Goal: Task Accomplishment & Management: Use online tool/utility

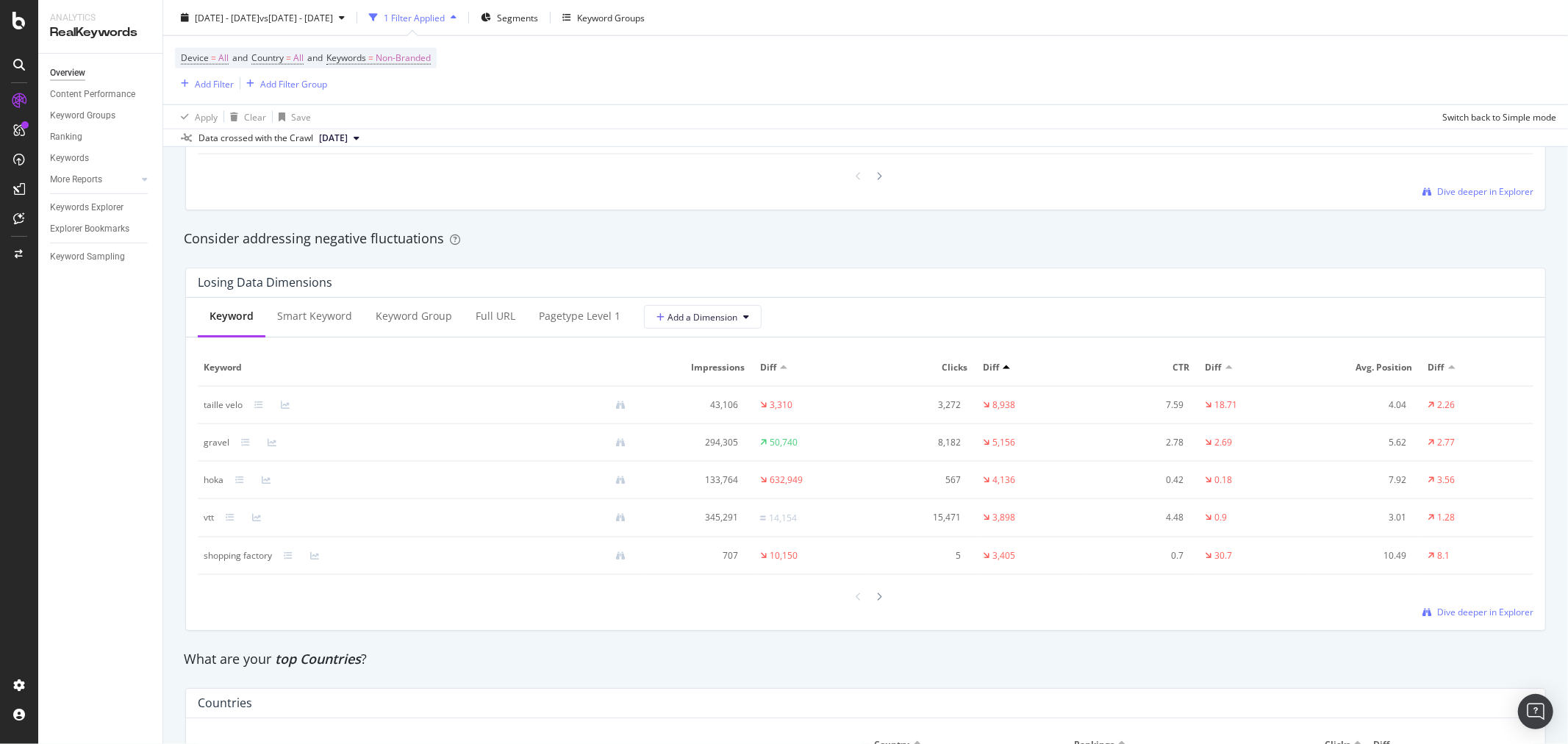
scroll to position [1714, 0]
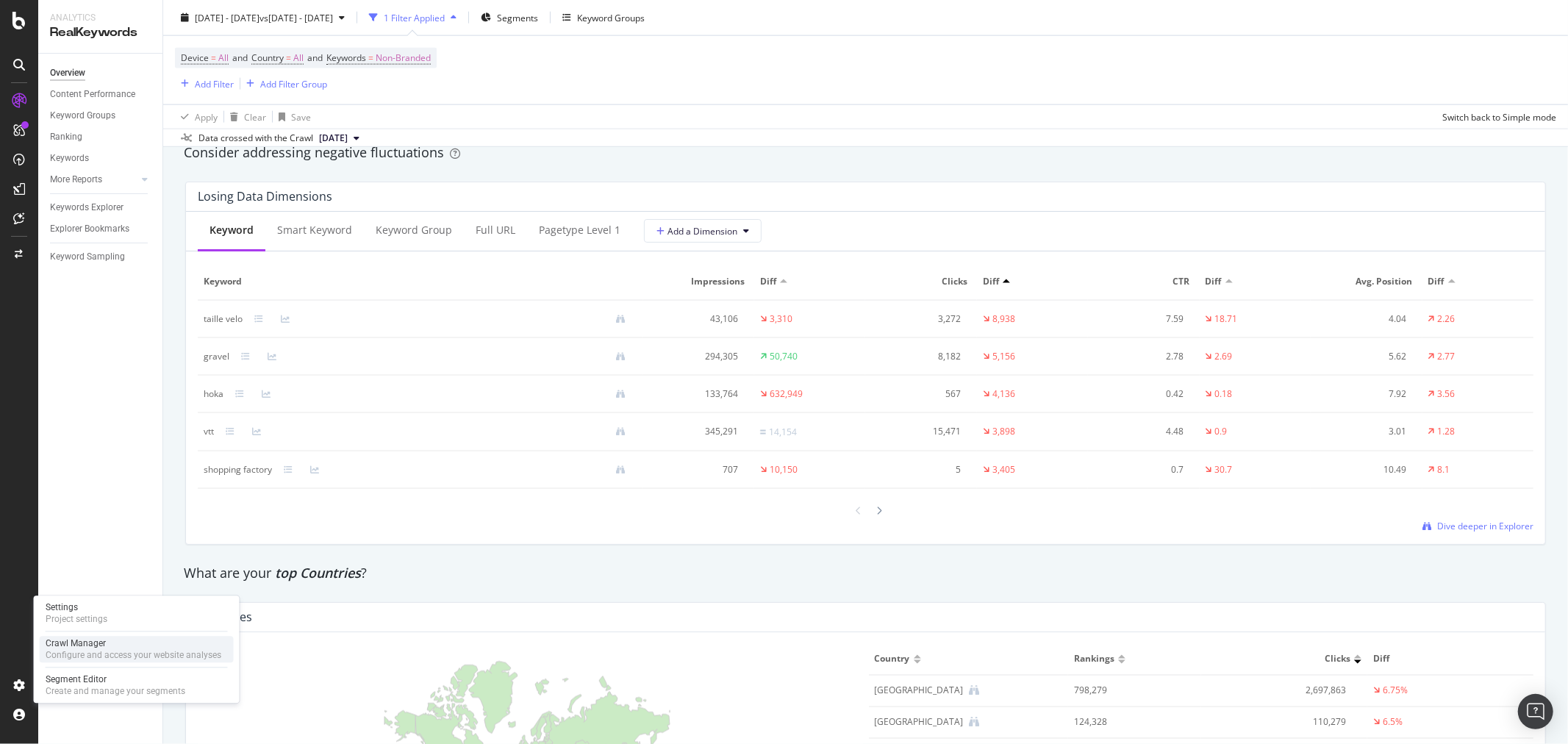
click at [113, 643] on div "Crawl Manager" at bounding box center [134, 643] width 176 height 12
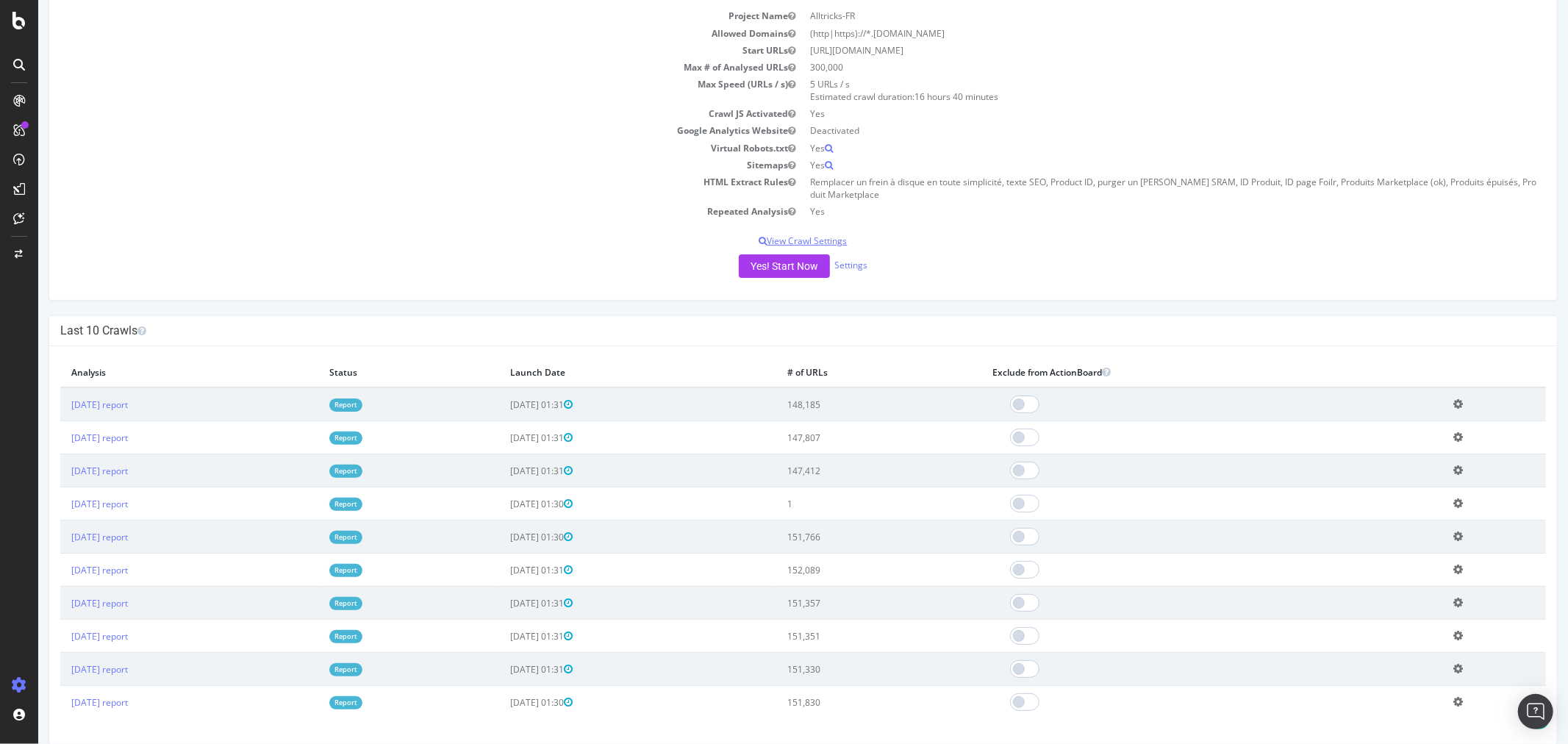
scroll to position [82, 0]
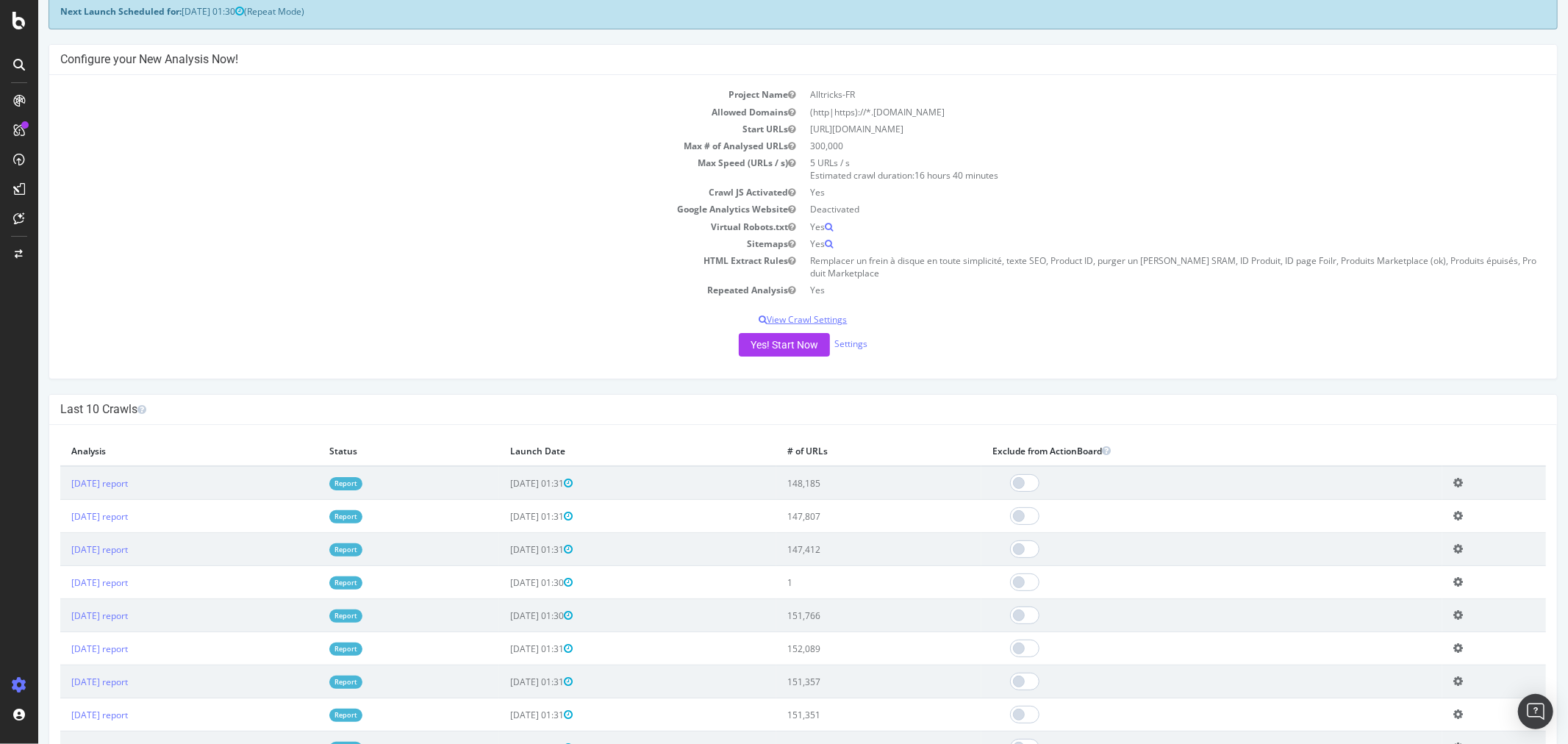
click at [825, 314] on p "View Crawl Settings" at bounding box center [802, 319] width 1486 height 13
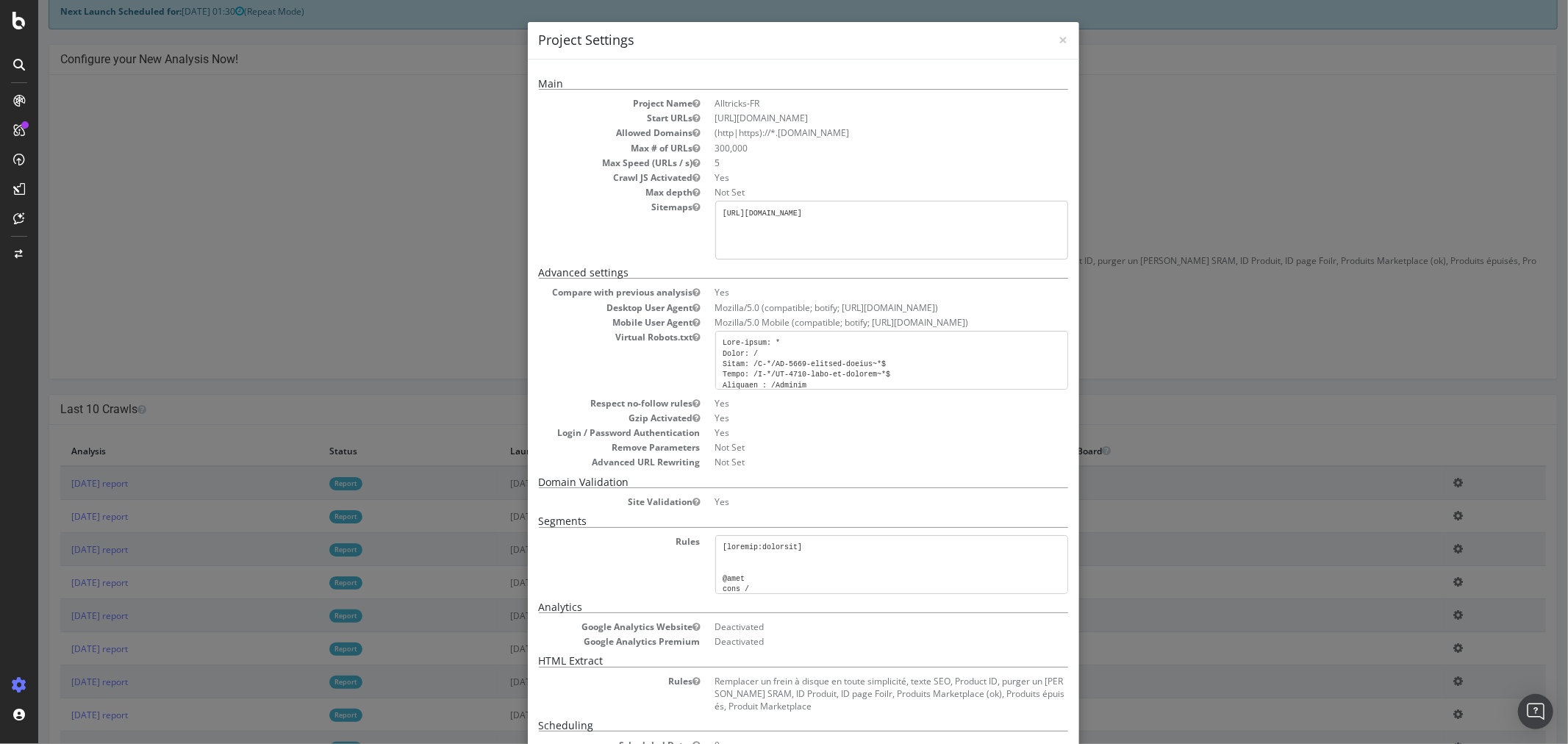
click at [1213, 172] on div "× Close Project Settings Main Project Name Alltricks-FR Start URLs [URL][DOMAIN…" at bounding box center [803, 372] width 1530 height 744
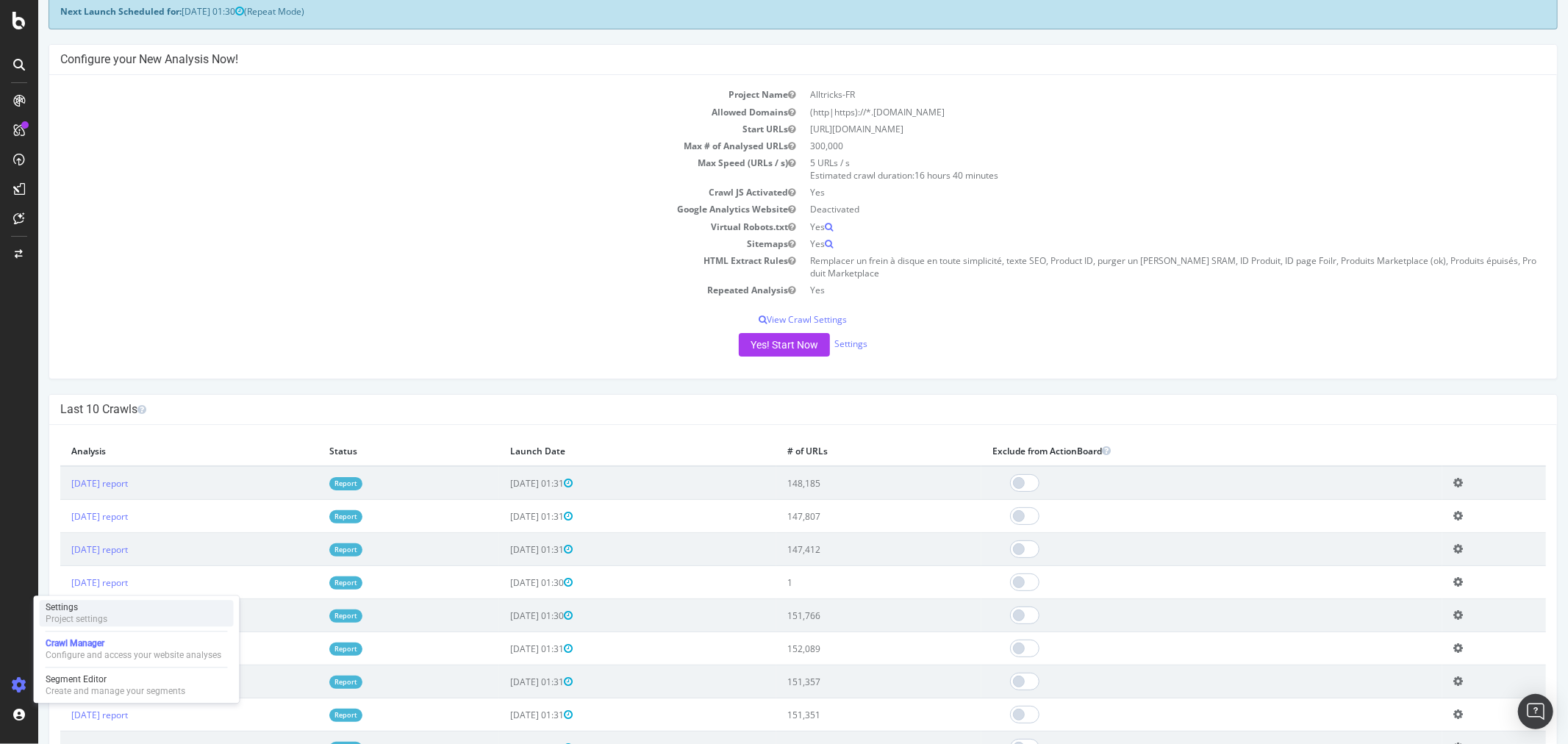
click at [119, 615] on div "Settings Project settings" at bounding box center [137, 612] width 194 height 26
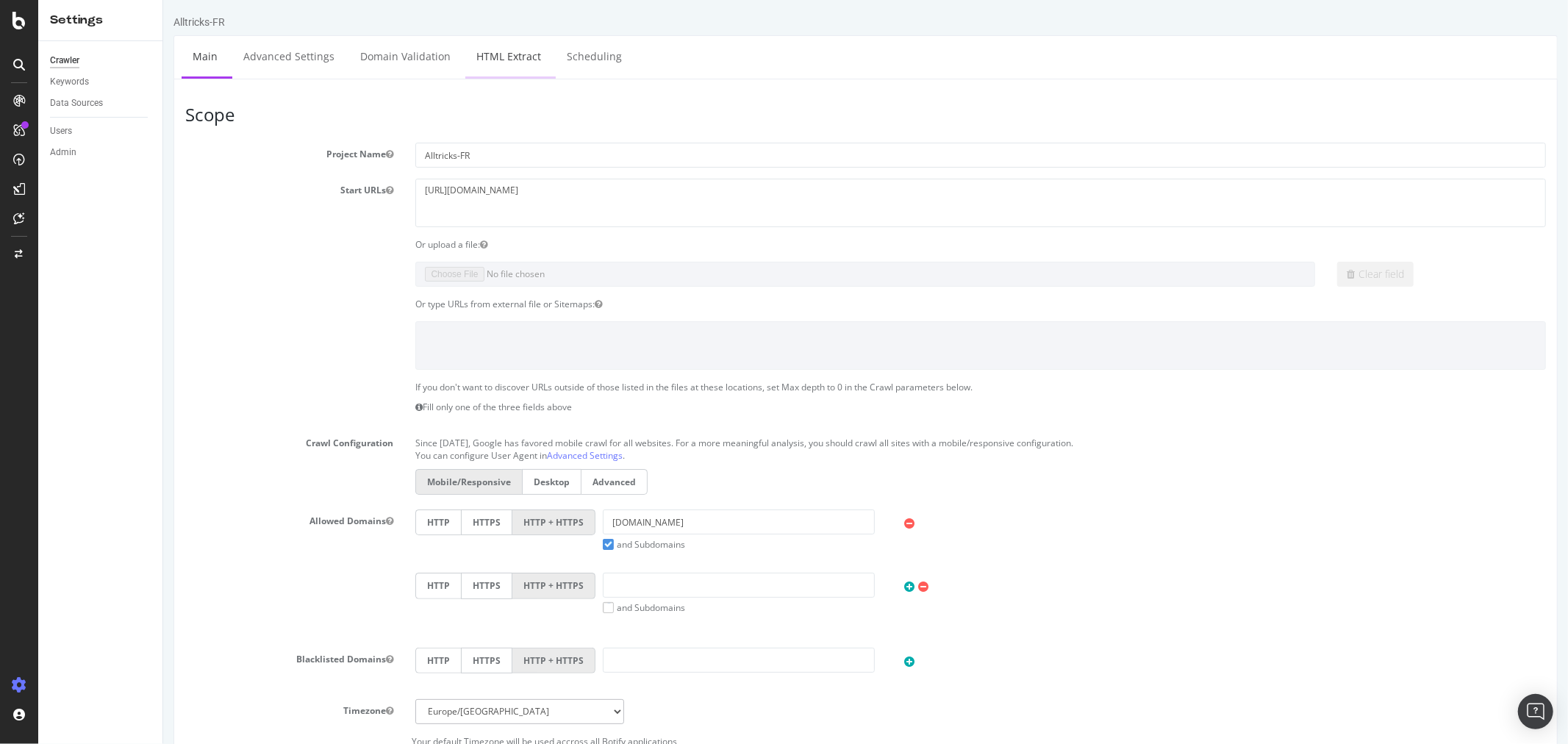
click at [500, 65] on link "HTML Extract" at bounding box center [507, 56] width 87 height 40
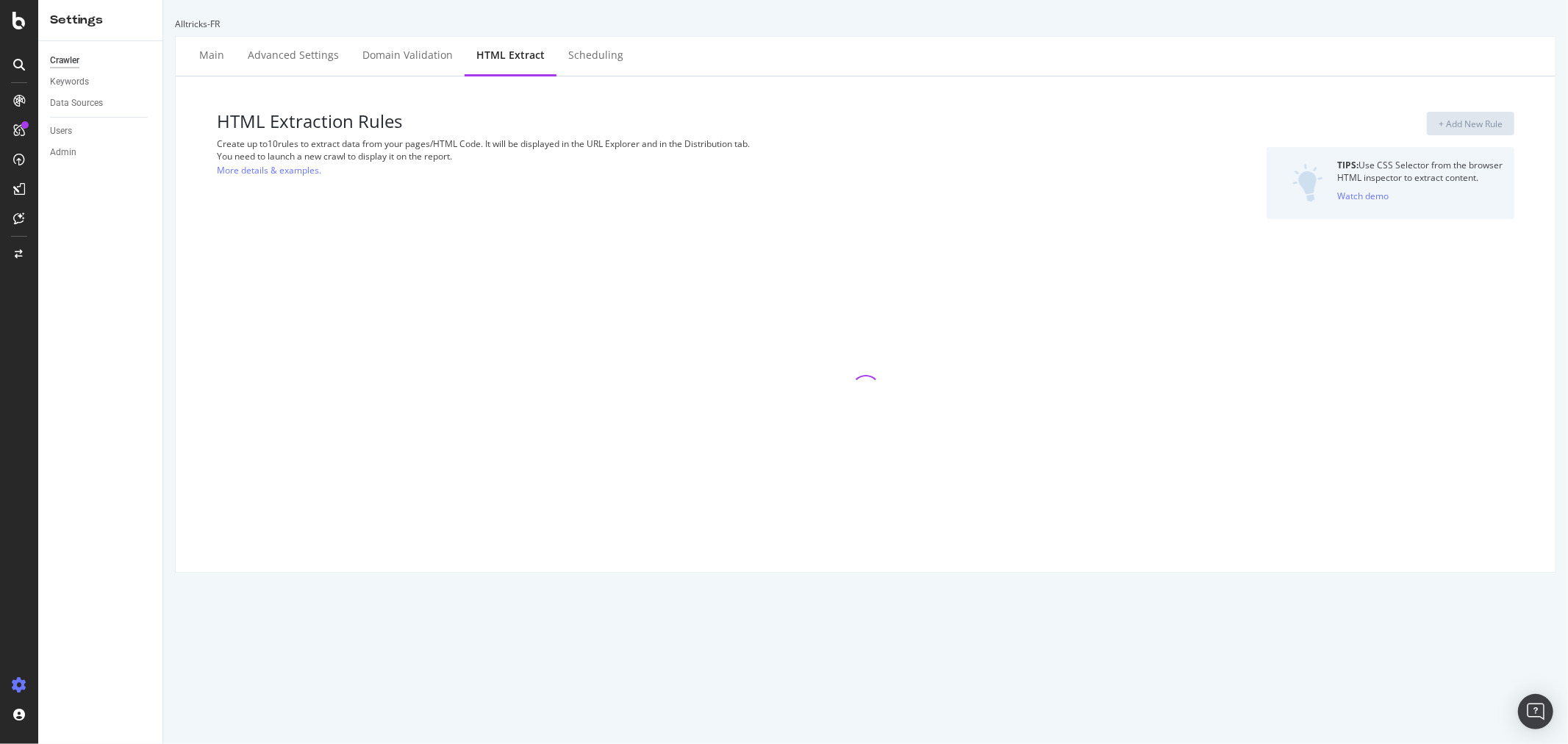
select select "exist"
select select "html.length"
select select "i"
select select "exist"
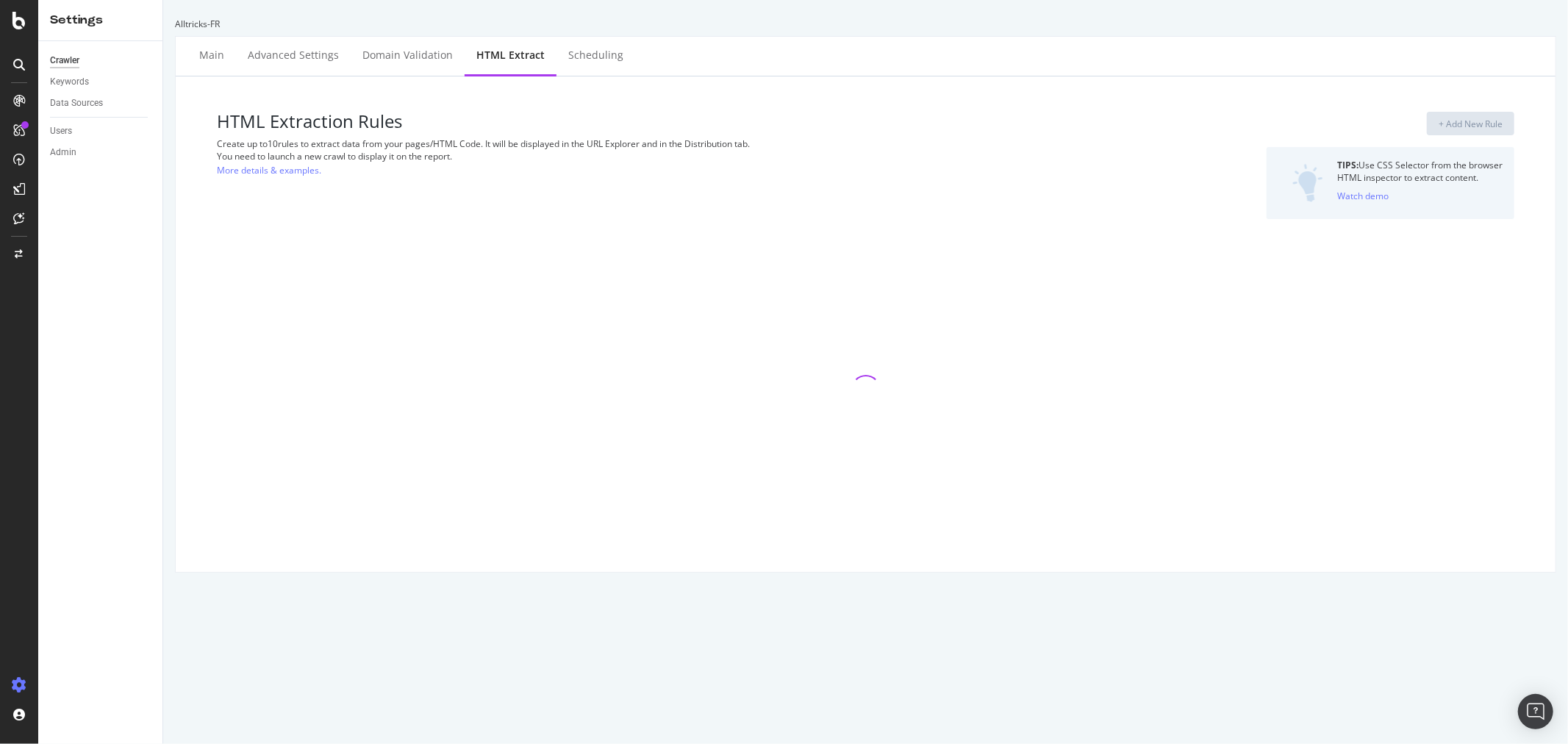
select select "exist"
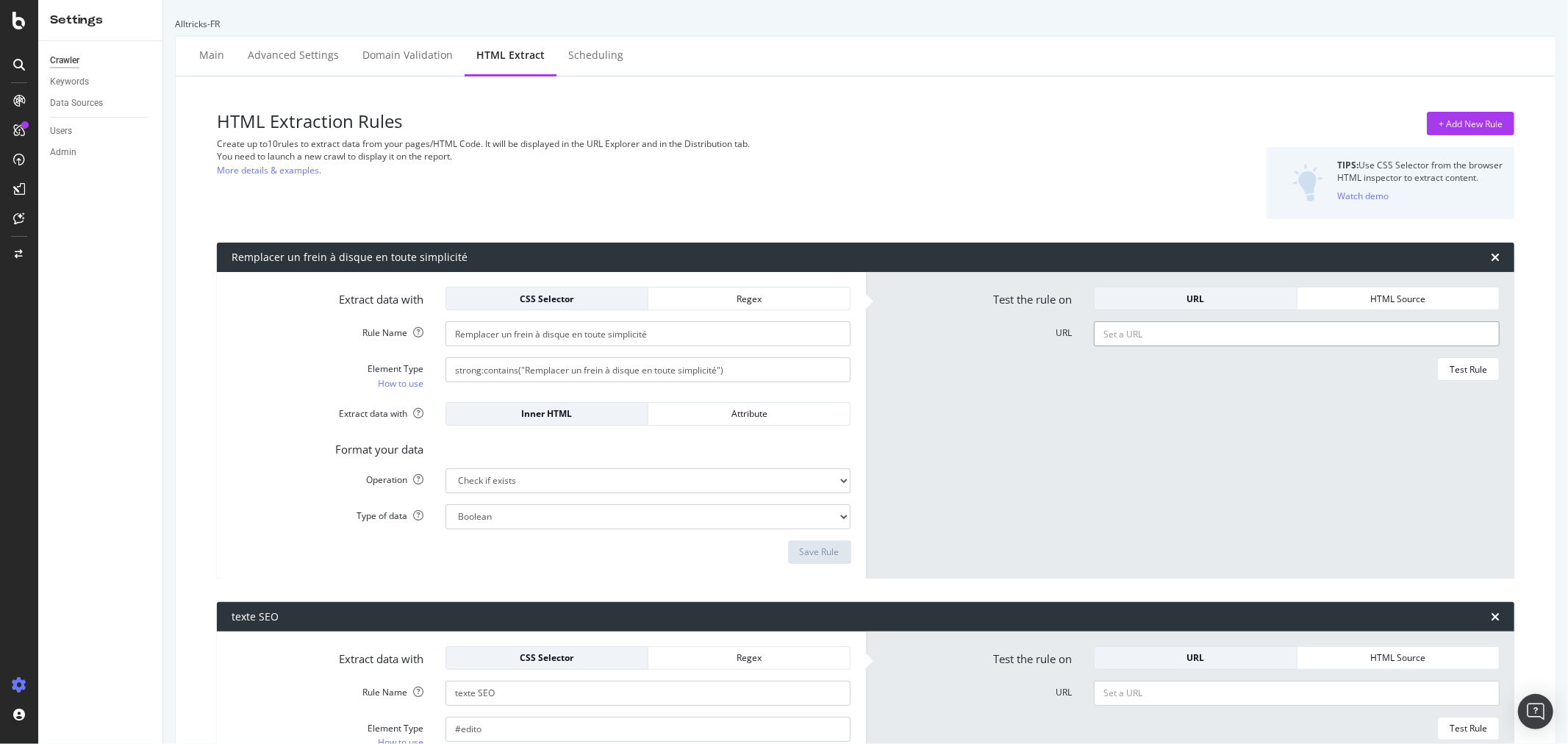
click at [1160, 335] on input "URL" at bounding box center [1297, 334] width 406 height 25
paste input "[URL][DOMAIN_NAME][PERSON_NAME]"
click at [1459, 367] on div "Test Rule" at bounding box center [1468, 369] width 38 height 13
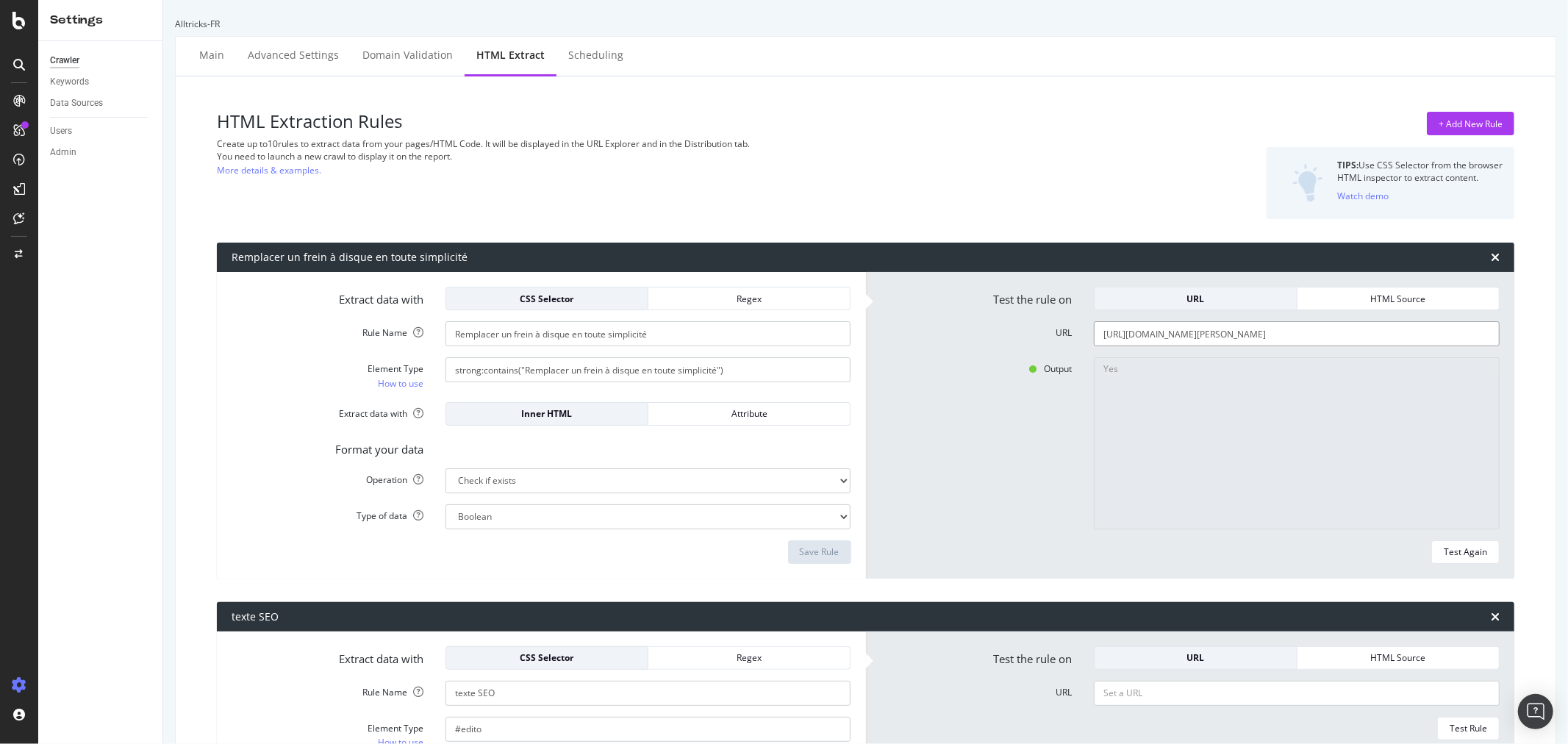
click at [1288, 332] on input "[URL][DOMAIN_NAME][PERSON_NAME]" at bounding box center [1297, 334] width 406 height 25
paste input "34-plaquettes-[PERSON_NAME]/P-2777932-paire_de_plaquettes_metalliques_sram_pour…"
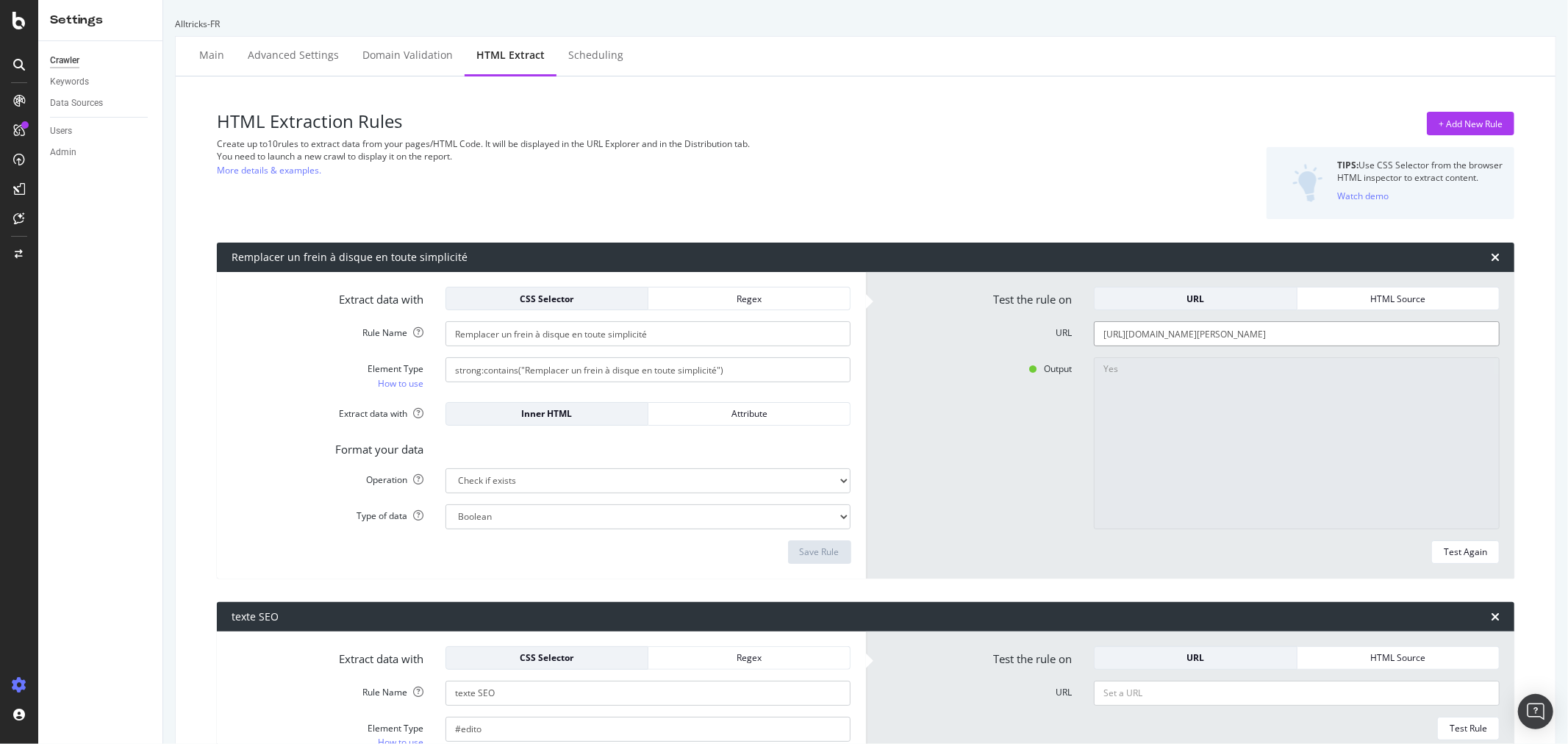
type input "[URL][DOMAIN_NAME][PERSON_NAME]"
click at [1454, 538] on form "Test the rule on URL HTML Source URL [URL][DOMAIN_NAME][PERSON_NAME] Output Yes…" at bounding box center [1191, 425] width 620 height 277
click at [1454, 540] on button "Test Again" at bounding box center [1466, 552] width 68 height 23
type textarea "No"
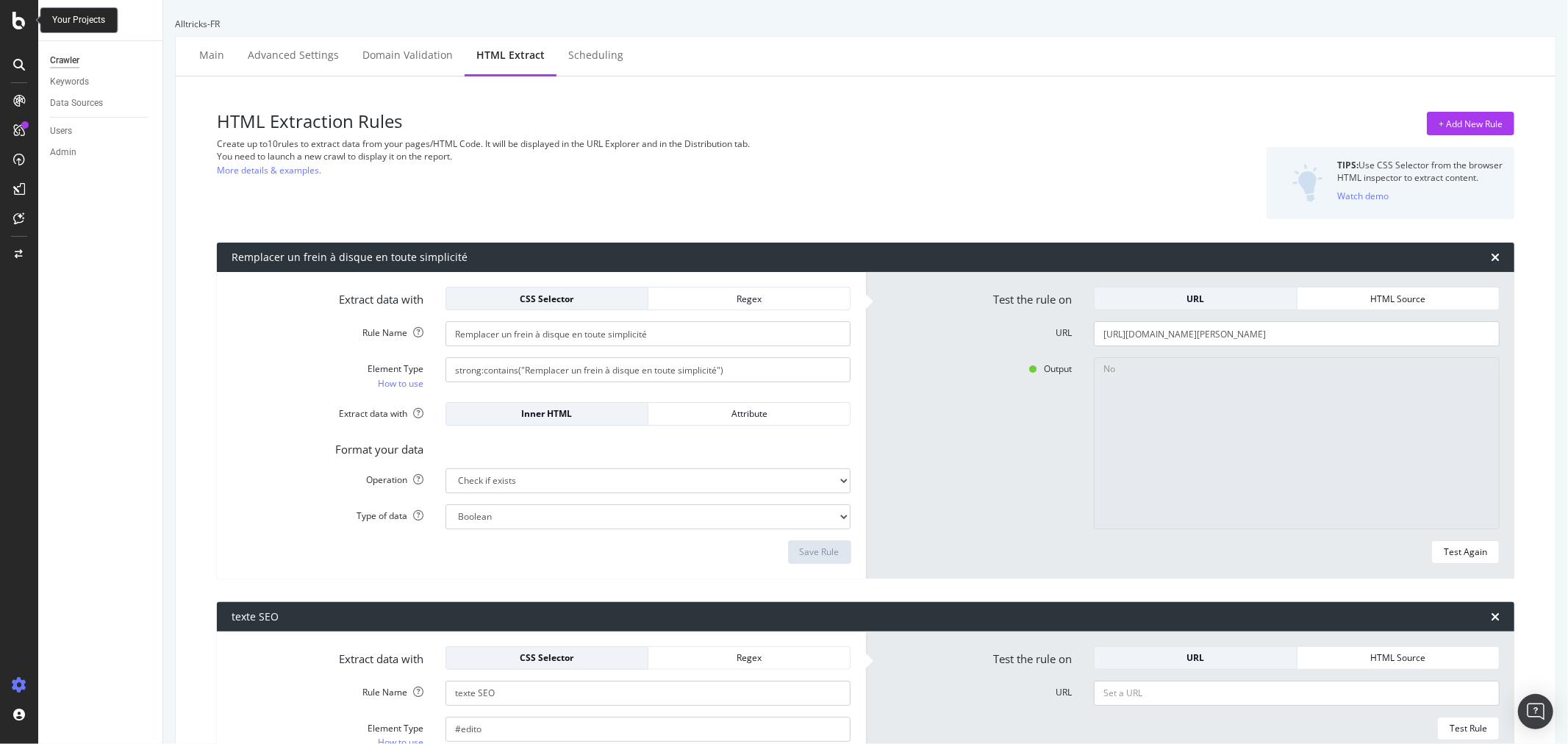
click at [22, 25] on icon at bounding box center [19, 21] width 13 height 18
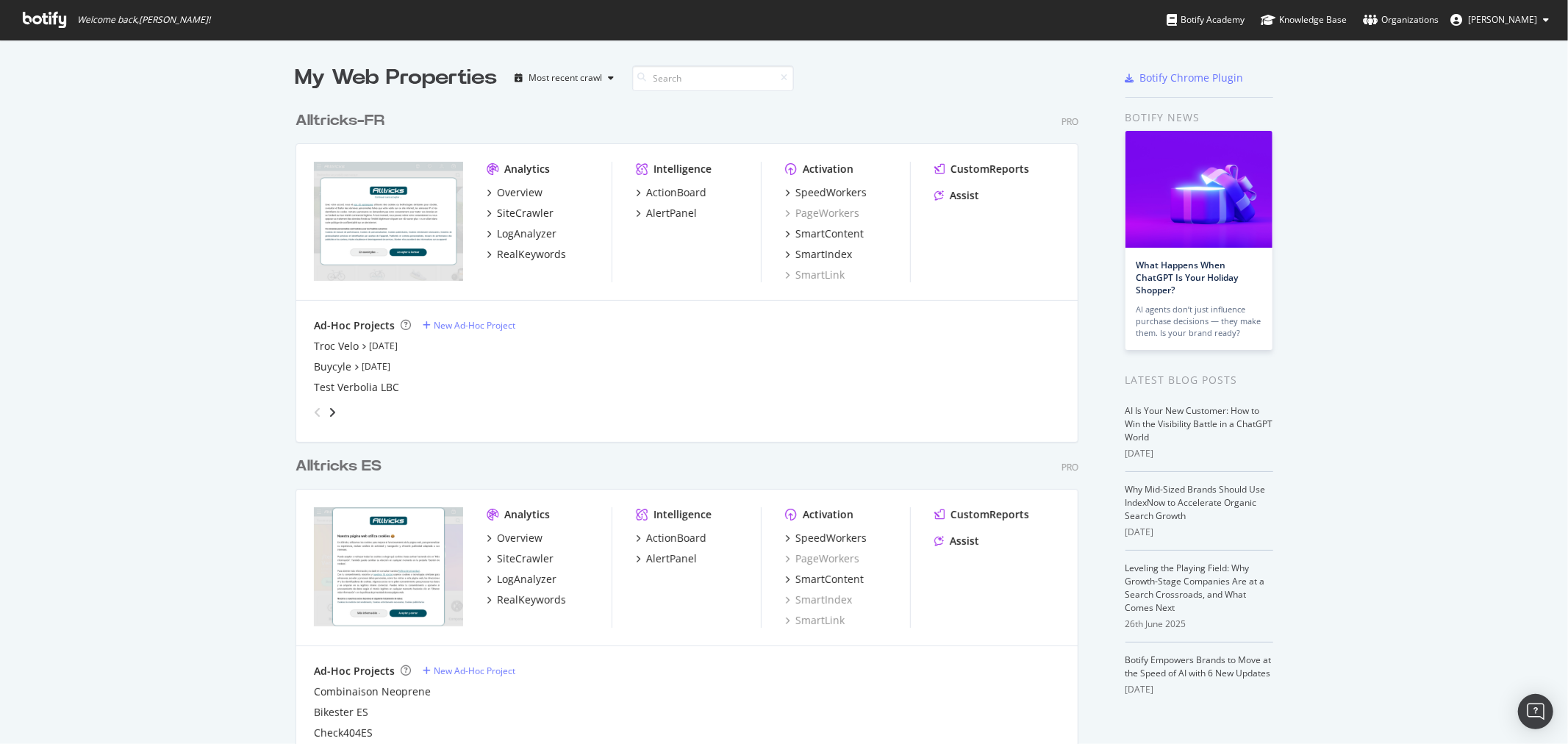
scroll to position [731, 1544]
click at [524, 256] on div "RealKeywords" at bounding box center [531, 254] width 69 height 14
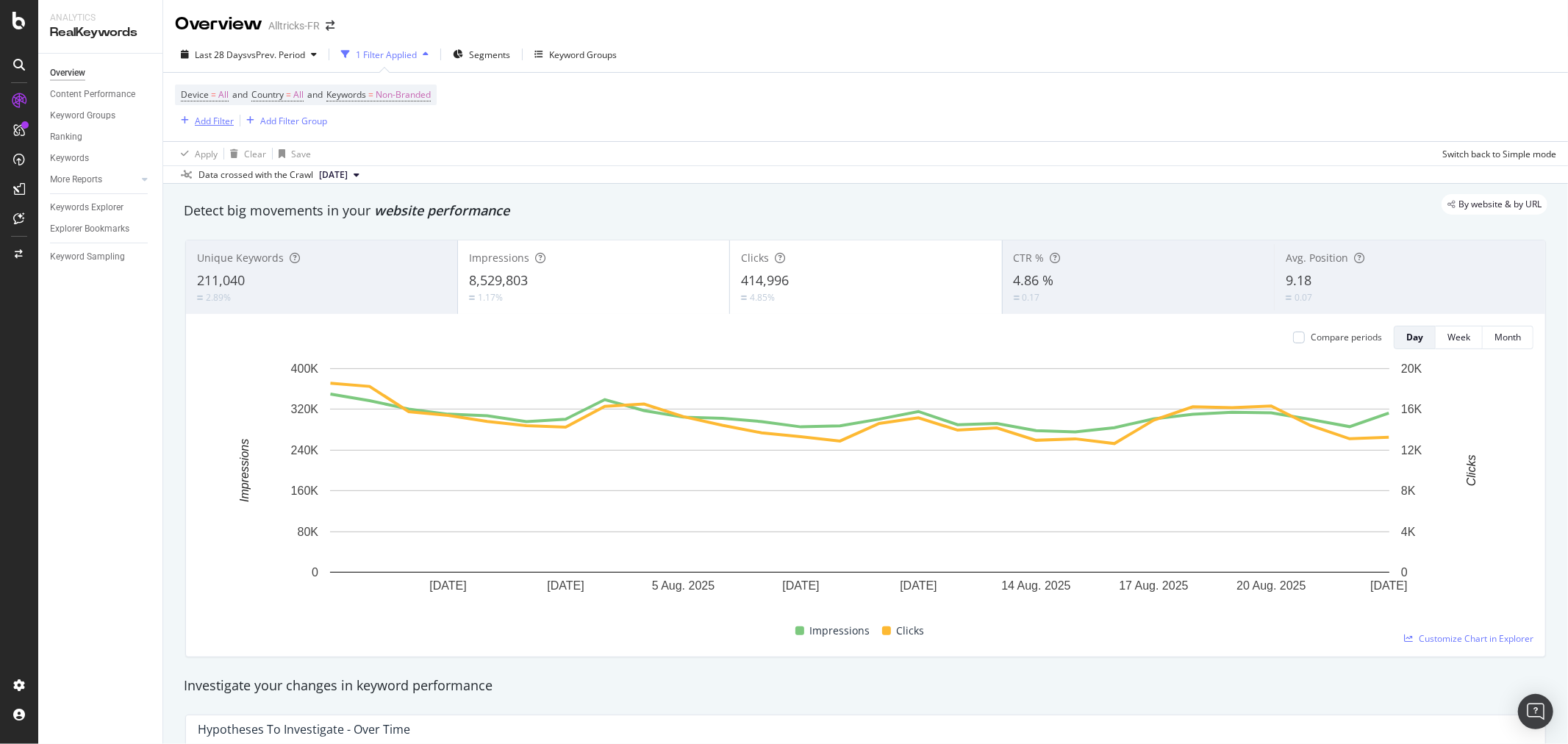
click at [225, 118] on div "Add Filter" at bounding box center [214, 121] width 39 height 13
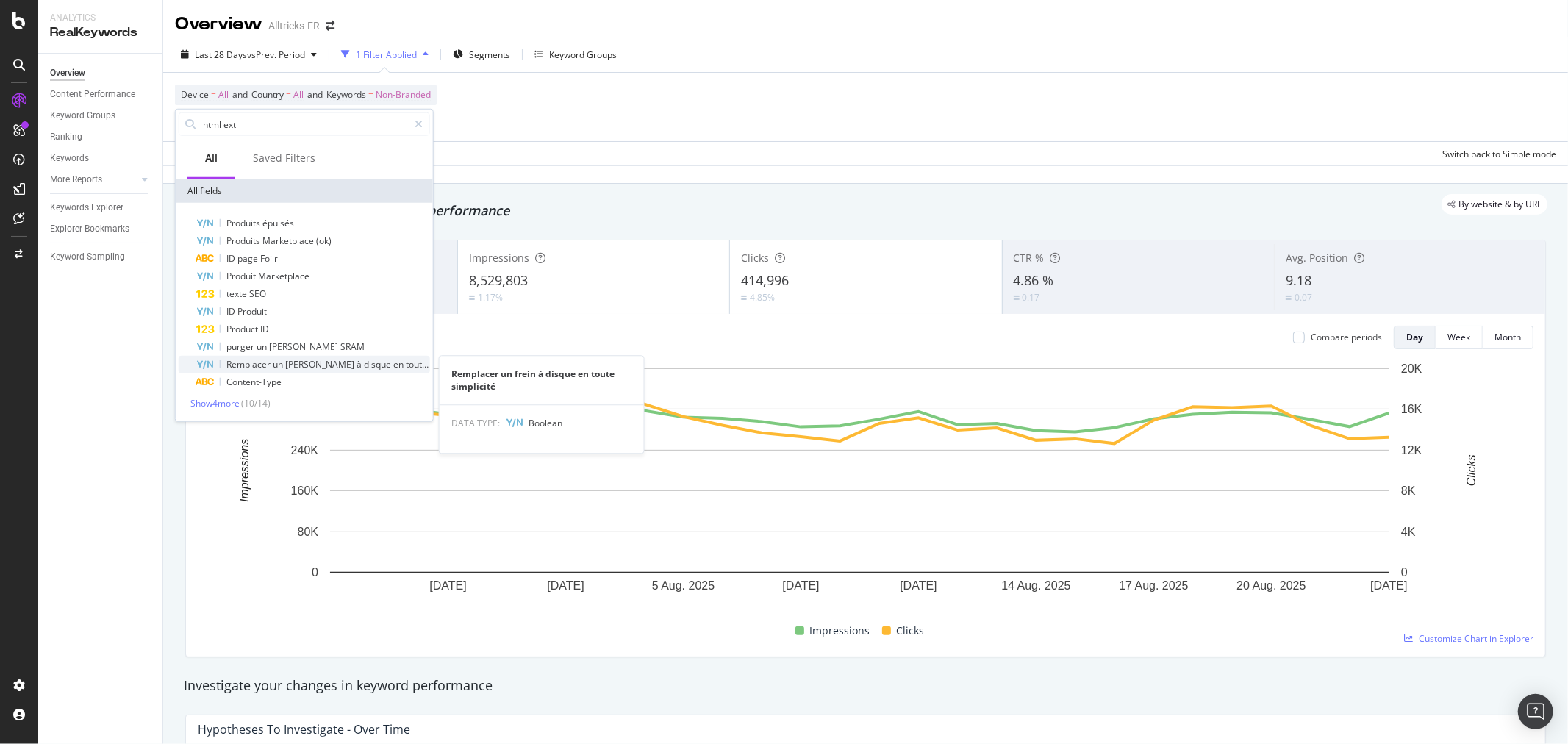
type input "html ext"
click at [370, 356] on div "Remplacer un frein à disque en toute simplicité" at bounding box center [313, 364] width 233 height 18
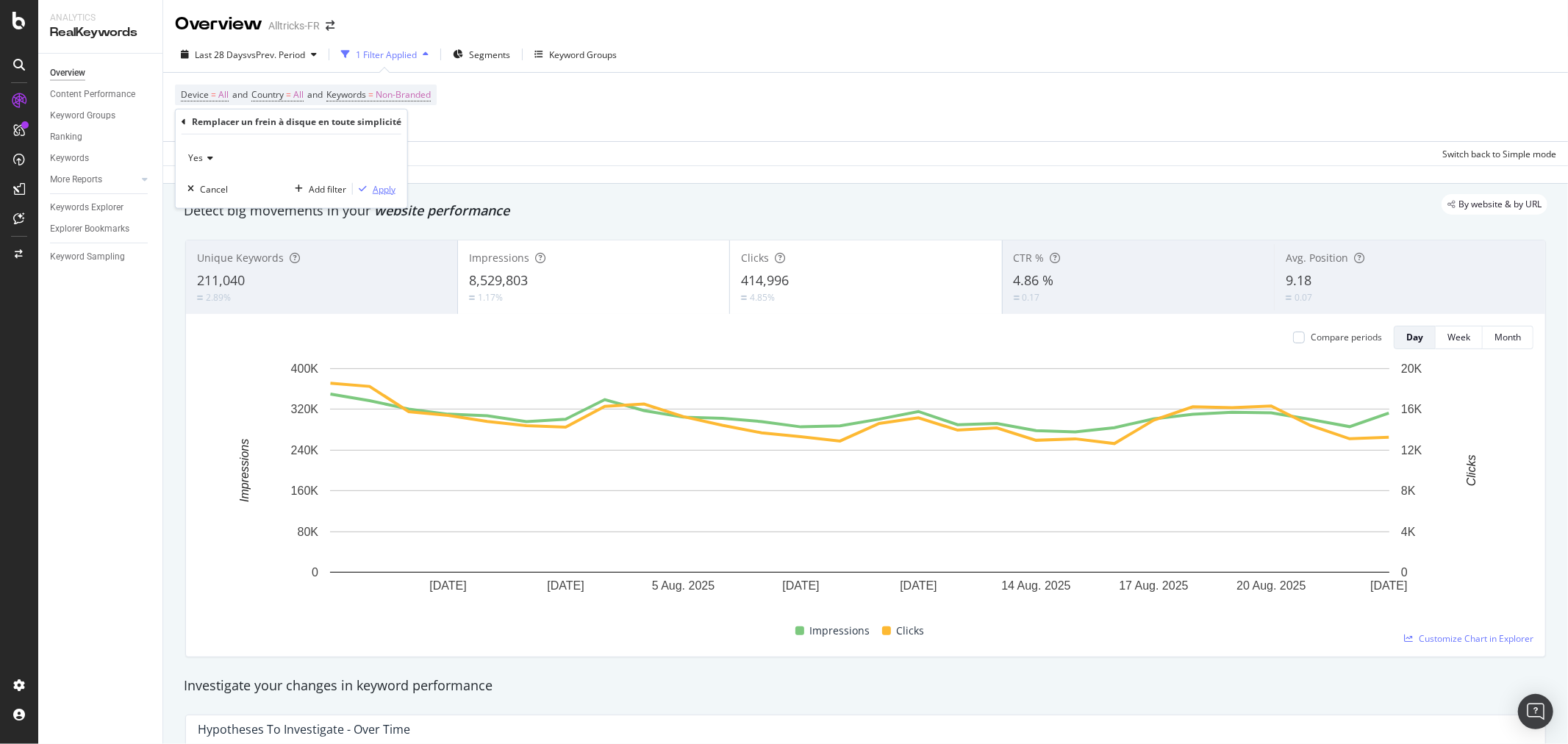
click at [386, 193] on div "Apply" at bounding box center [383, 188] width 22 height 13
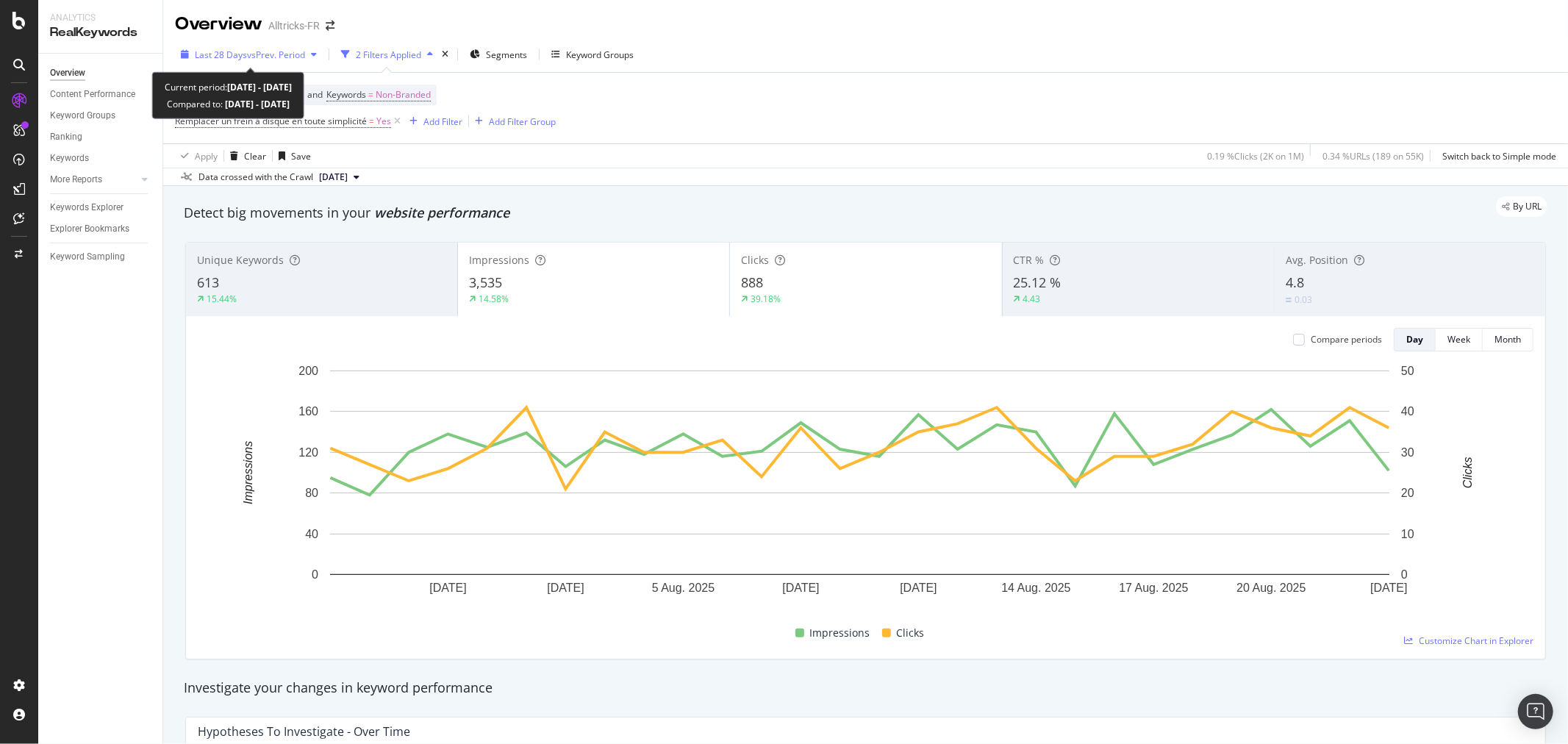
click at [245, 47] on div "Last 28 Days vs Prev. Period" at bounding box center [249, 54] width 148 height 22
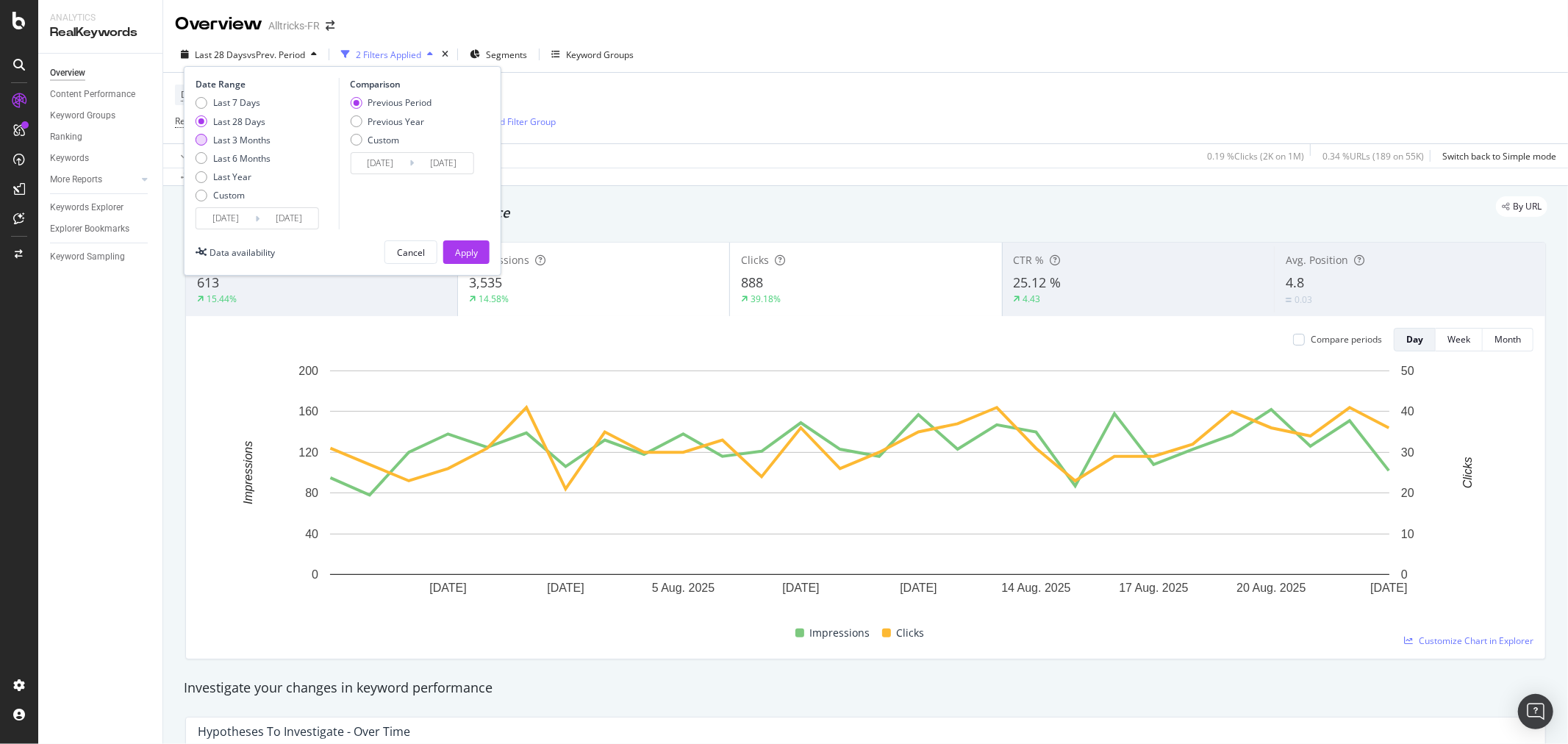
click at [253, 144] on div "Last 3 Months" at bounding box center [242, 140] width 57 height 13
type input "[DATE]"
click at [260, 152] on div "Last 6 Months" at bounding box center [242, 158] width 57 height 13
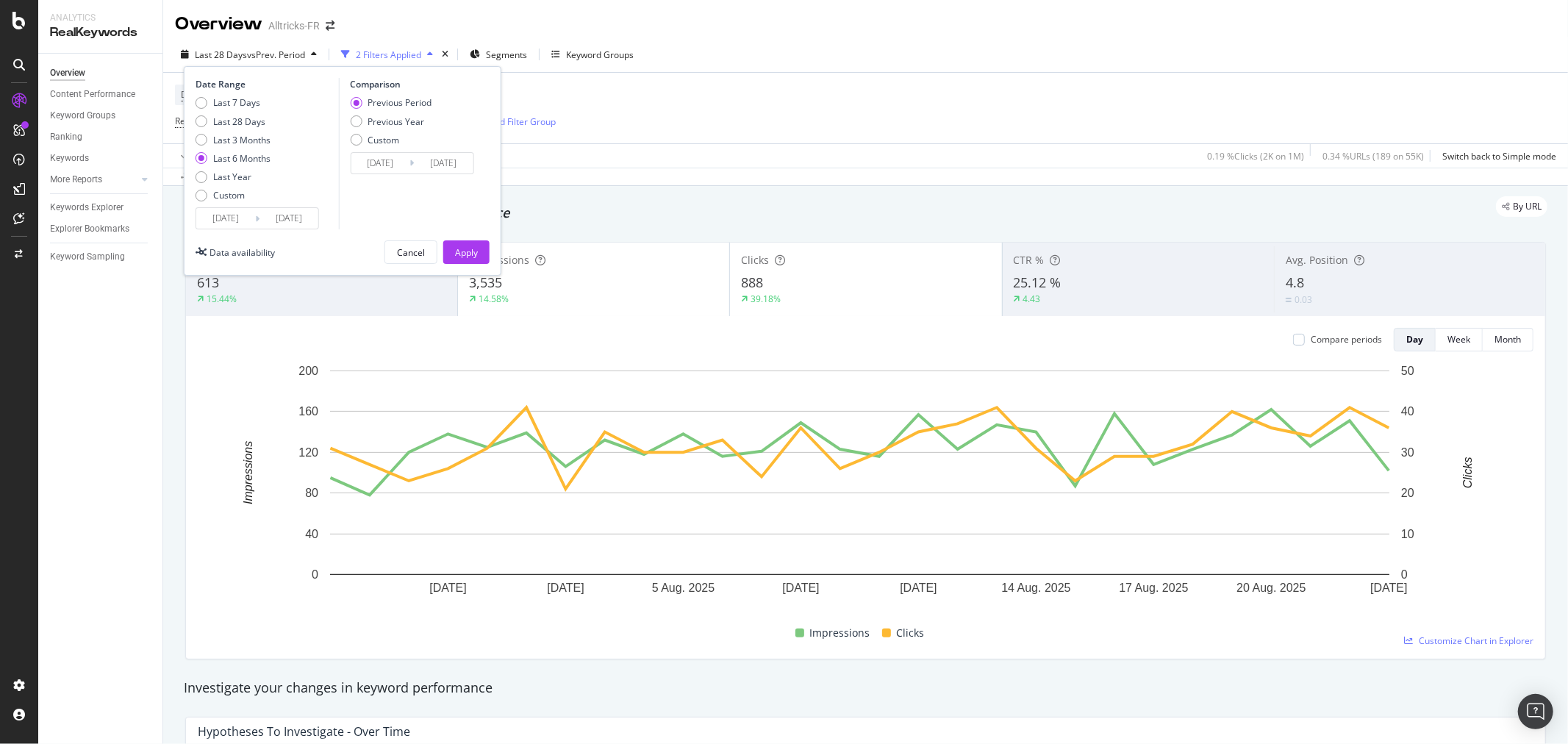
type input "[DATE]"
click at [468, 253] on div "Apply" at bounding box center [466, 252] width 22 height 13
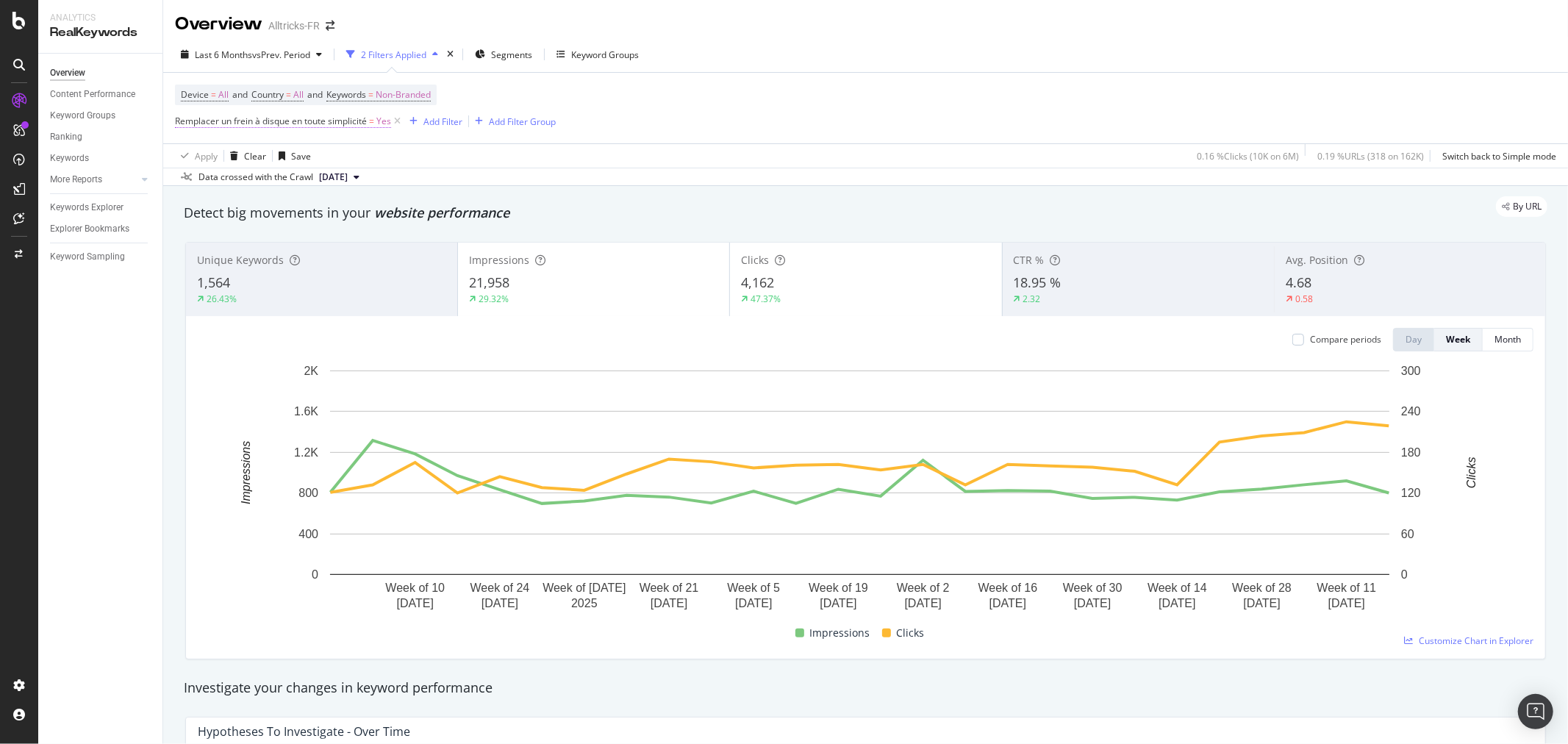
click at [335, 121] on span "Remplacer un frein à disque en toute simplicité" at bounding box center [271, 121] width 192 height 13
click at [515, 88] on div "Device = All and Country = All and Keywords = Non-Branded Remplacer un frein à …" at bounding box center [366, 108] width 381 height 47
click at [430, 129] on div "Add Filter" at bounding box center [432, 121] width 58 height 16
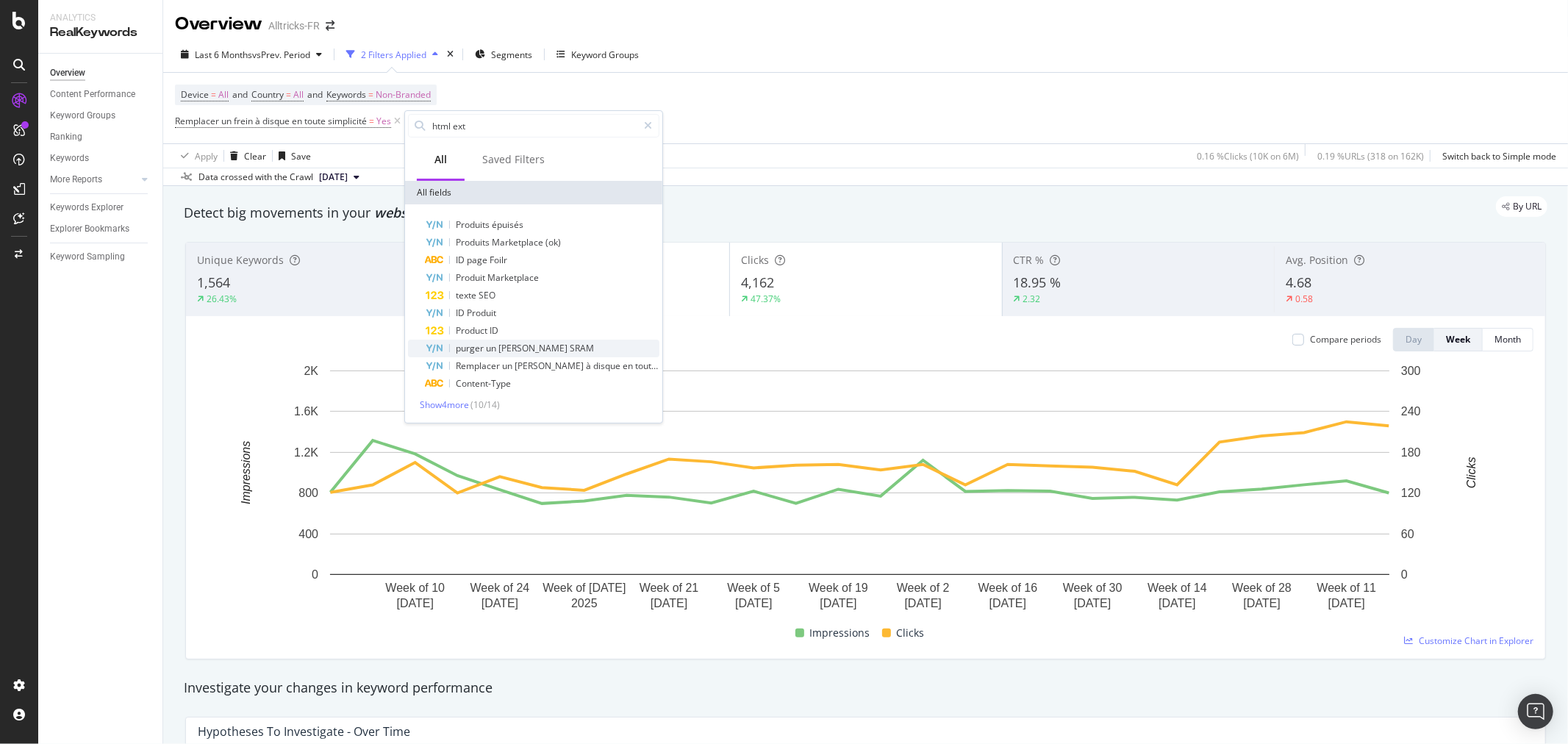
click at [569, 344] on span "SRAM" at bounding box center [581, 348] width 24 height 13
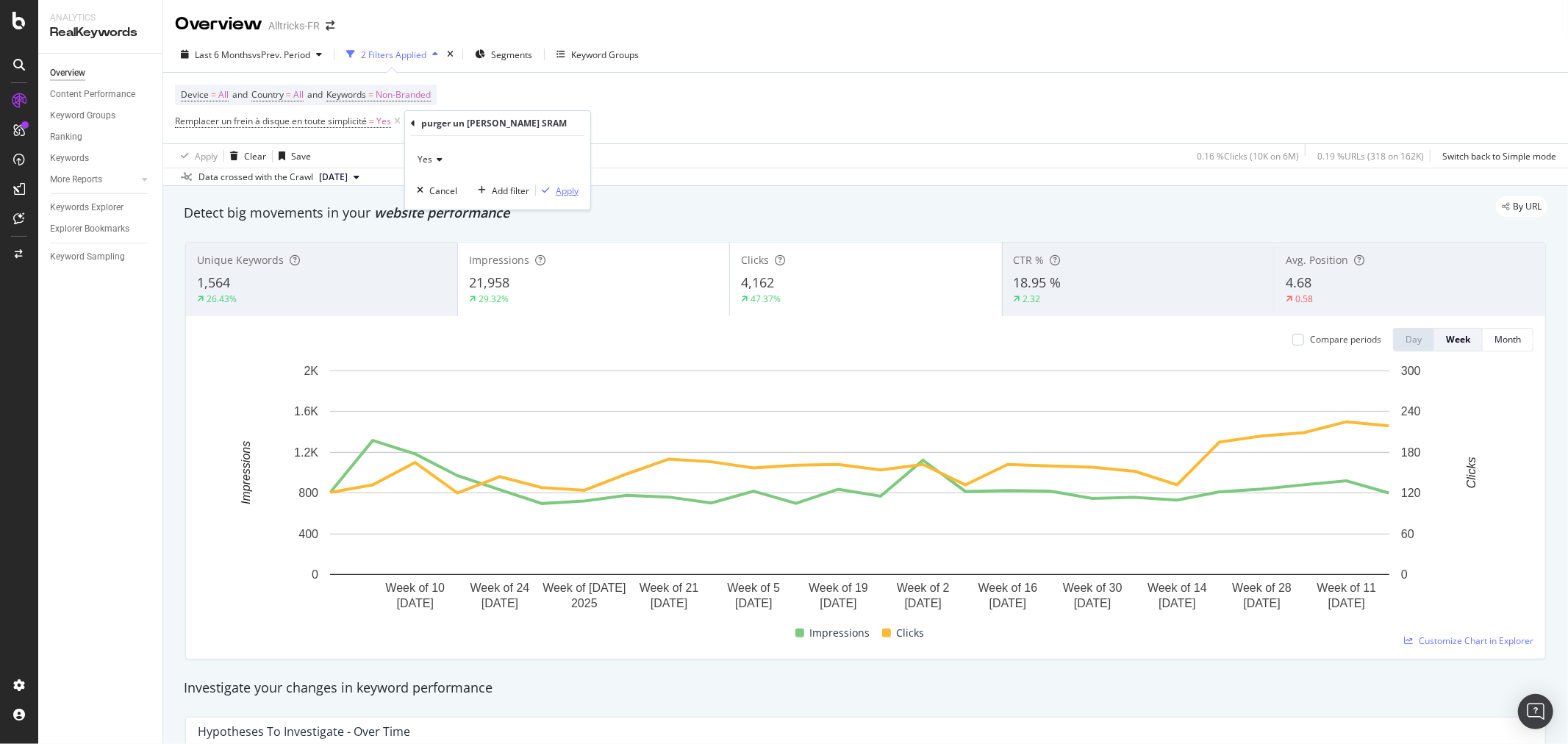
click at [553, 186] on div "button" at bounding box center [546, 190] width 20 height 9
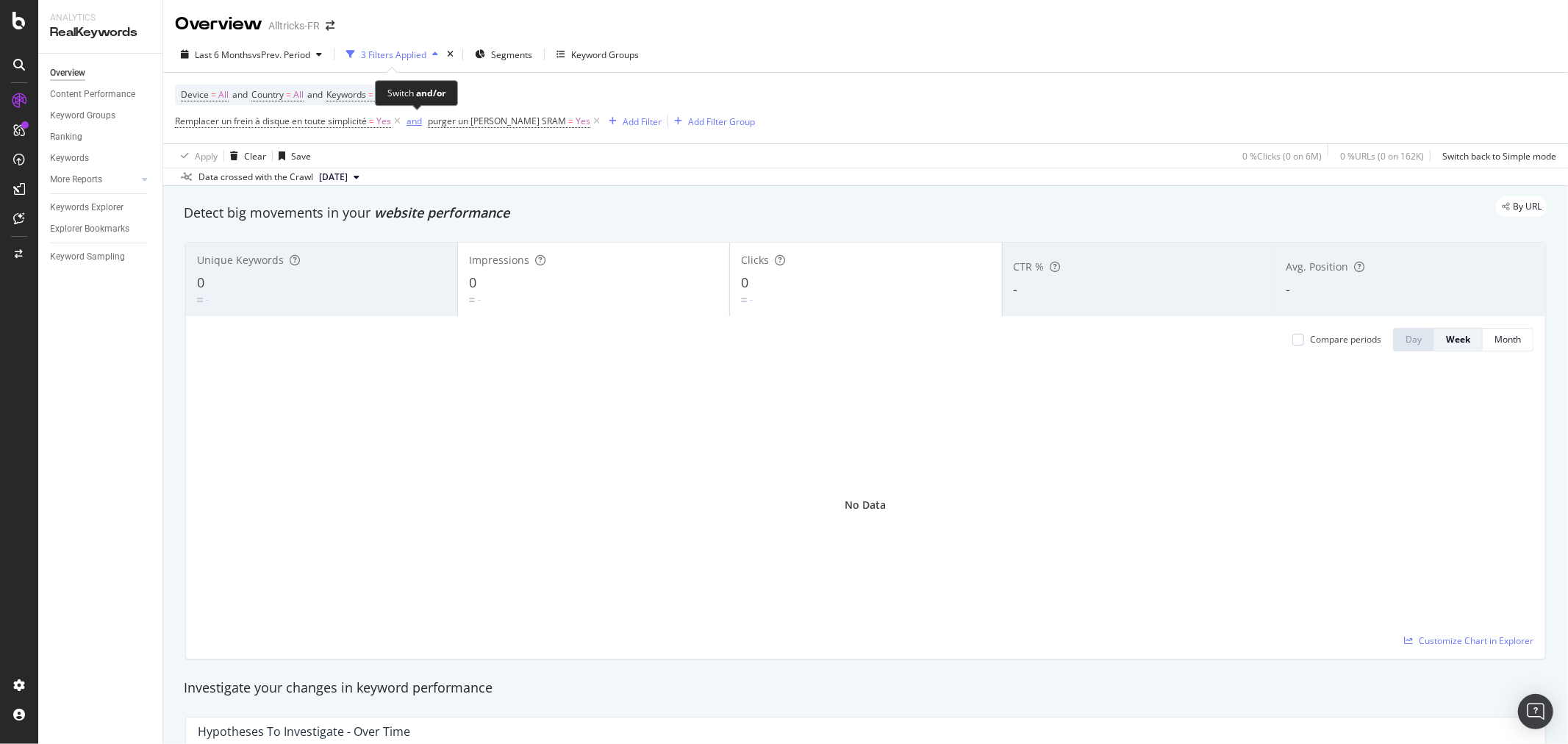
click at [410, 121] on div "and" at bounding box center [414, 121] width 15 height 13
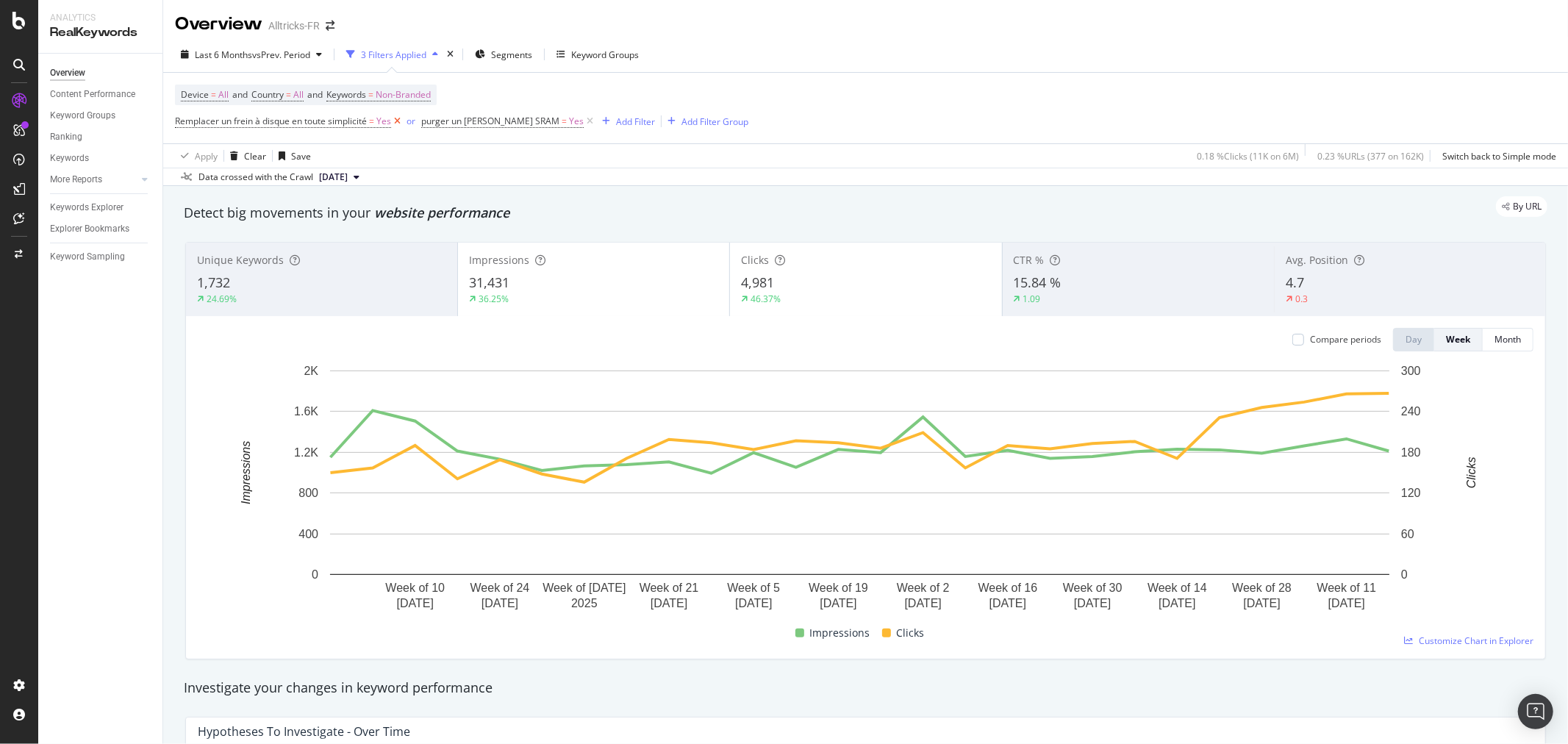
click at [400, 119] on icon at bounding box center [398, 121] width 13 height 14
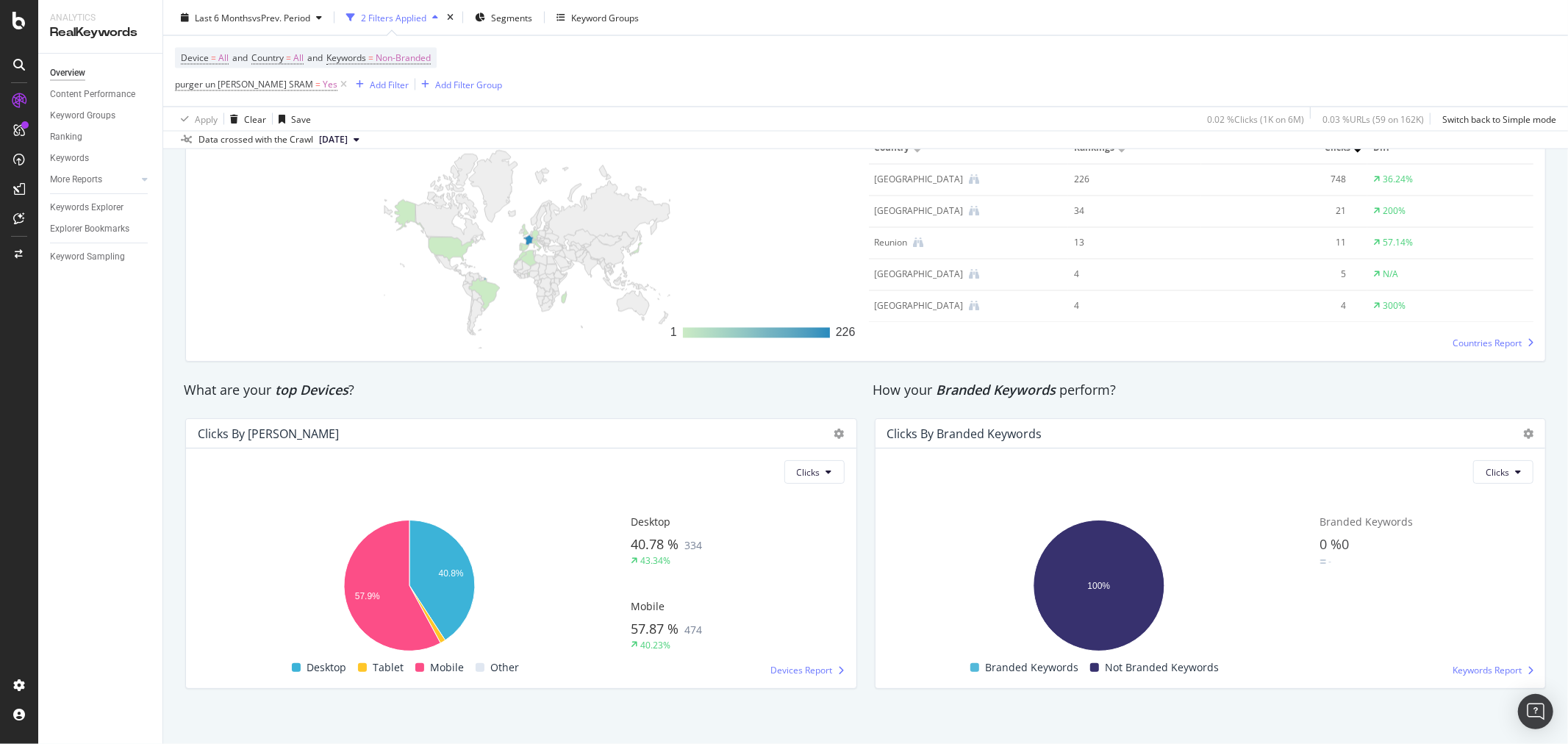
scroll to position [2239, 0]
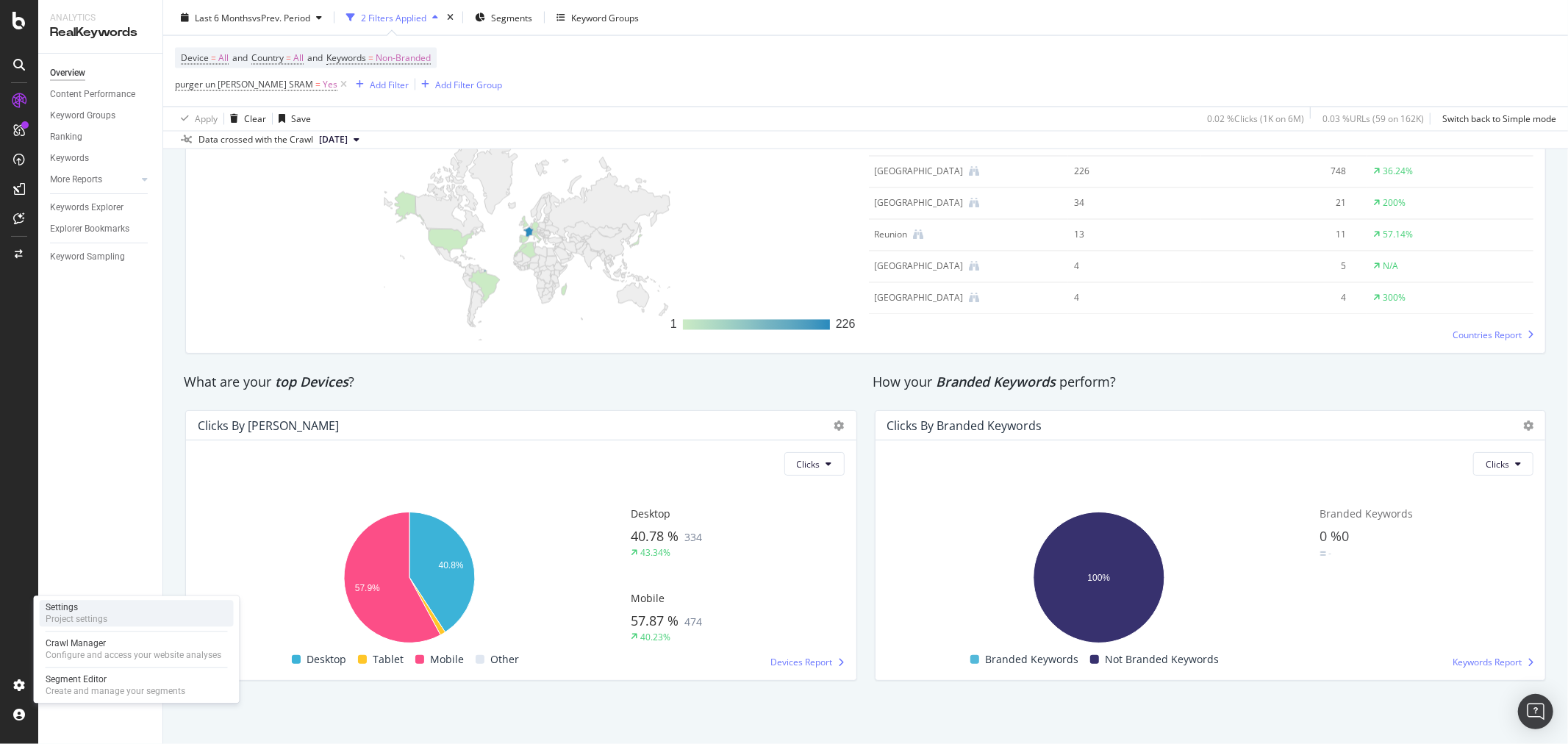
click at [103, 621] on div "Project settings" at bounding box center [76, 618] width 62 height 12
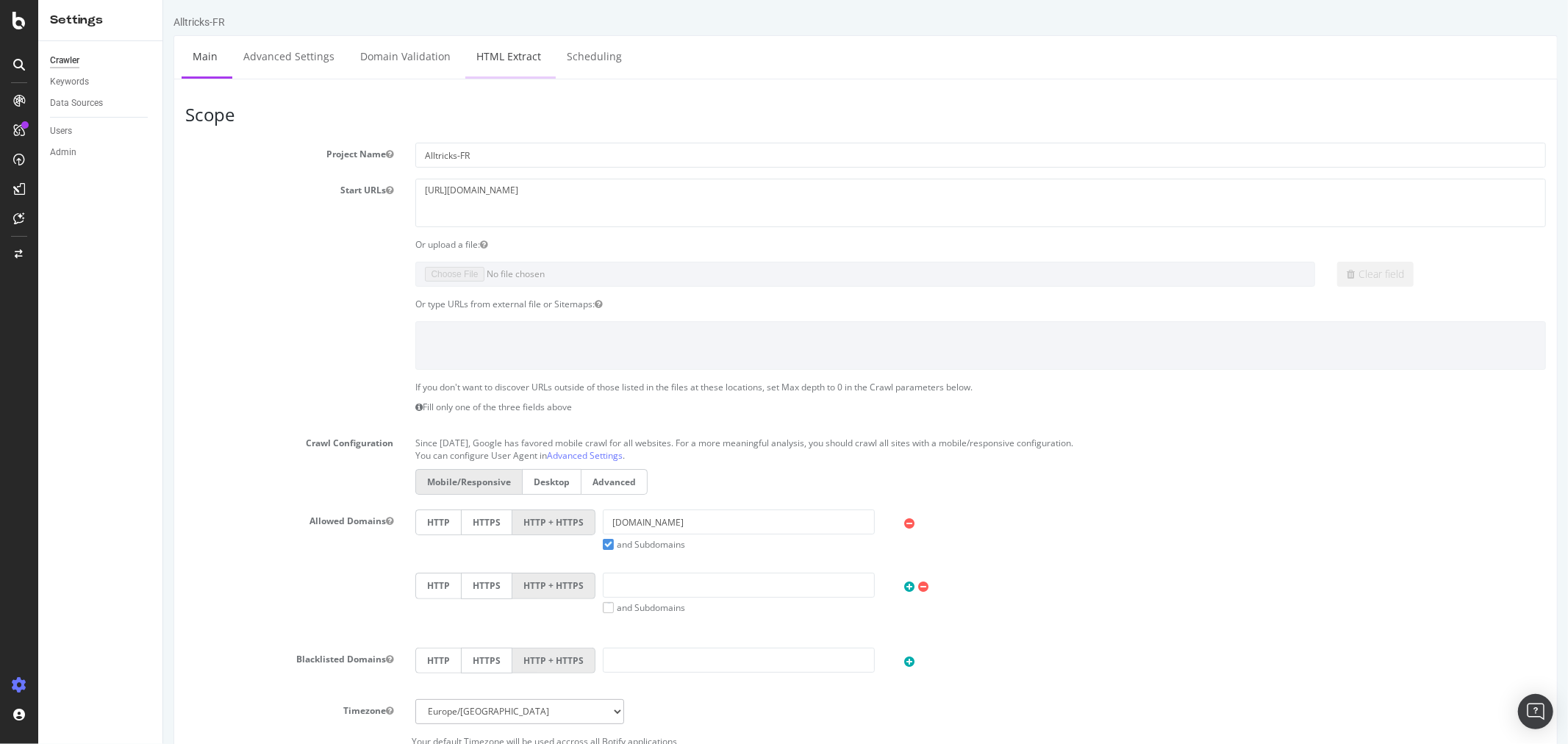
click at [499, 57] on link "HTML Extract" at bounding box center [507, 56] width 87 height 40
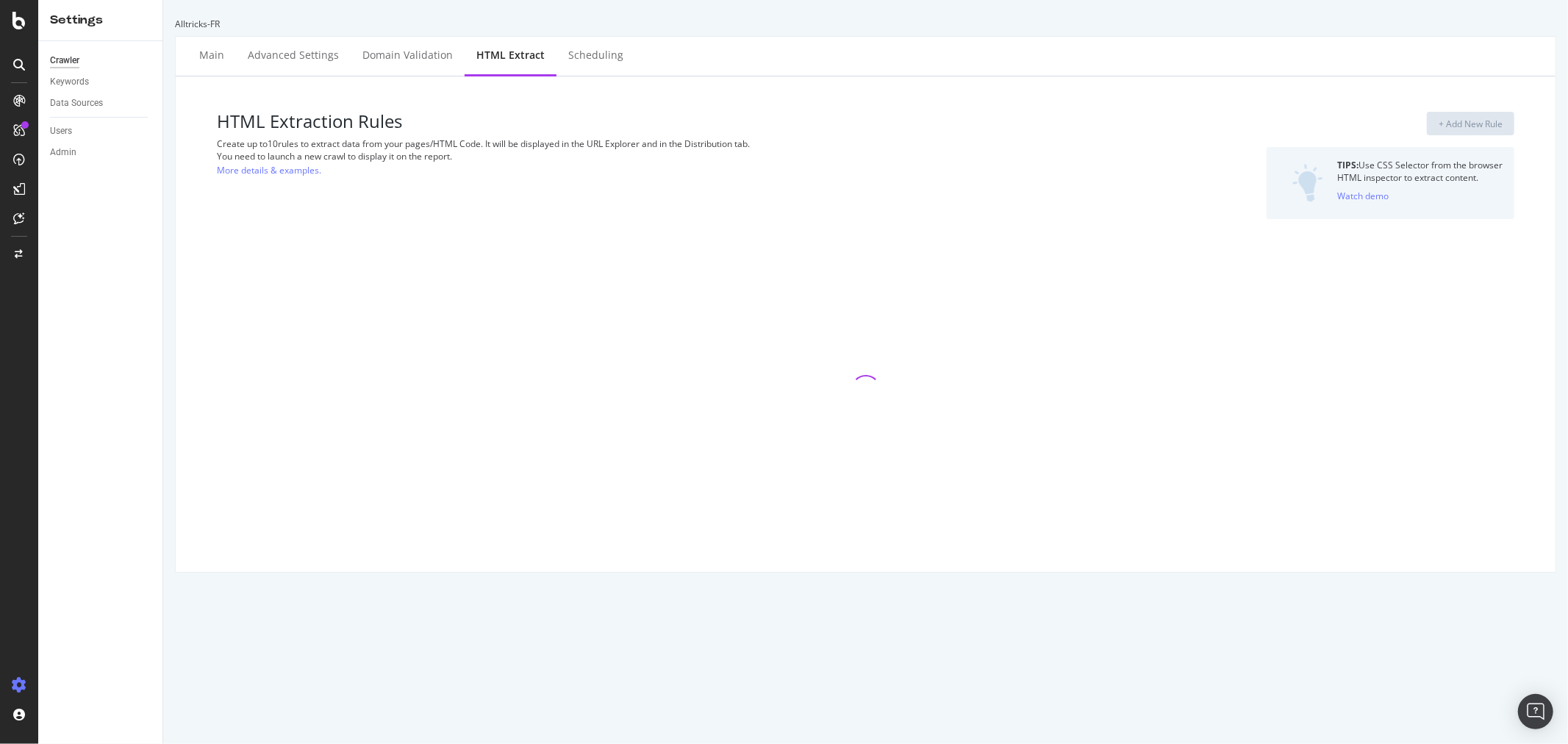
select select "exist"
select select "html.length"
select select "i"
select select "exist"
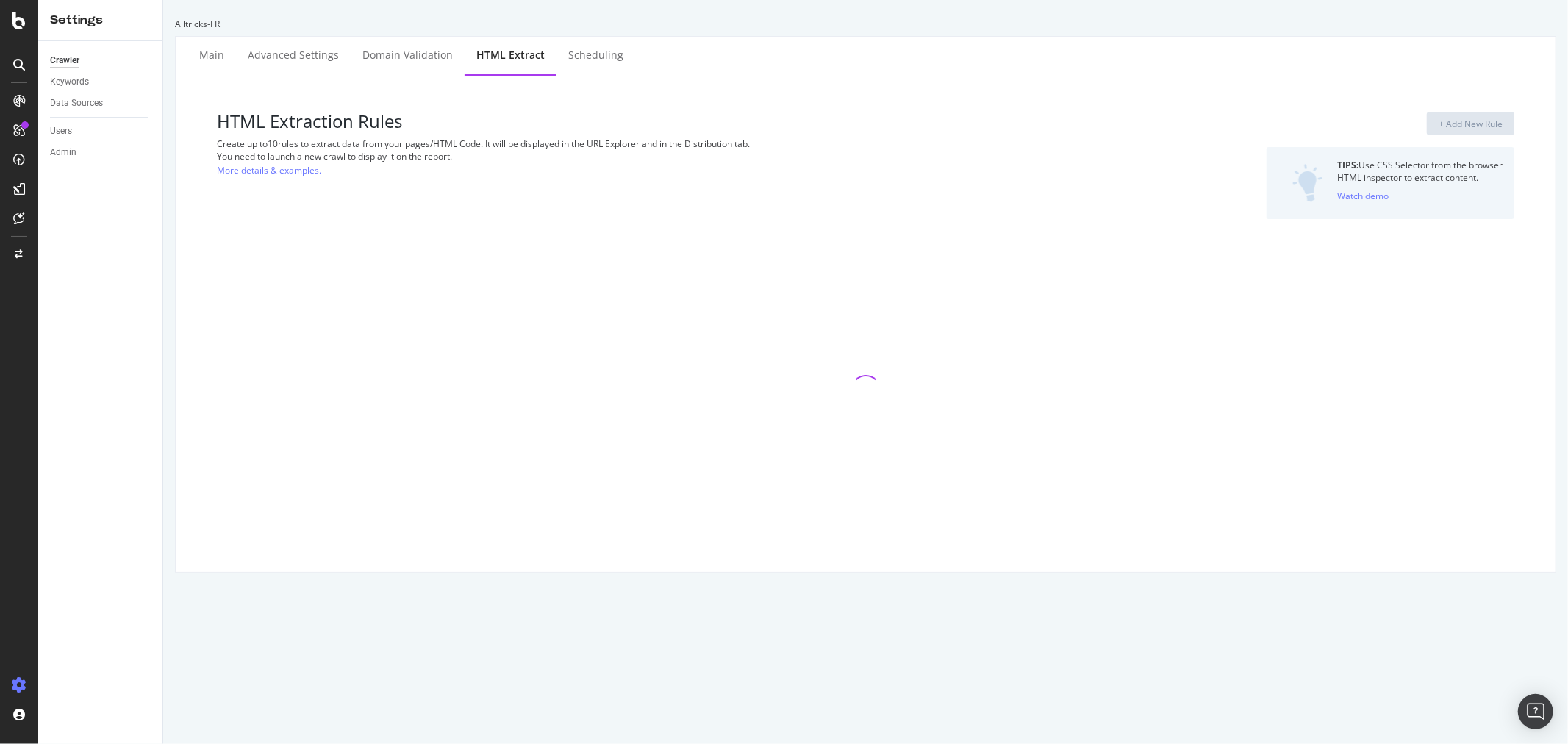
select select "exist"
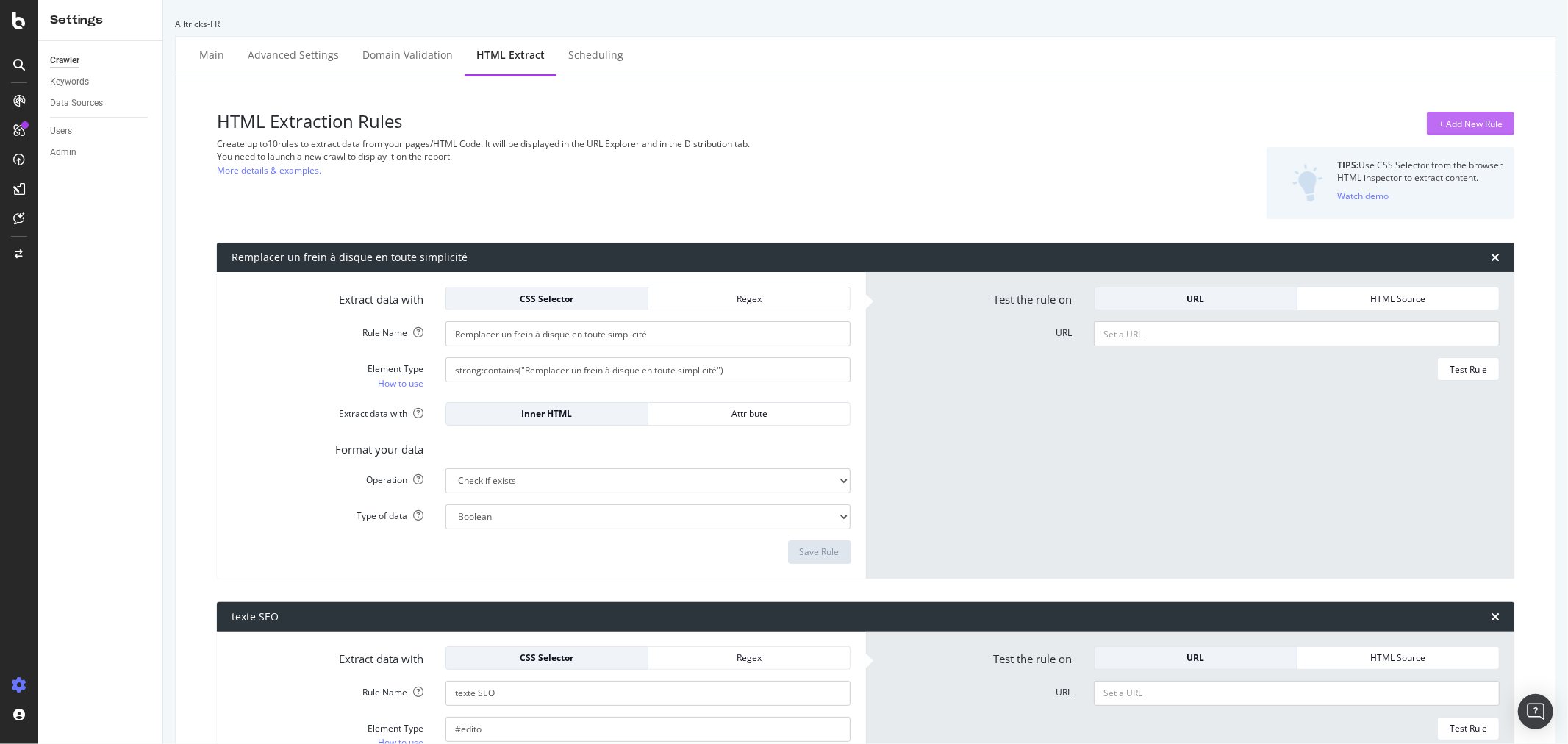
click at [1459, 122] on div "+ Add New Rule" at bounding box center [1470, 124] width 64 height 13
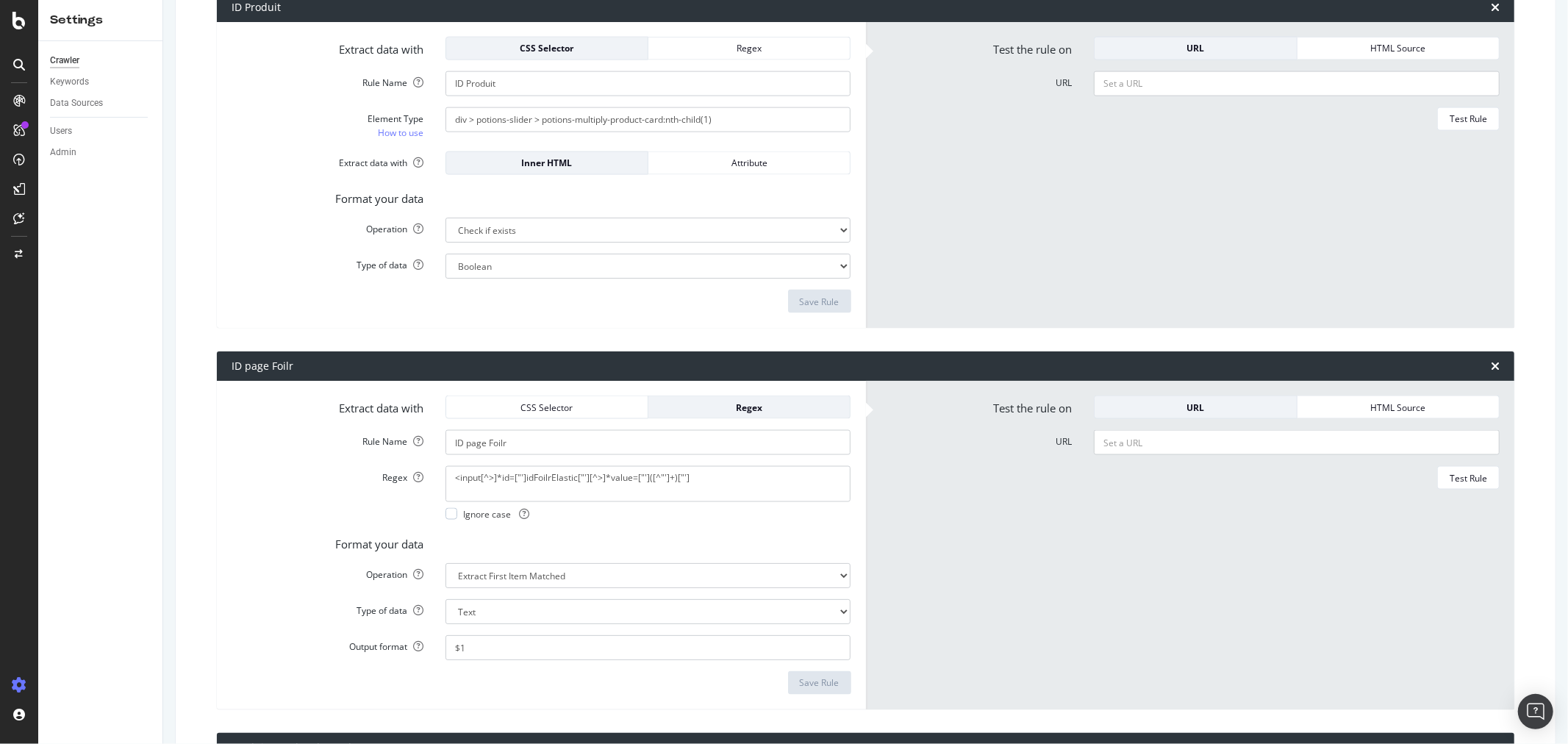
scroll to position [3197, 0]
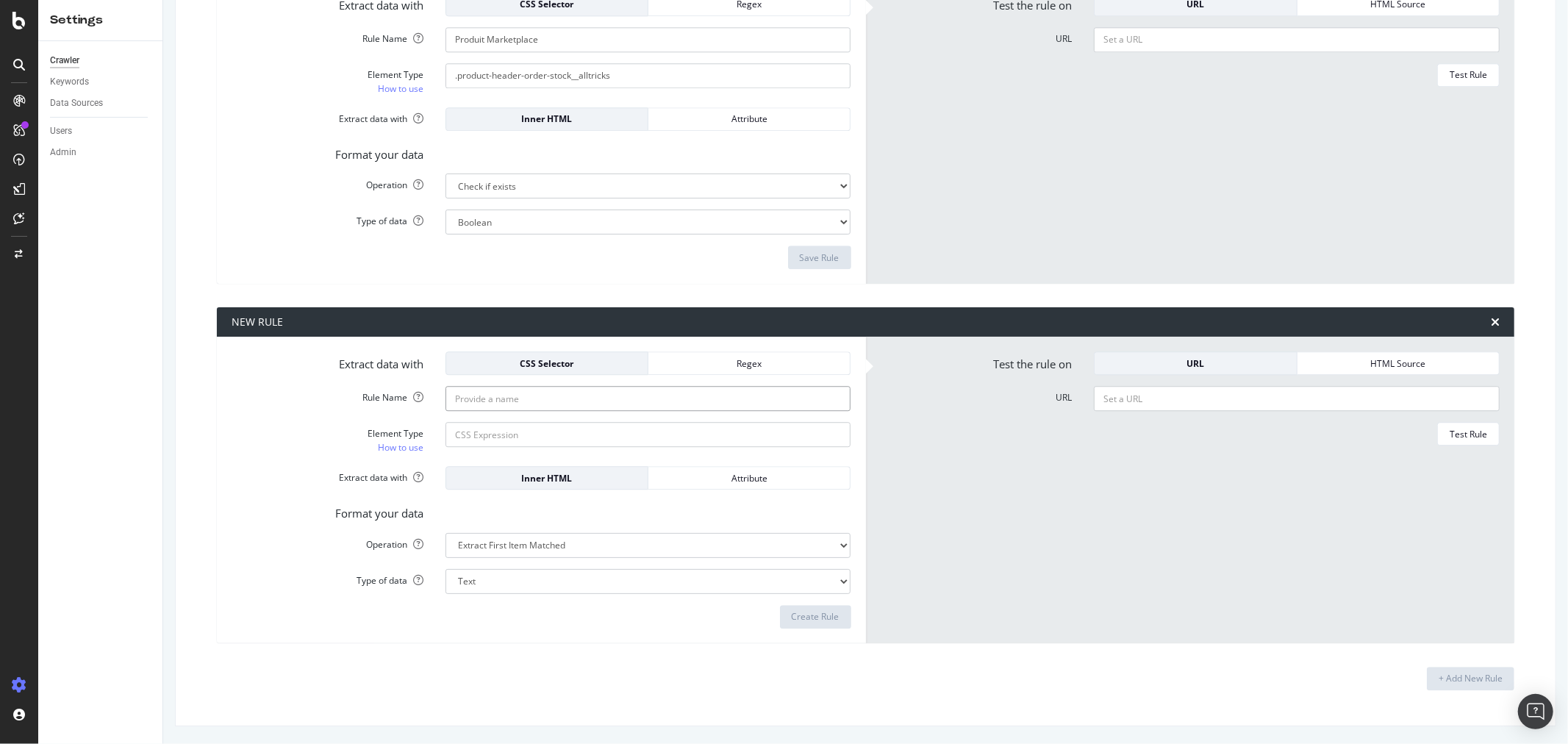
type input "v"
type input "Videloy"
paste input "</videoly-tape-tile>"
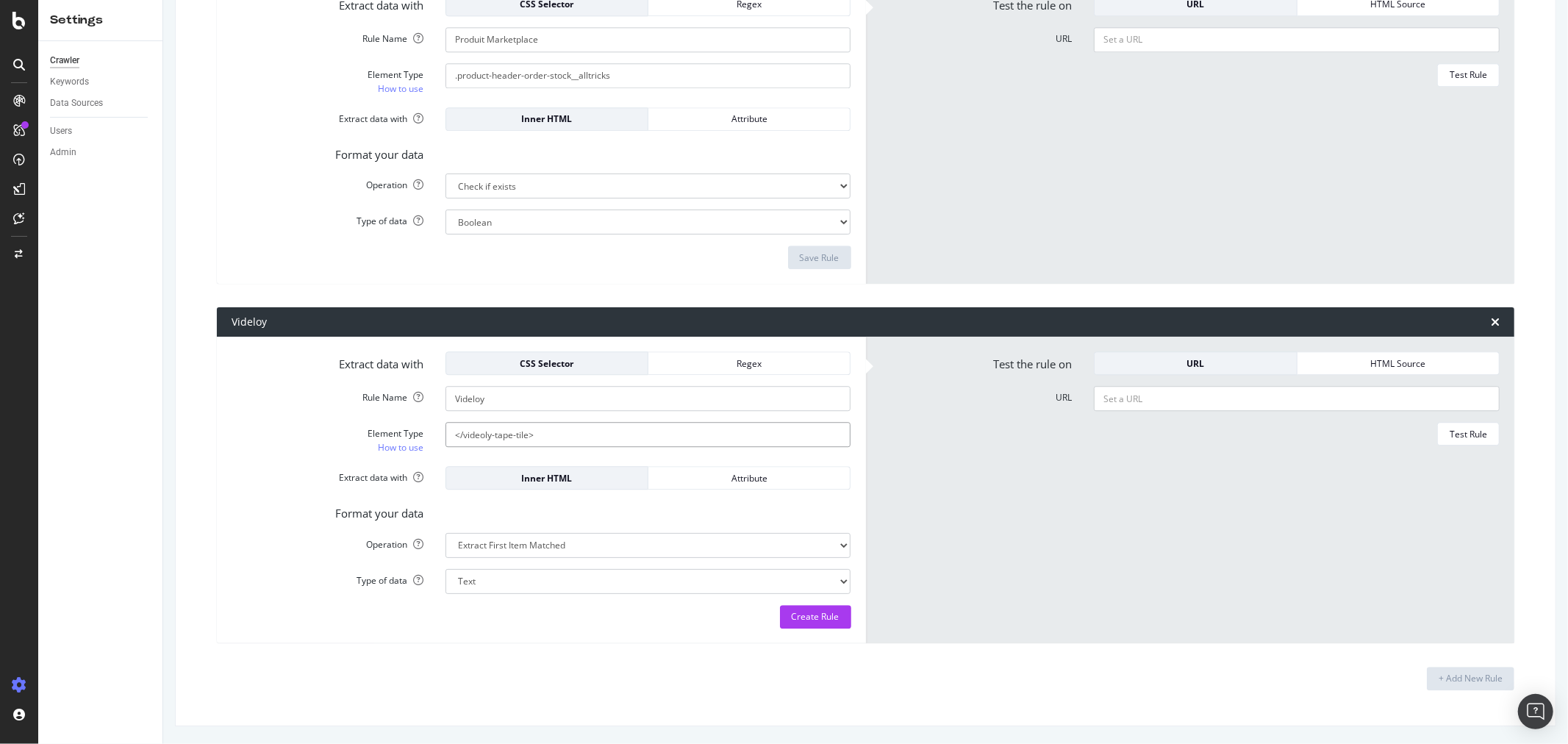
type input "</videoly-tape-tile>"
type input "Videoly"
click at [595, 358] on div "CSS Selector" at bounding box center [547, 363] width 178 height 13
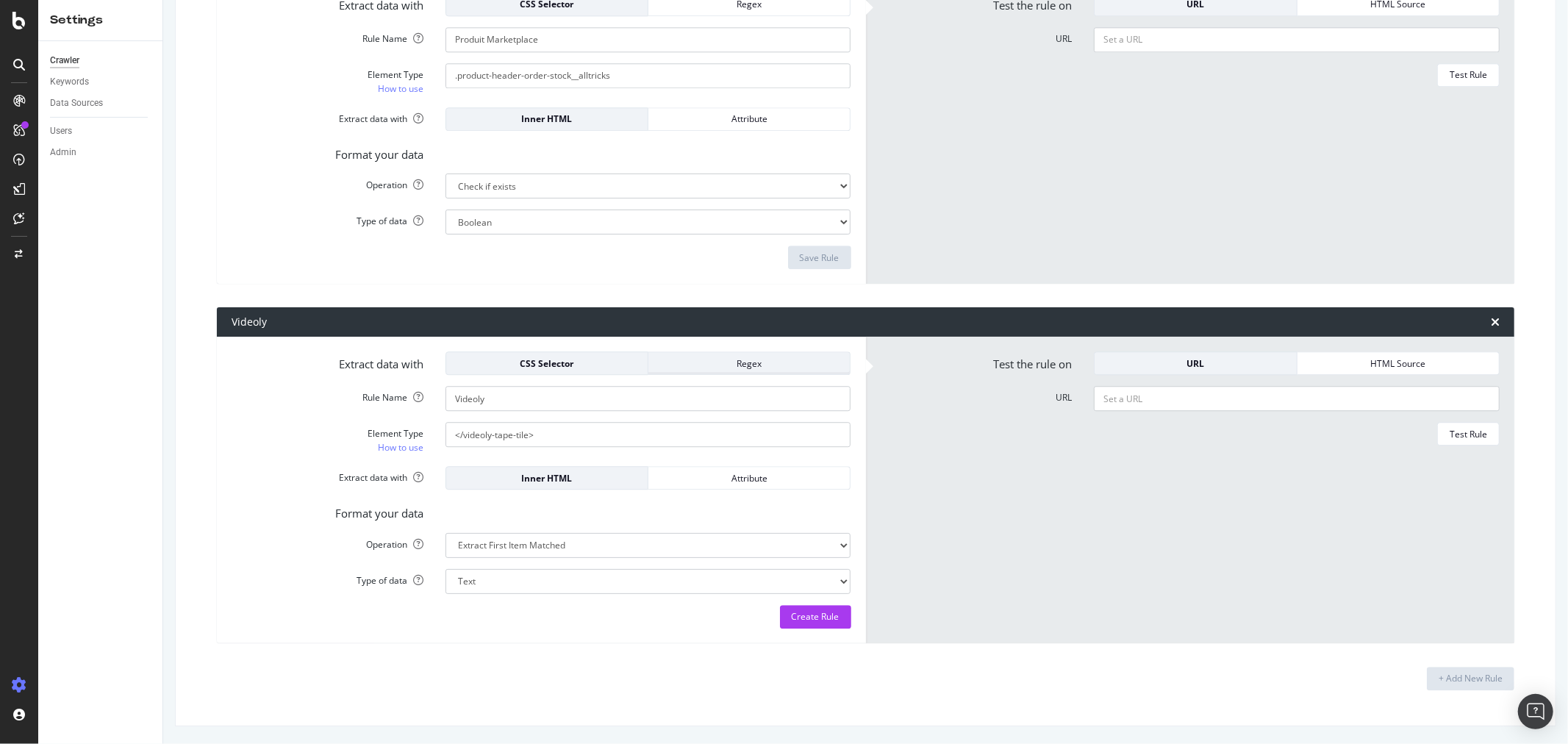
click at [740, 362] on div "Regex" at bounding box center [749, 363] width 178 height 13
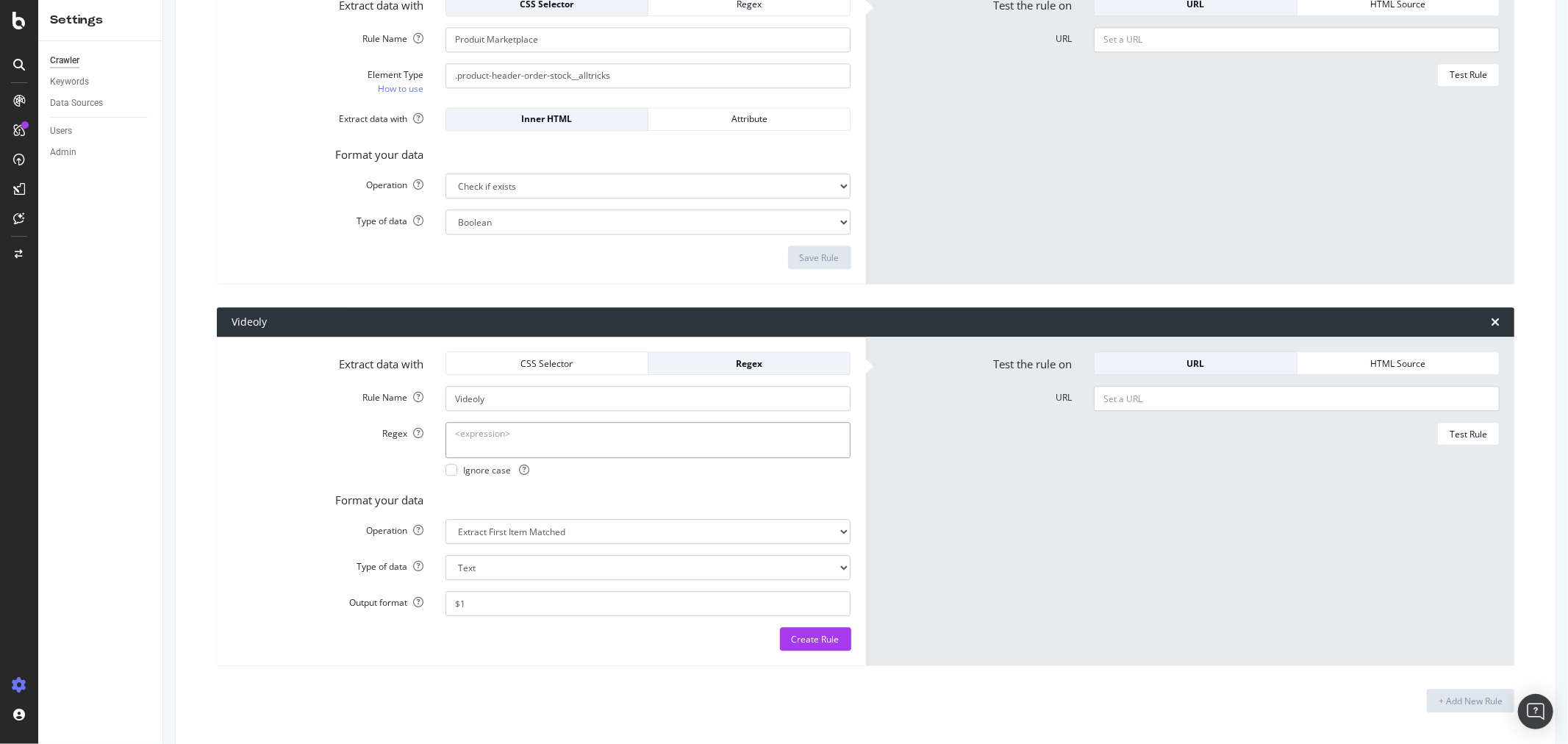
click at [523, 373] on button "CSS Selector" at bounding box center [547, 363] width 203 height 23
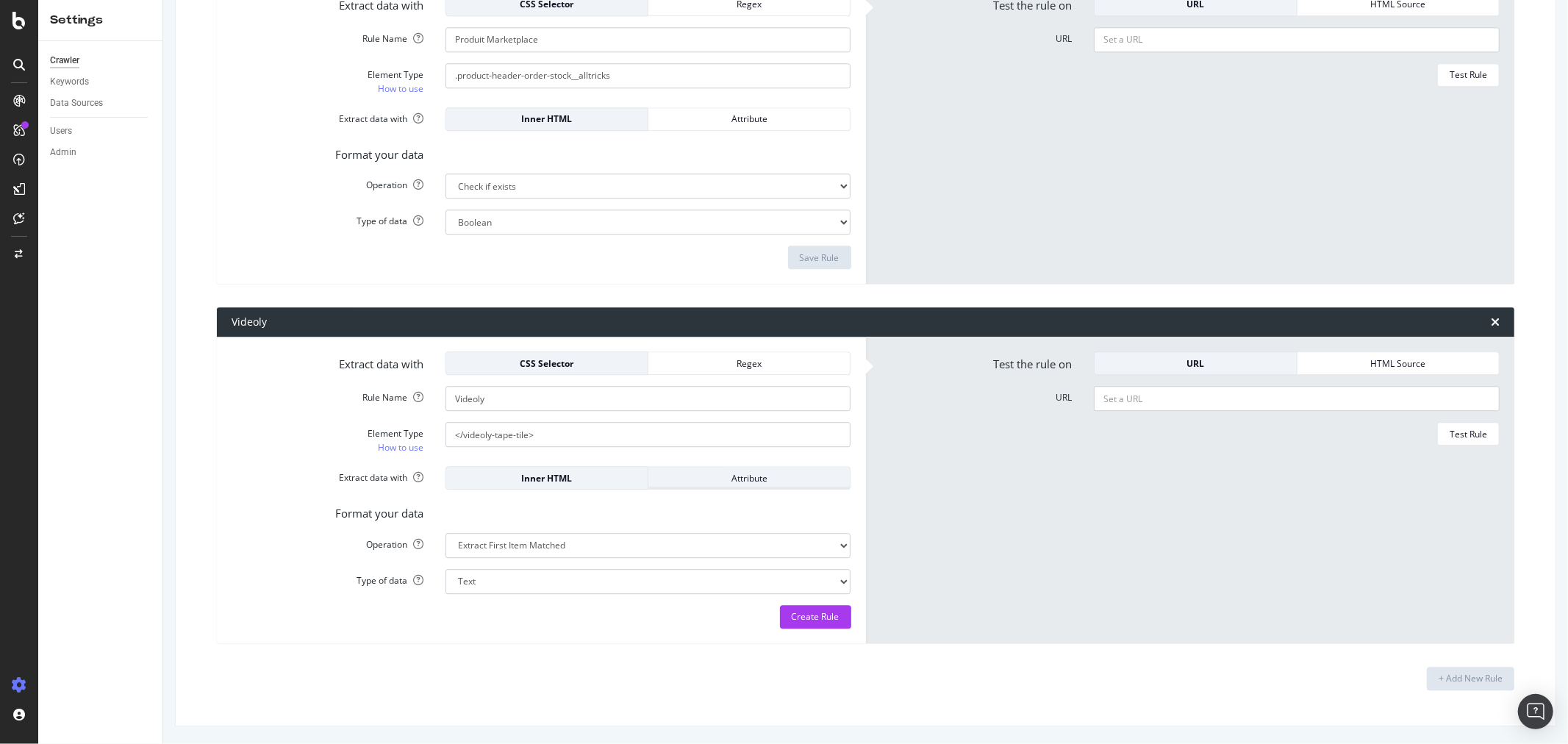
click at [709, 477] on div "Attribute" at bounding box center [749, 478] width 178 height 13
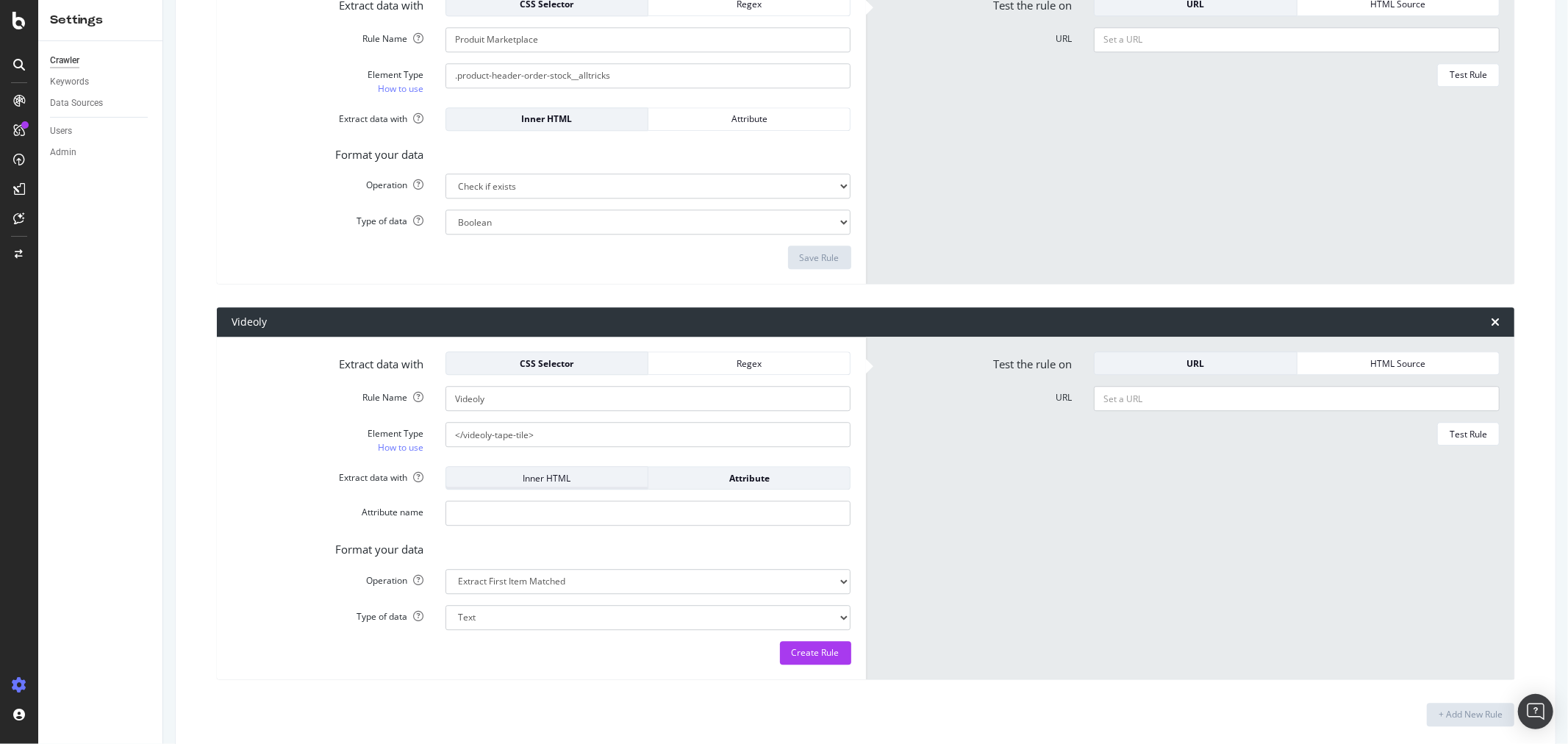
click at [557, 477] on div "Inner HTML" at bounding box center [547, 478] width 178 height 13
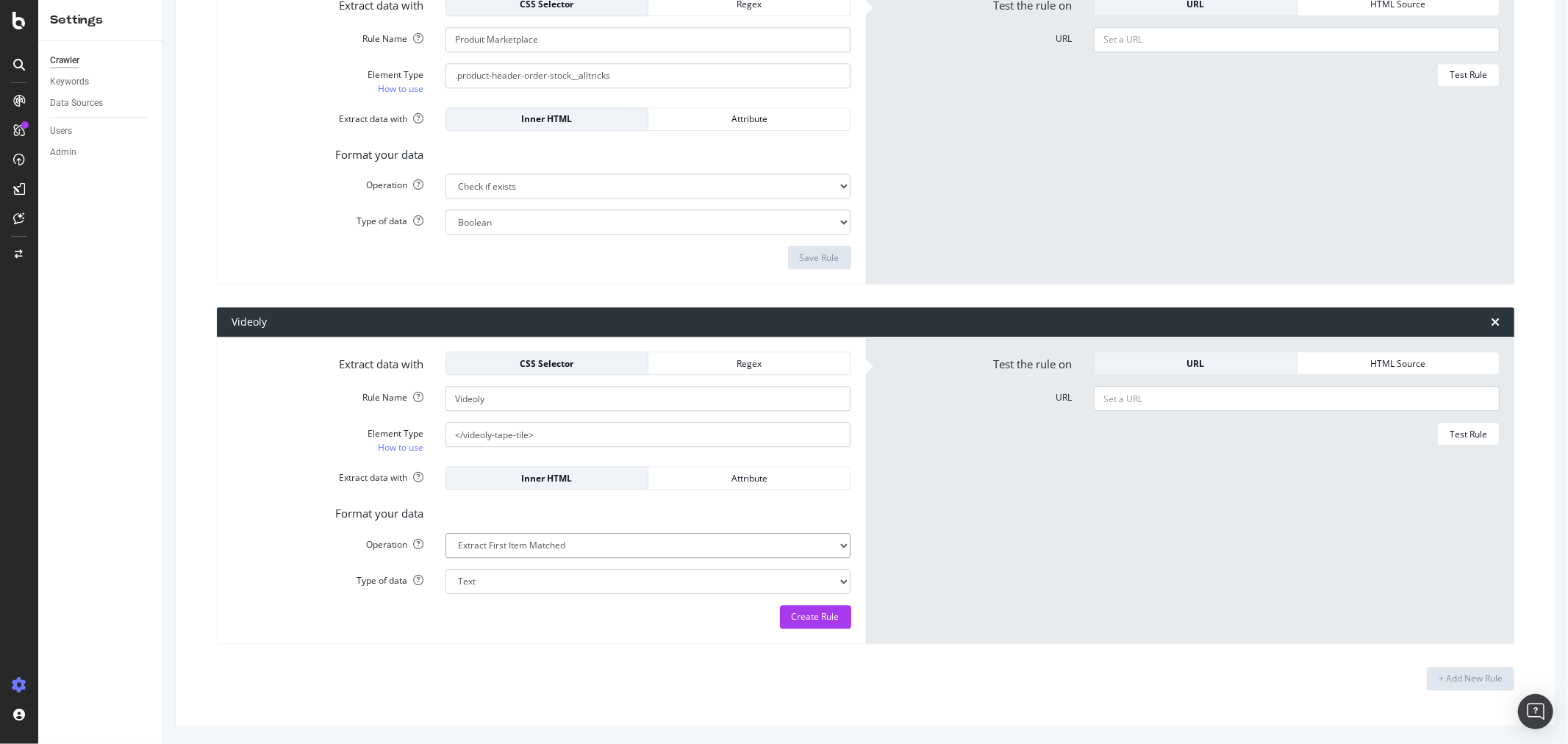
select select "exist"
select select "b"
click at [792, 616] on div "Create Rule" at bounding box center [815, 617] width 48 height 13
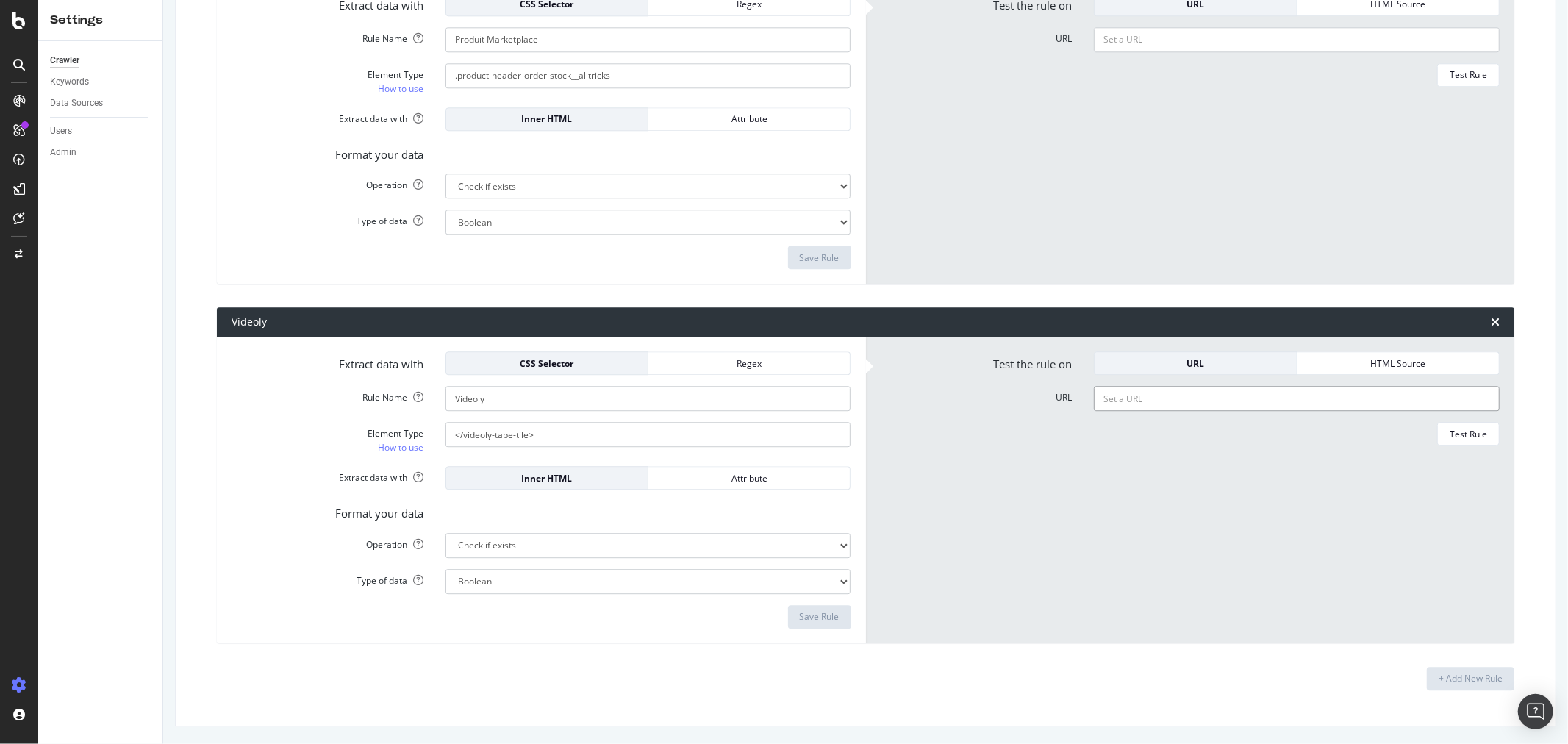
paste input "[URL][DOMAIN_NAME][PERSON_NAME]"
type input "[URL][DOMAIN_NAME][PERSON_NAME]"
click at [1450, 426] on div "Test Rule" at bounding box center [1468, 433] width 38 height 21
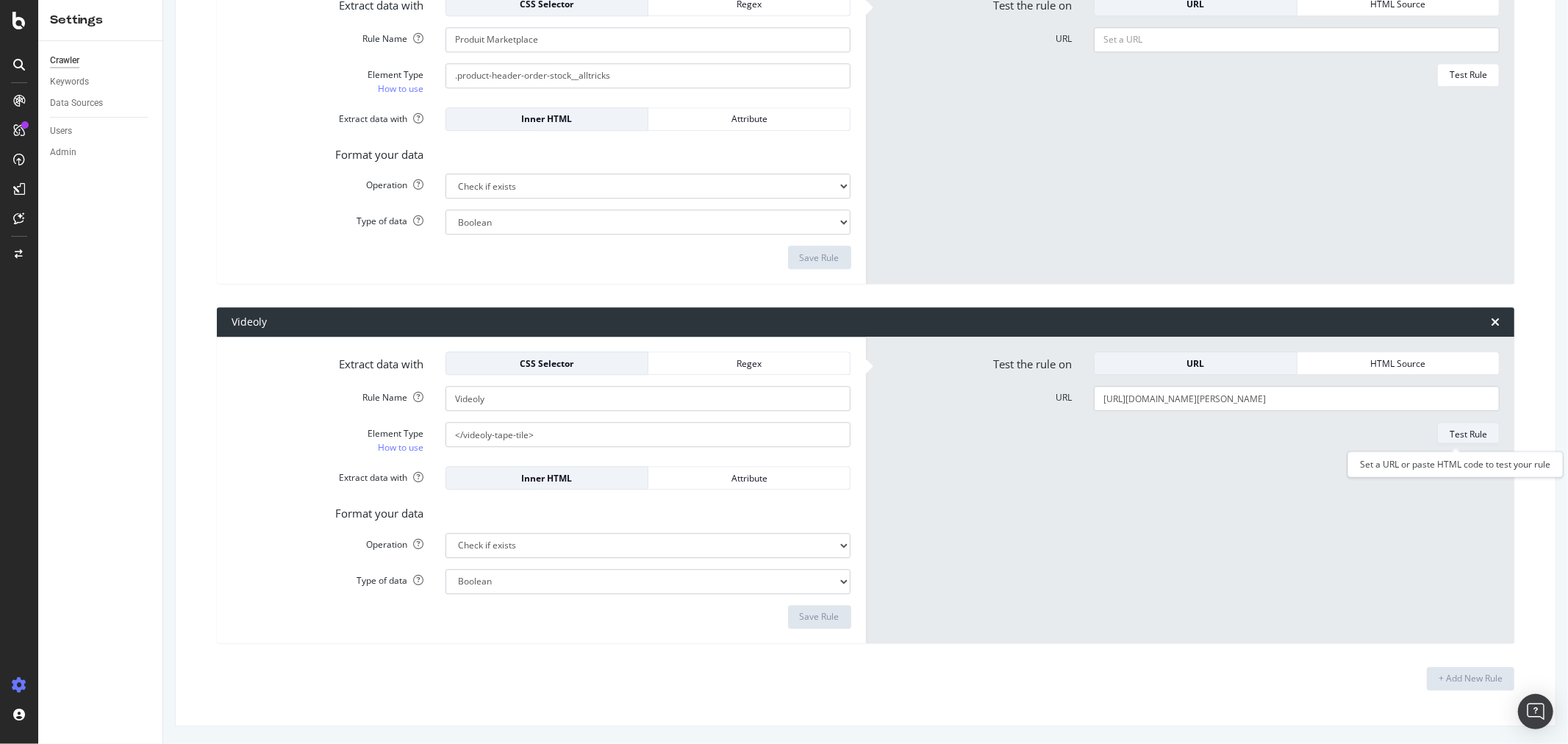
scroll to position [0, 0]
click at [719, 359] on div "Regex" at bounding box center [749, 363] width 178 height 13
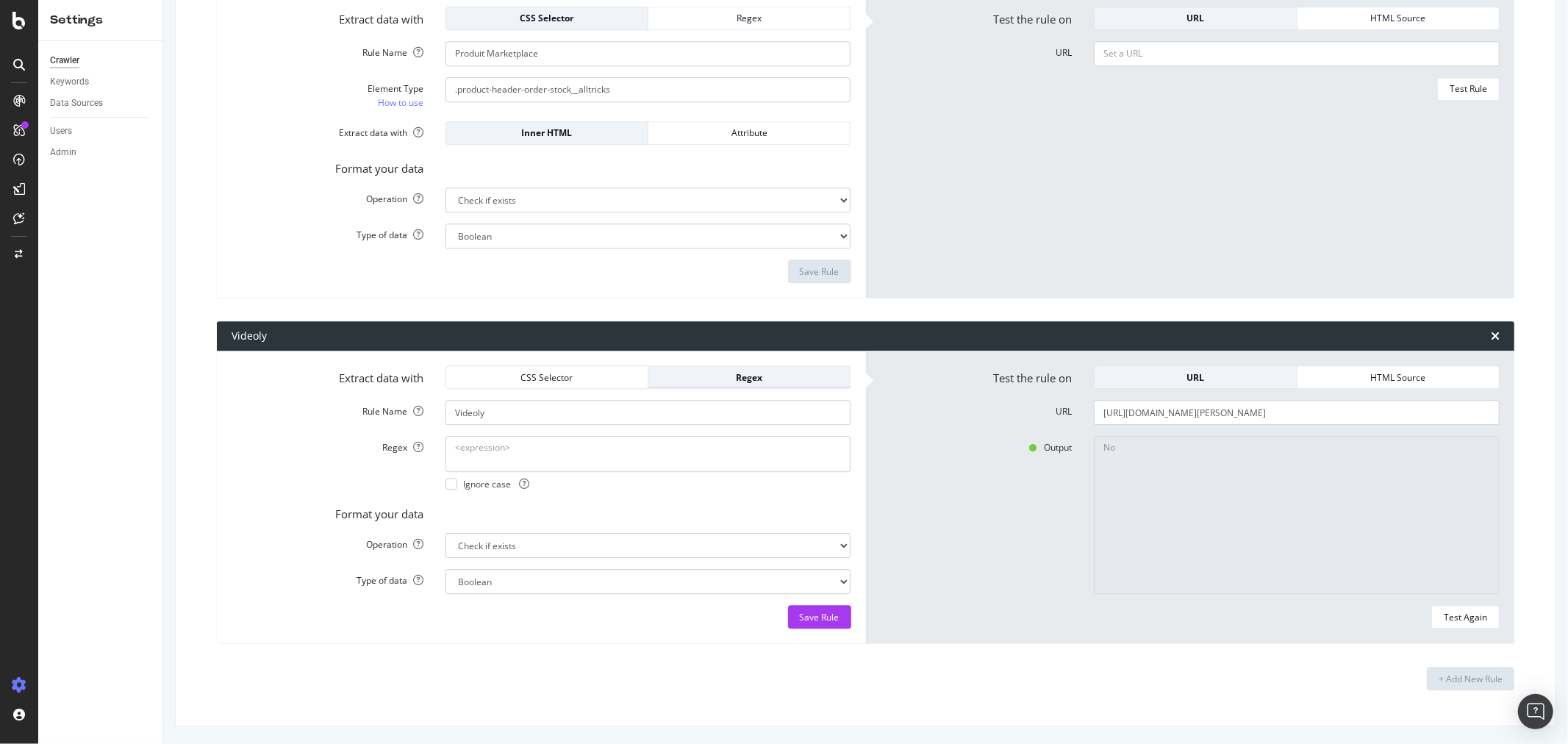
scroll to position [3183, 0]
paste textarea "[URL][DOMAIN_NAME][PERSON_NAME]"
drag, startPoint x: 728, startPoint y: 460, endPoint x: 387, endPoint y: 424, distance: 342.9
click at [387, 424] on form "Extract data with CSS Selector Regex Rule Name Videoly Regex [URL][DOMAIN_NAME]…" at bounding box center [542, 496] width 620 height 263
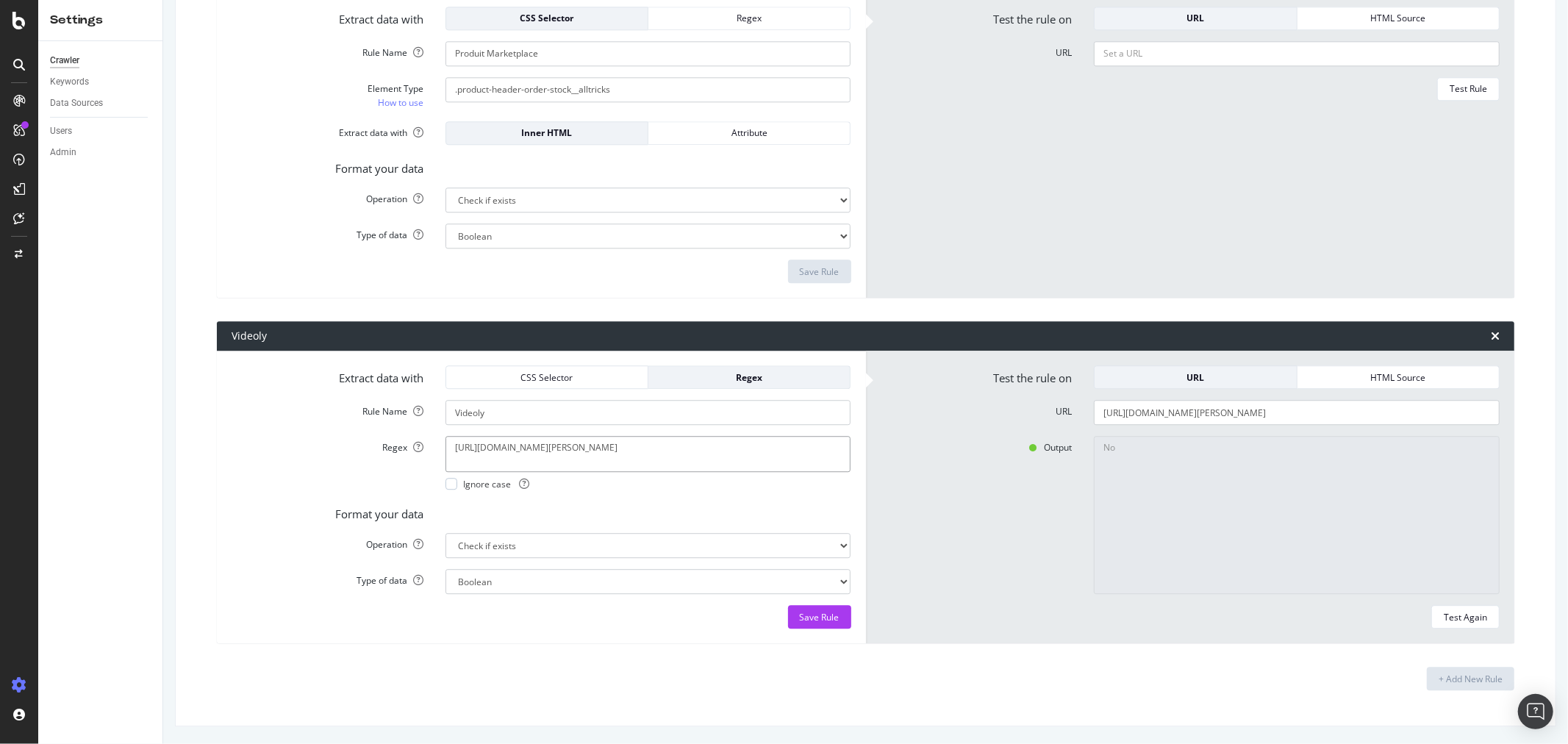
paste textarea "<videoly-tape-tile data-index="0"> </videoly-tape-tile>"
drag, startPoint x: 634, startPoint y: 440, endPoint x: 397, endPoint y: 425, distance: 237.5
click at [397, 425] on form "Extract data with CSS Selector Regex Rule Name Videoly Regex <videoly-tape-tile…" at bounding box center [542, 496] width 620 height 263
drag, startPoint x: 591, startPoint y: 444, endPoint x: 744, endPoint y: 525, distance: 173.1
click at [744, 525] on form "Extract data with CSS Selector Regex Rule Name Videoly Regex </videoly-tape-til…" at bounding box center [542, 496] width 620 height 263
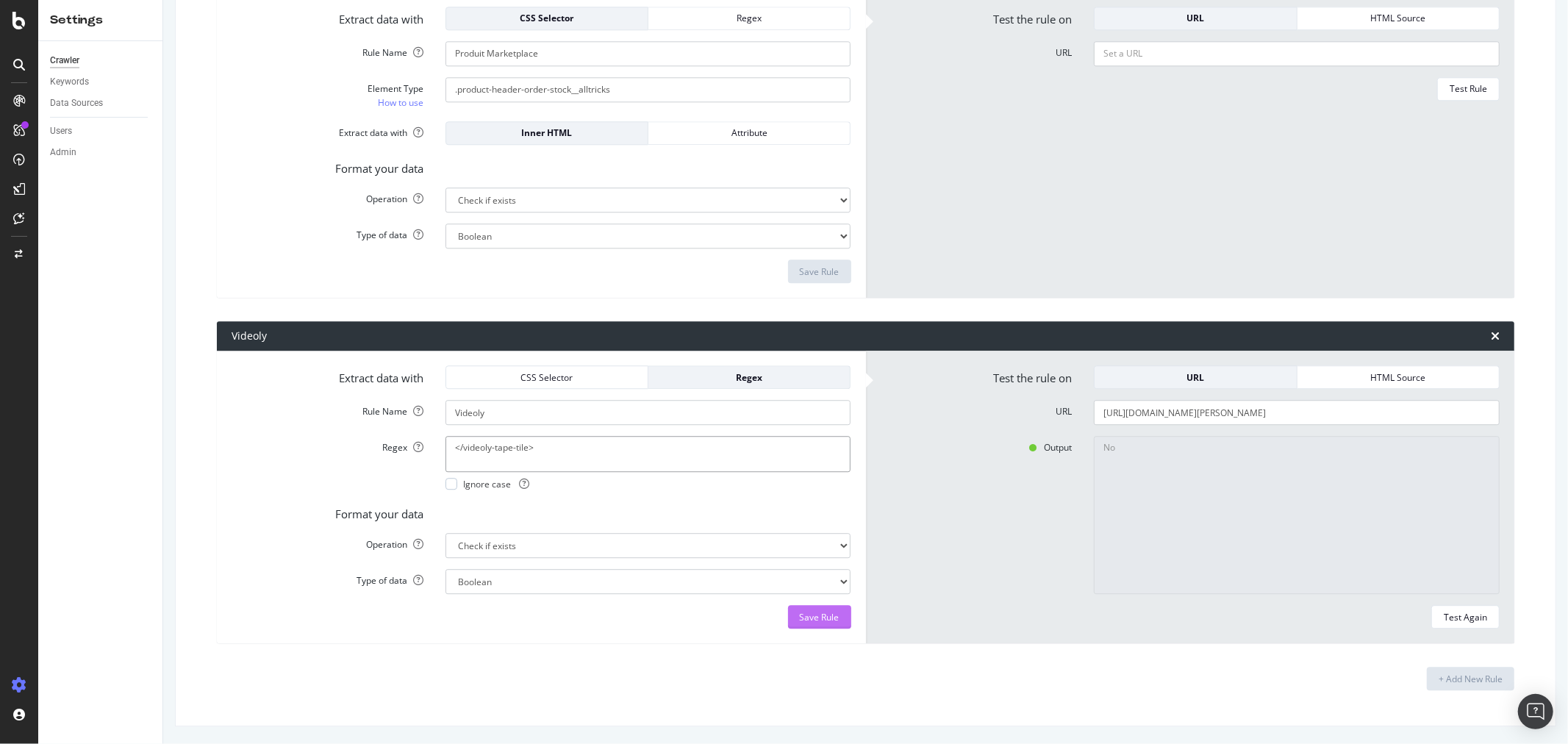
type textarea "</videoly-tape-tile>"
click at [813, 616] on div "Save Rule" at bounding box center [820, 617] width 40 height 13
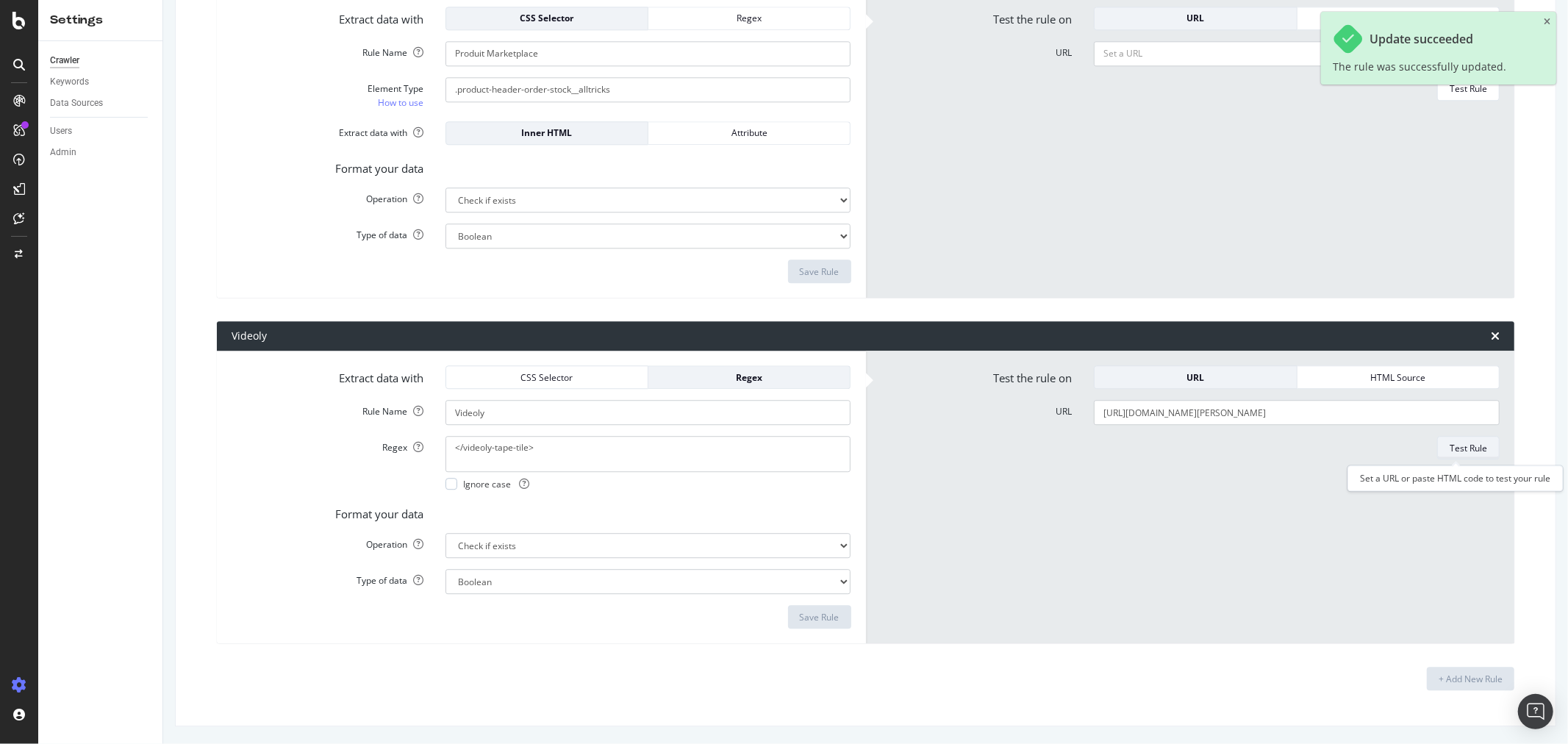
click at [1470, 447] on div "Test Rule" at bounding box center [1468, 448] width 38 height 13
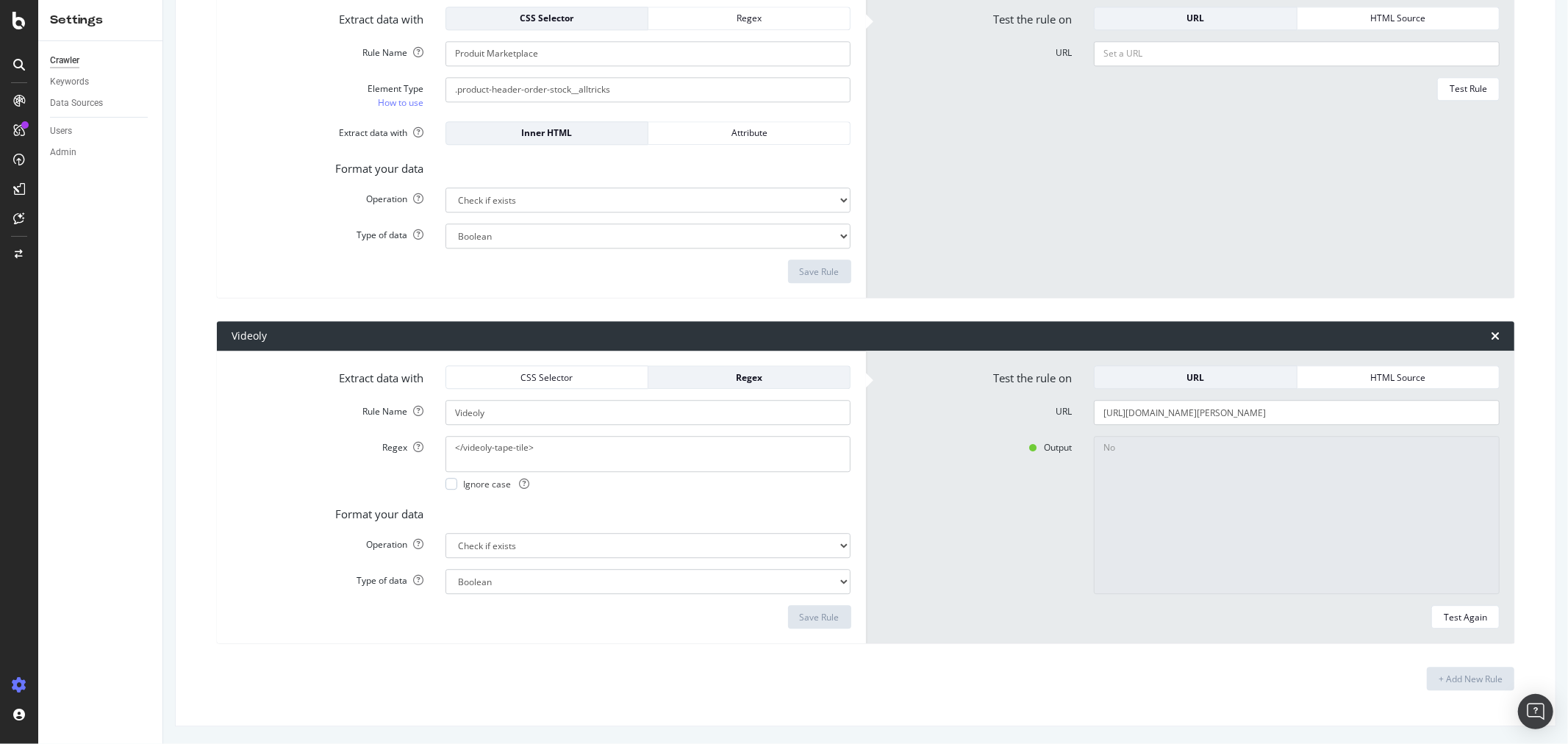
drag, startPoint x: 1215, startPoint y: 467, endPoint x: 1270, endPoint y: 525, distance: 79.9
click at [1215, 467] on textarea "No" at bounding box center [1297, 514] width 406 height 158
click at [1458, 615] on div "Test Again" at bounding box center [1466, 617] width 43 height 13
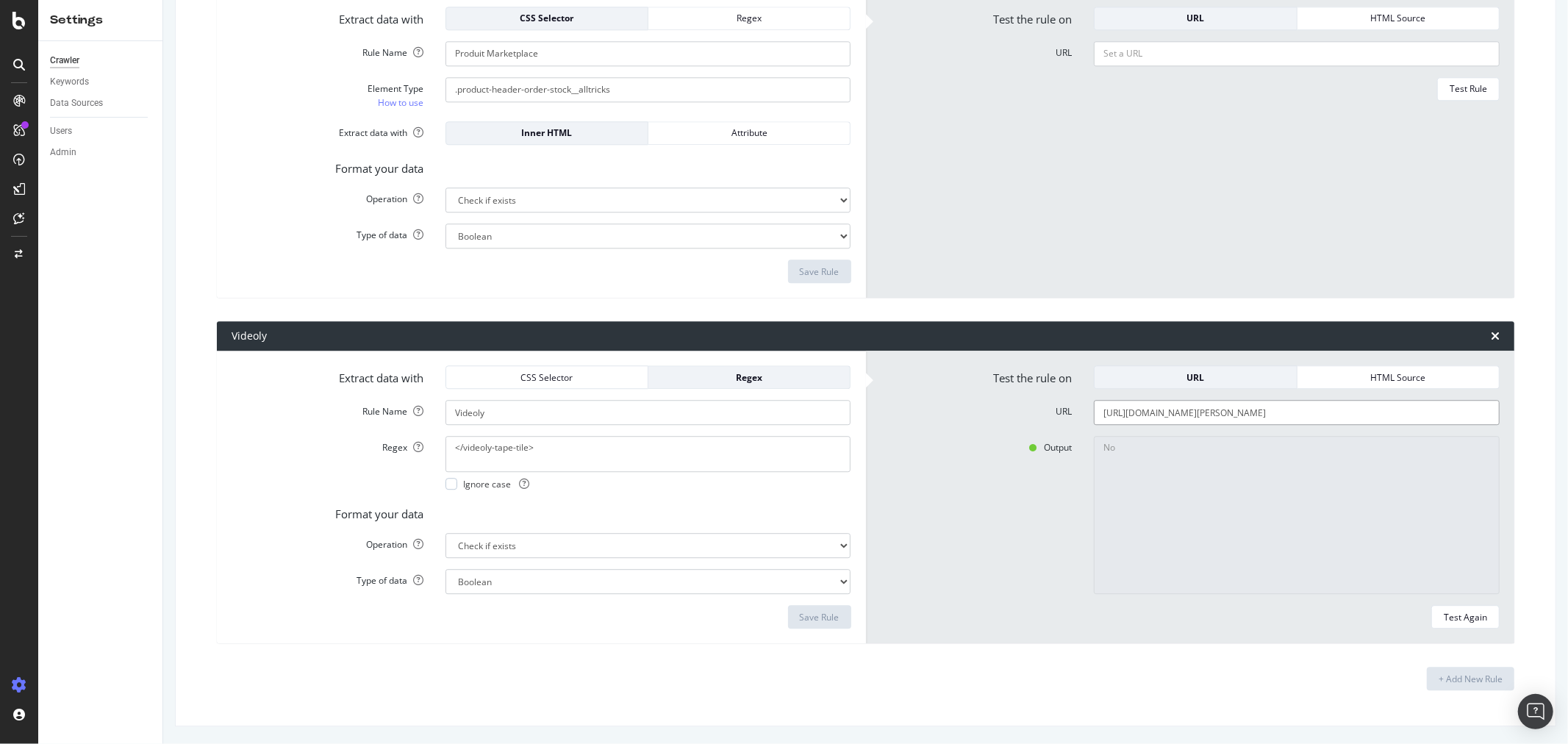
paste input "097885-disque_sram_paceline_centerlock_a2"
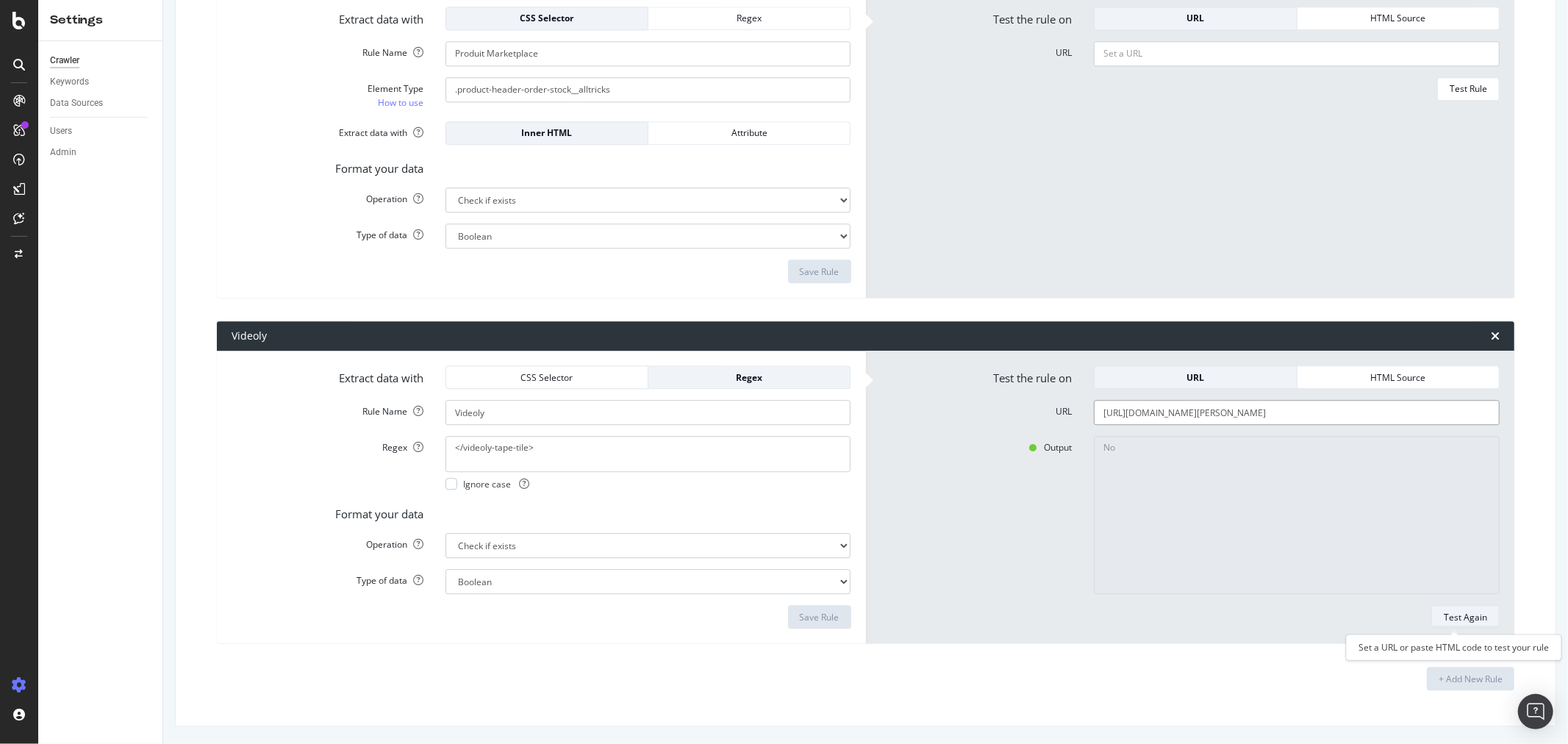
type input "[URL][DOMAIN_NAME][PERSON_NAME]"
click at [1456, 620] on div "Test Again" at bounding box center [1466, 617] width 43 height 13
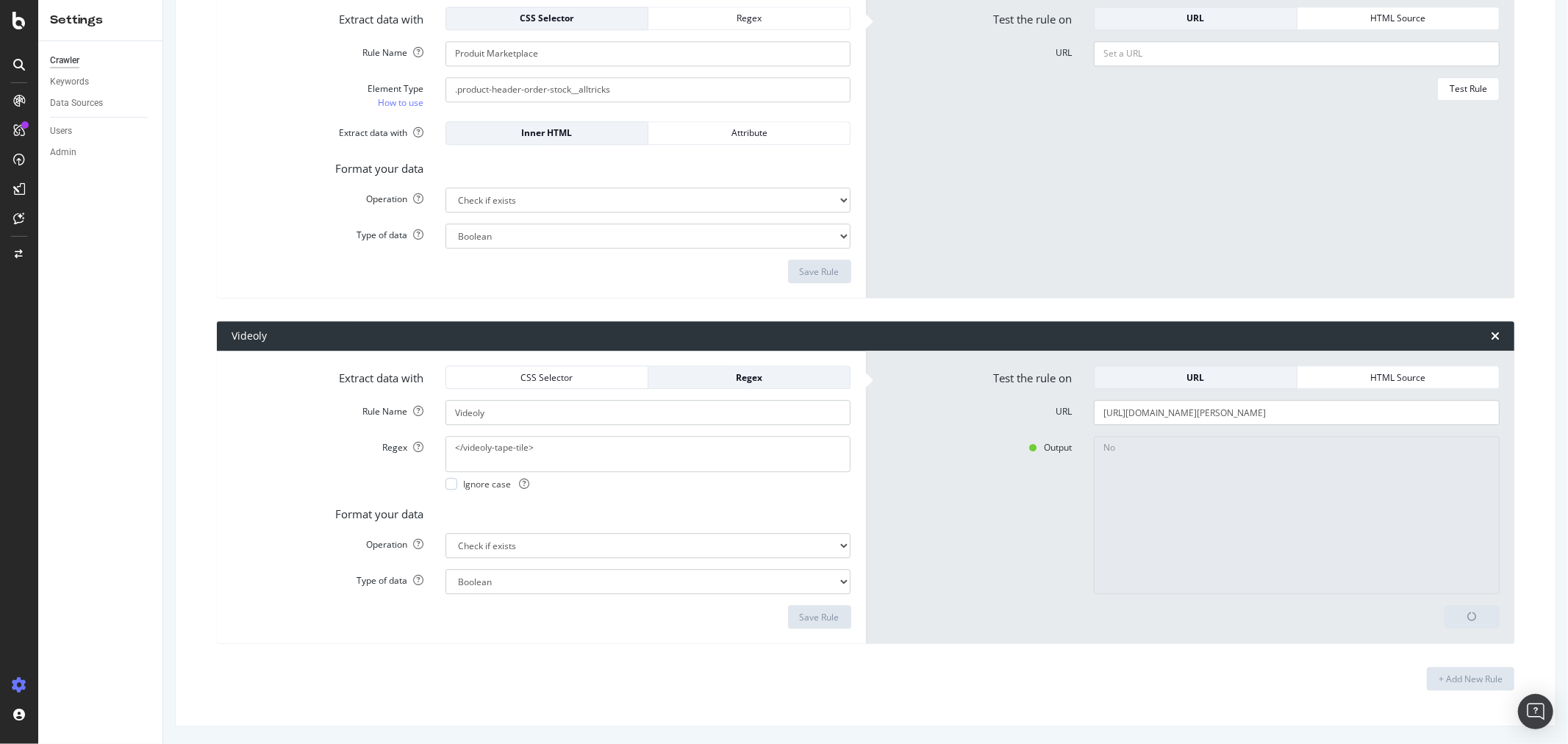
click at [683, 488] on div "Ignore case" at bounding box center [648, 484] width 406 height 13
click at [547, 382] on div "CSS Selector" at bounding box center [547, 377] width 178 height 13
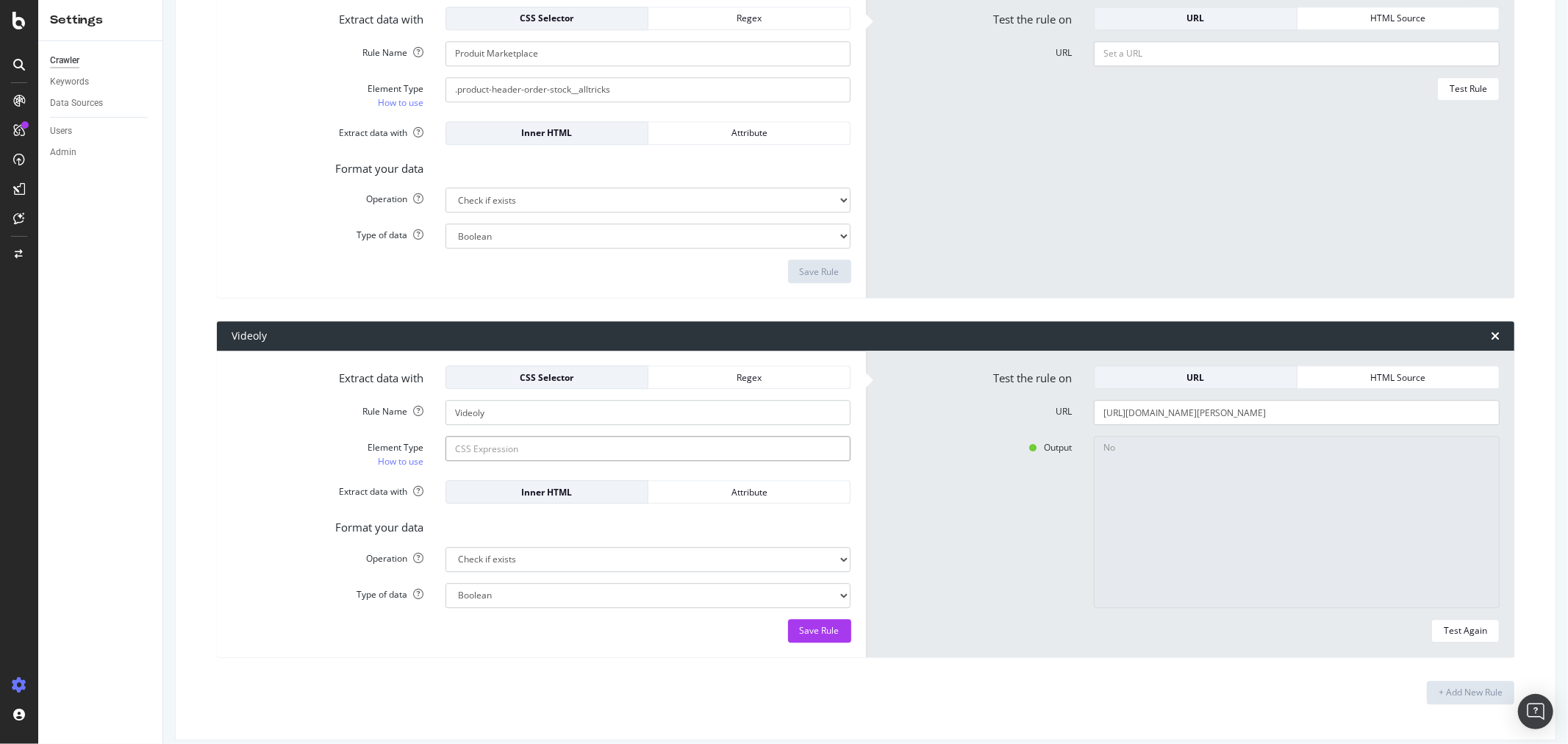
paste input "videoly-tape__title"
click at [555, 493] on div "Inner HTML" at bounding box center [547, 492] width 178 height 13
click at [813, 629] on div "Save Rule" at bounding box center [820, 630] width 40 height 13
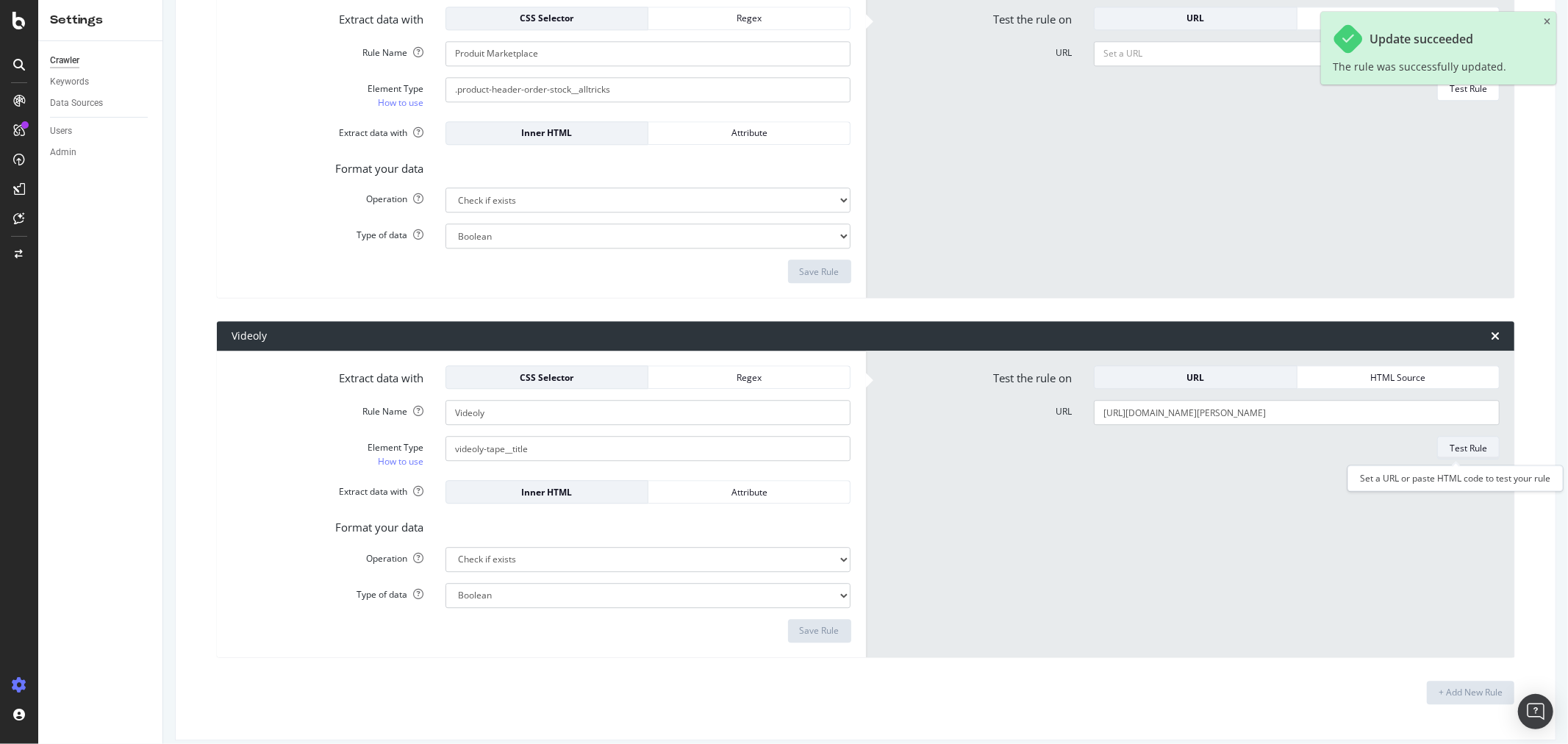
click at [1449, 457] on div "Test Rule" at bounding box center [1468, 447] width 38 height 21
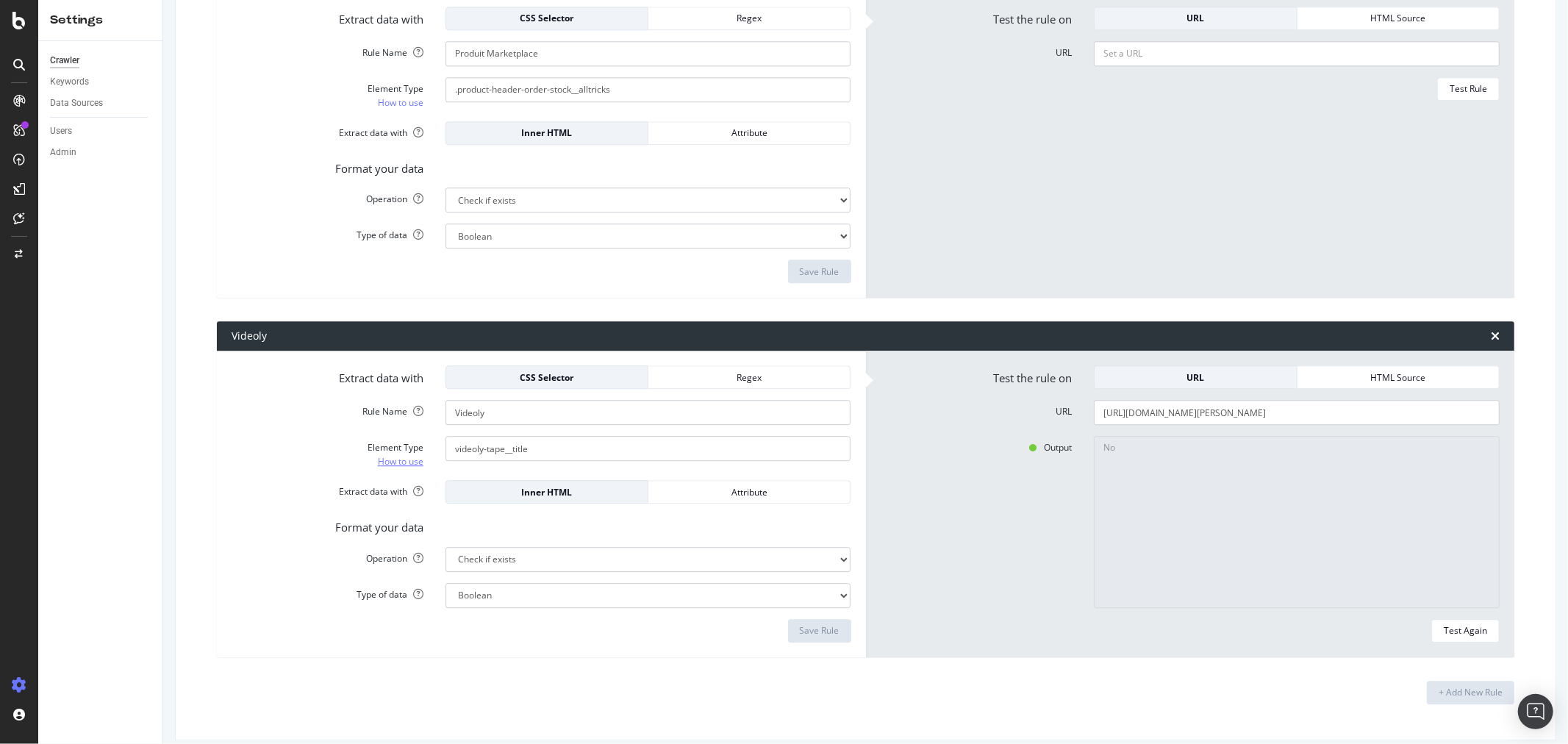
click at [394, 467] on link "How to use" at bounding box center [401, 460] width 46 height 15
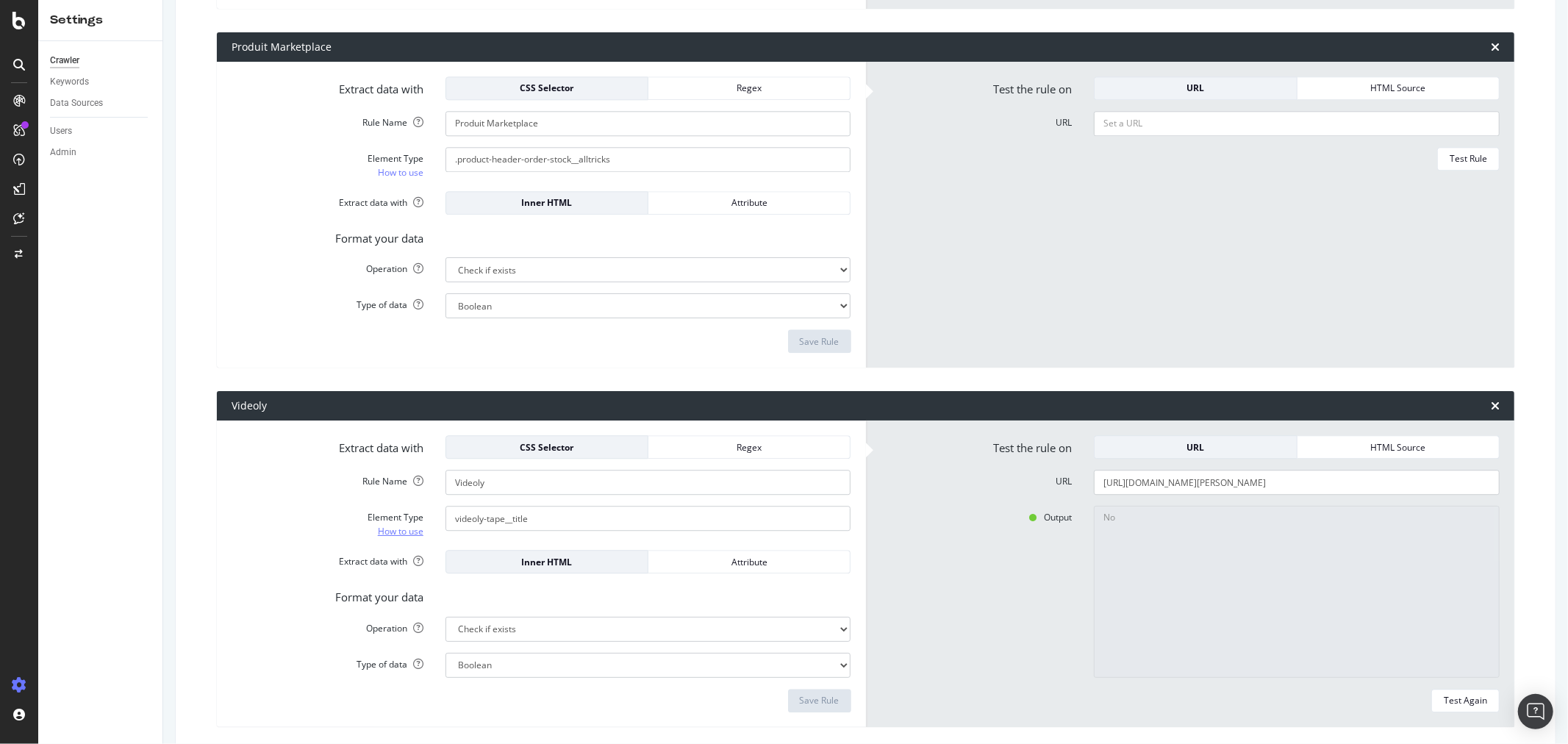
scroll to position [3197, 0]
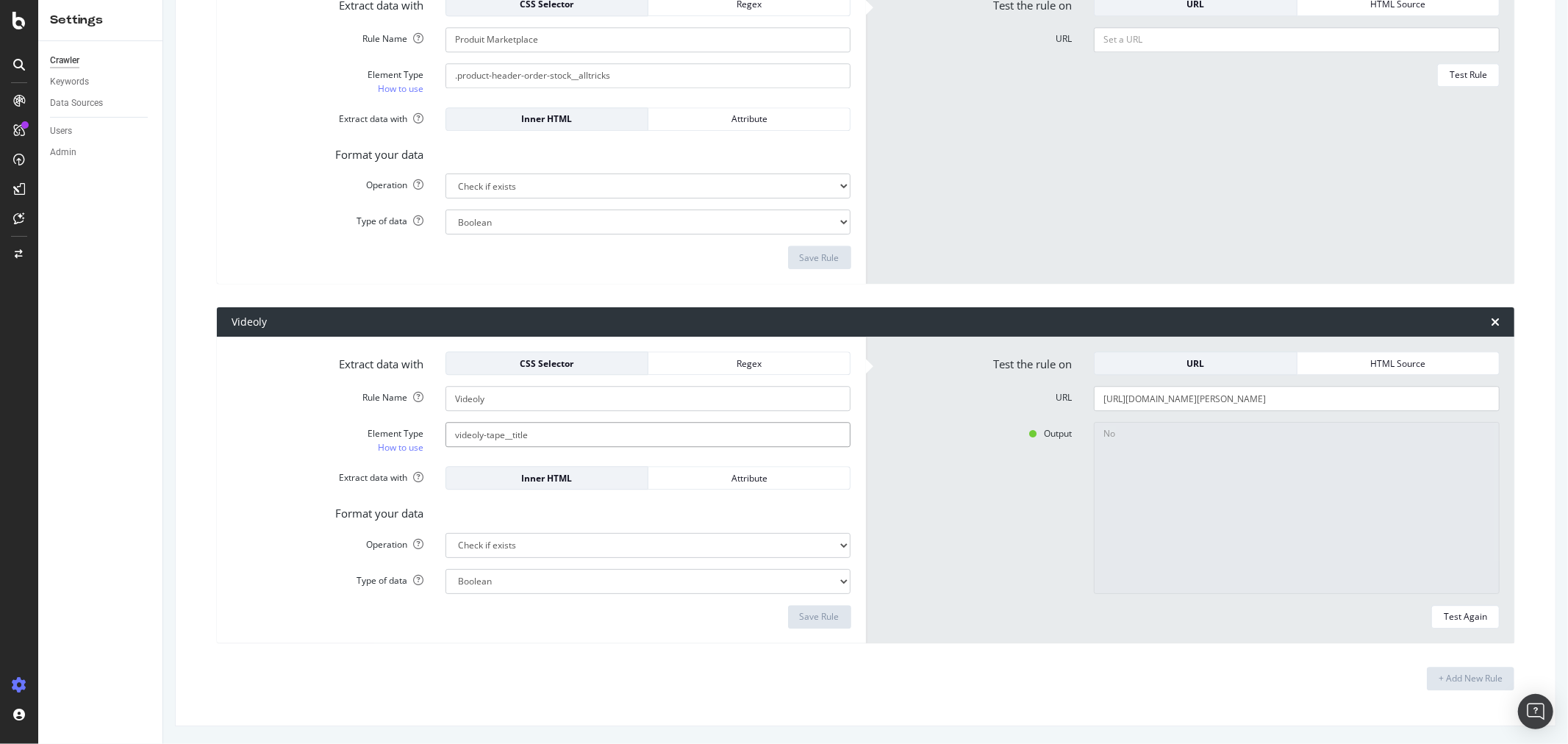
drag, startPoint x: 542, startPoint y: 425, endPoint x: 414, endPoint y: 424, distance: 128.0
click at [414, 424] on div "Element Type How to use videoly-tape__title" at bounding box center [542, 438] width 642 height 33
paste input "<div class="videoly-tape__title" style="margin-bottom:16px;justify-content:cent…"
drag, startPoint x: 732, startPoint y: 429, endPoint x: 377, endPoint y: 427, distance: 355.0
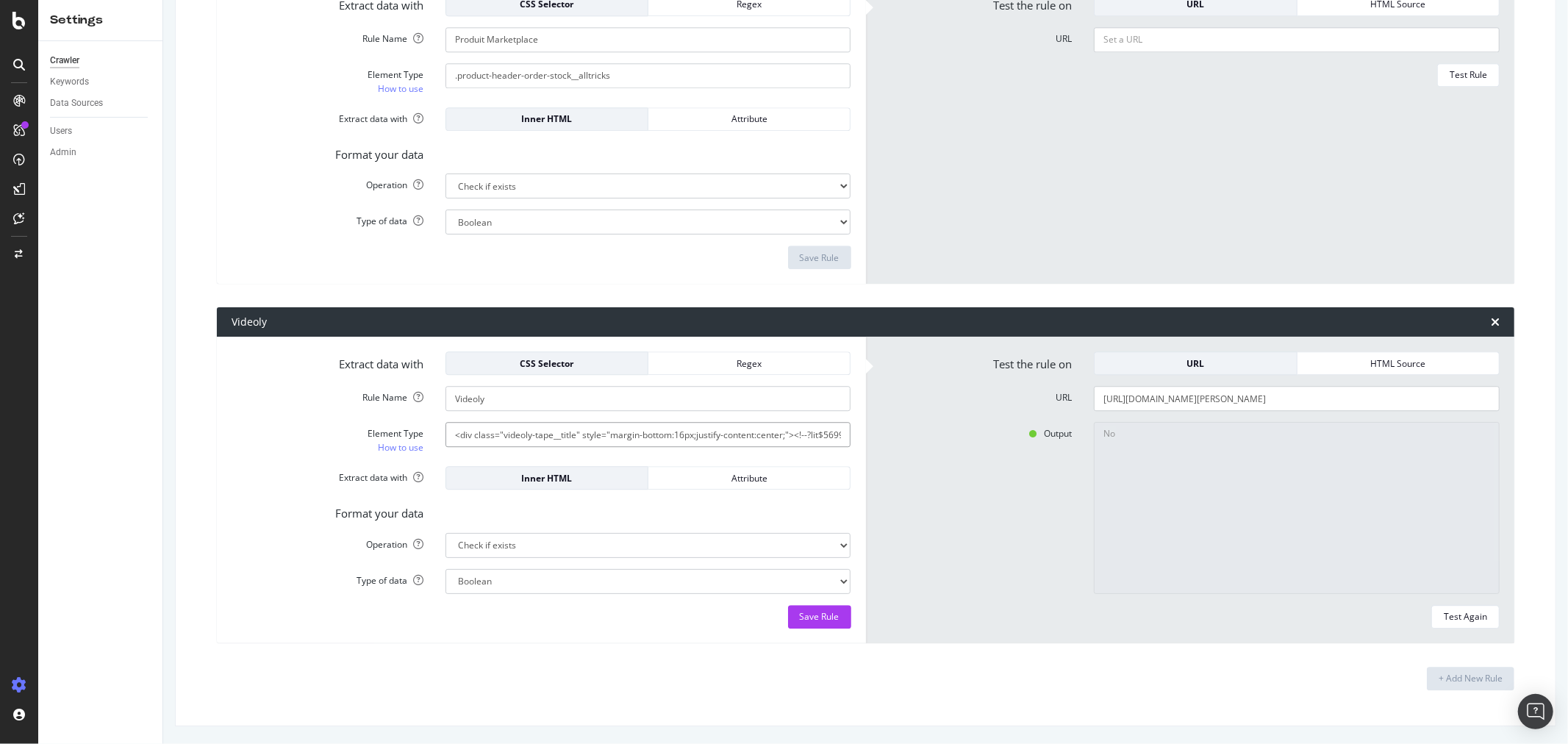
click at [377, 427] on div "Element Type How to use <div class="videoly-tape__title" style="margin-bottom:1…" at bounding box center [542, 438] width 642 height 33
drag, startPoint x: 793, startPoint y: 434, endPoint x: 1059, endPoint y: 435, distance: 266.0
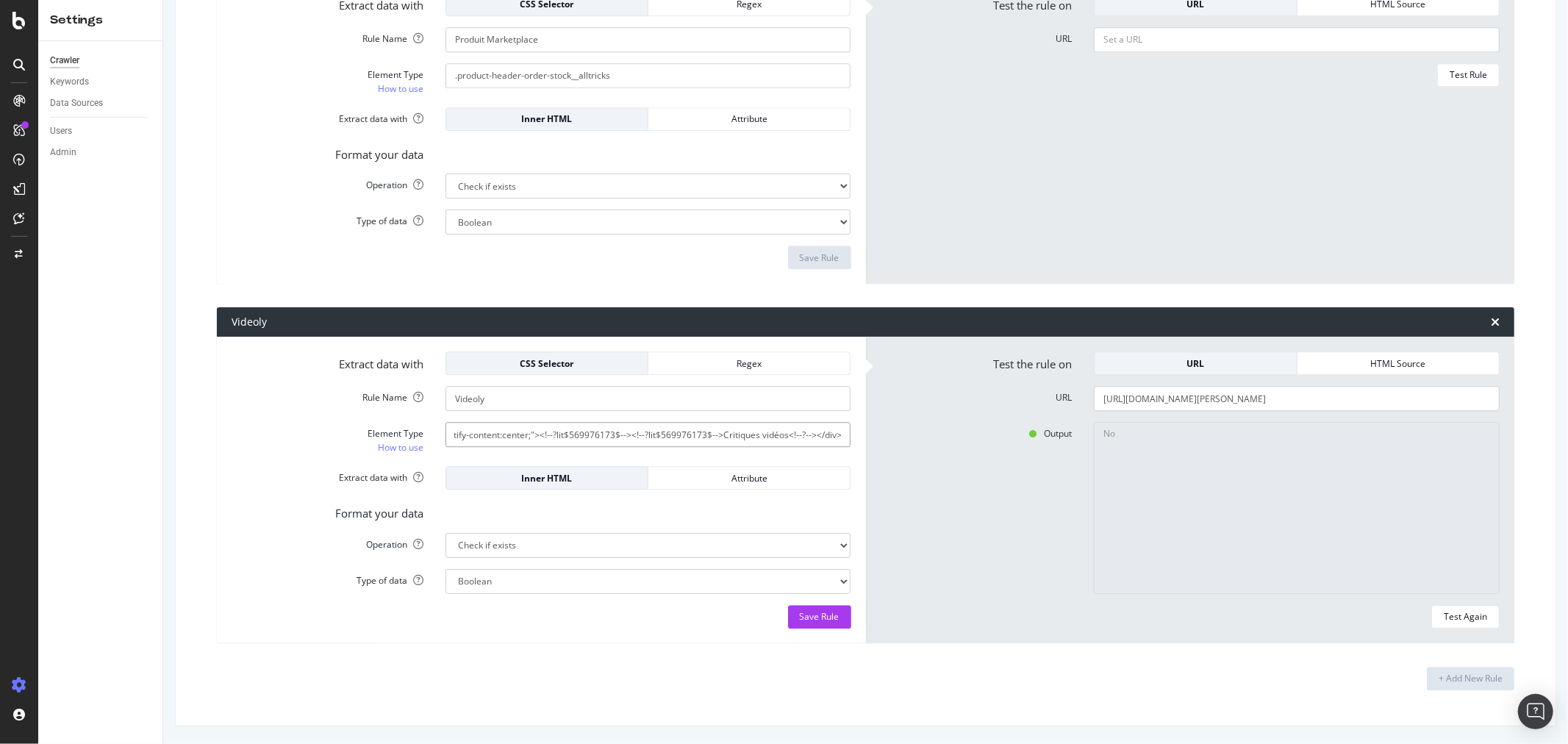
click at [1059, 435] on div "Extract data with CSS Selector Regex Rule Name Videoly Element Type How to use …" at bounding box center [866, 489] width 1298 height 306
click at [806, 614] on div "Save Rule" at bounding box center [820, 617] width 40 height 13
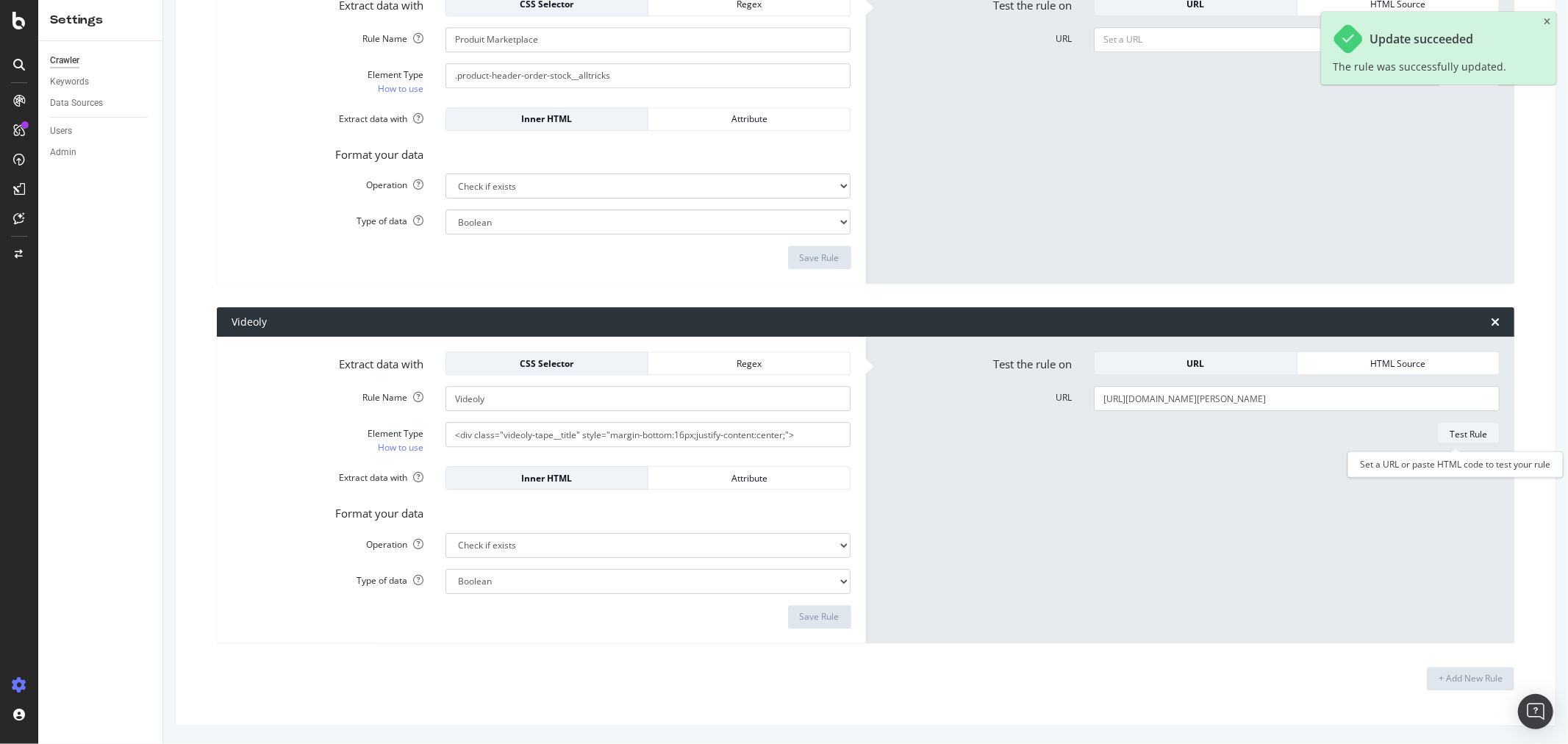
click at [1449, 426] on div "Test Rule" at bounding box center [1468, 433] width 38 height 21
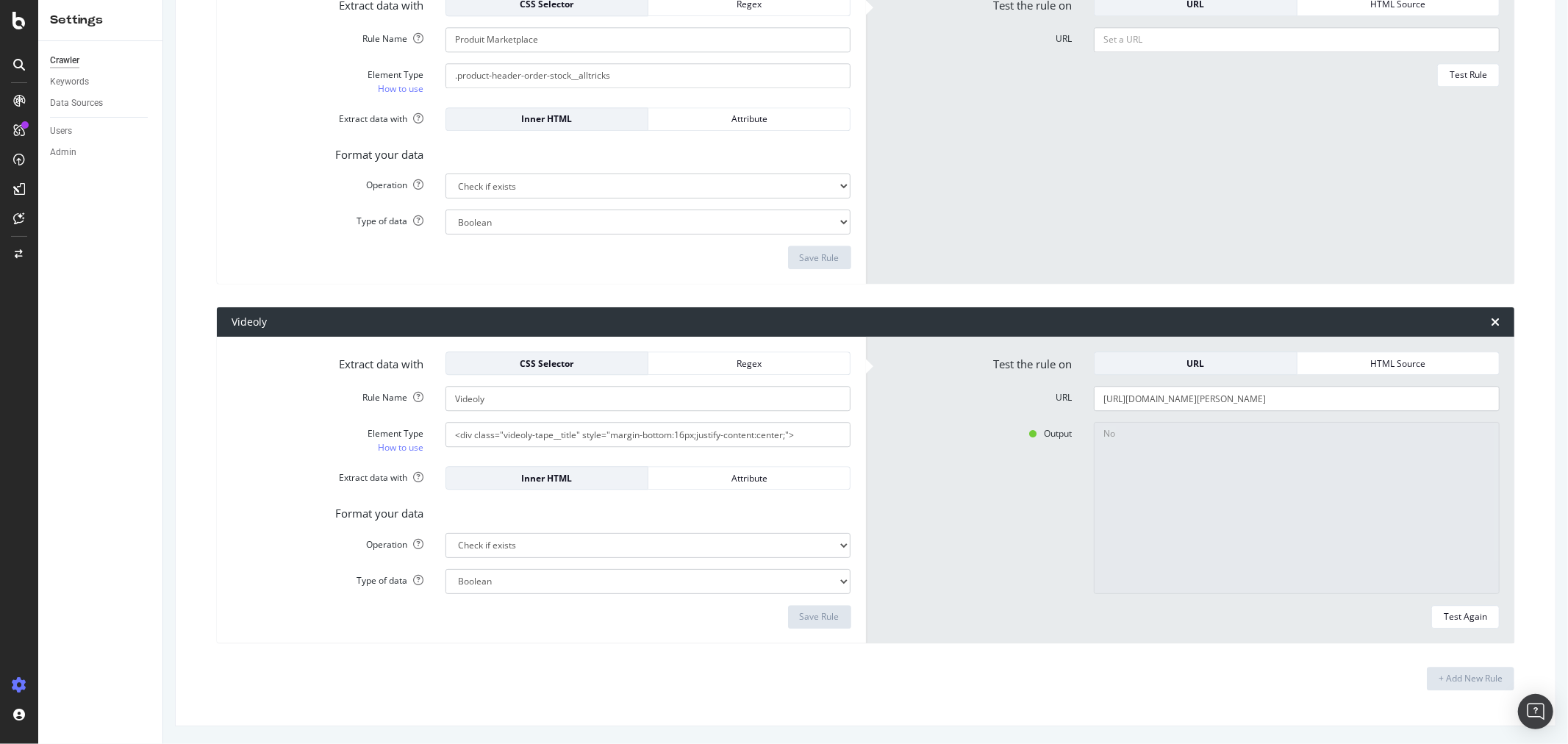
drag, startPoint x: 1215, startPoint y: 468, endPoint x: 1199, endPoint y: 467, distance: 16.0
click at [1215, 468] on textarea "No" at bounding box center [1297, 508] width 406 height 172
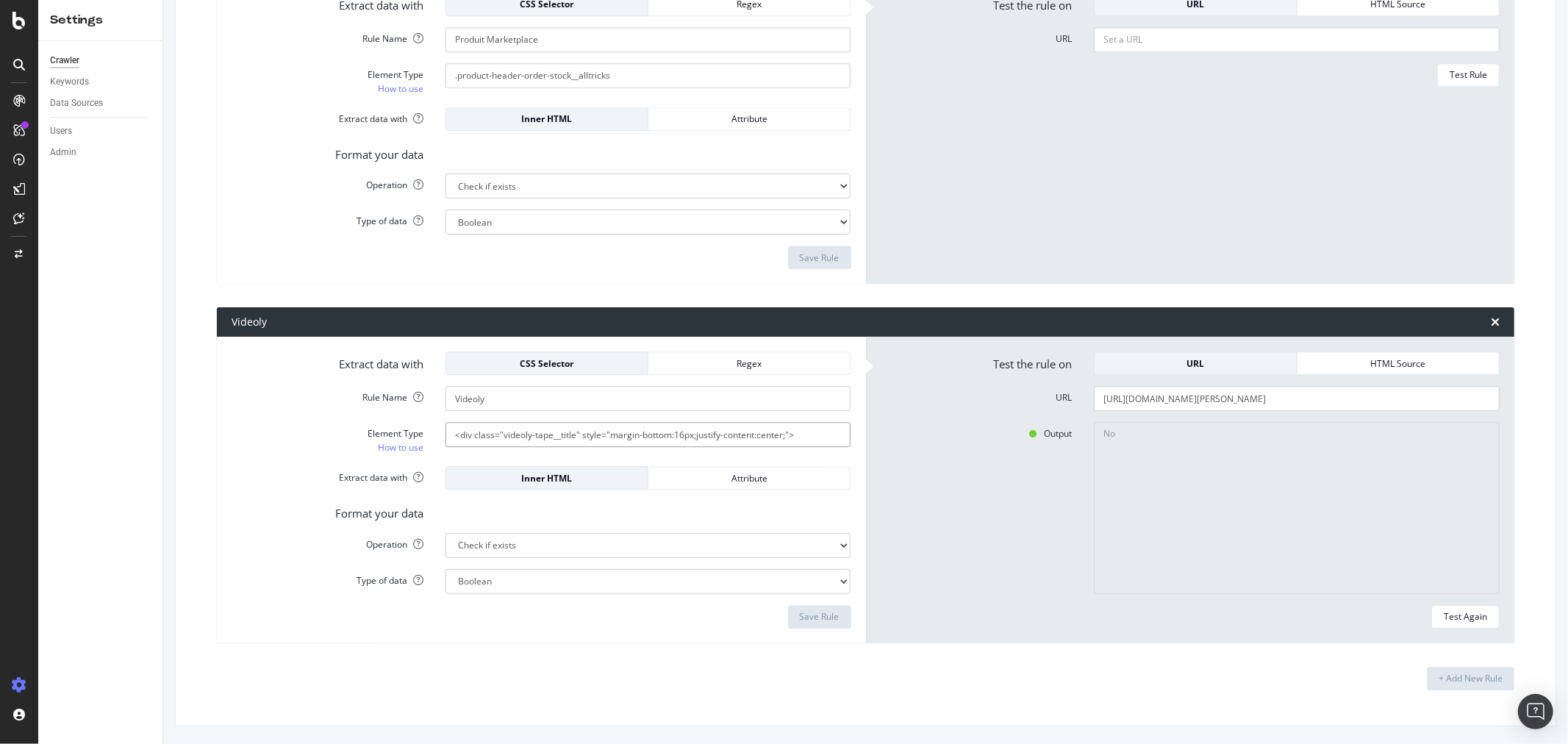
paste input "videoly-tape__title"
type input ".videoly-tape__title"
click at [790, 630] on div "Extract data with CSS Selector Regex Rule Name Videoly Element Type How to use …" at bounding box center [542, 489] width 649 height 306
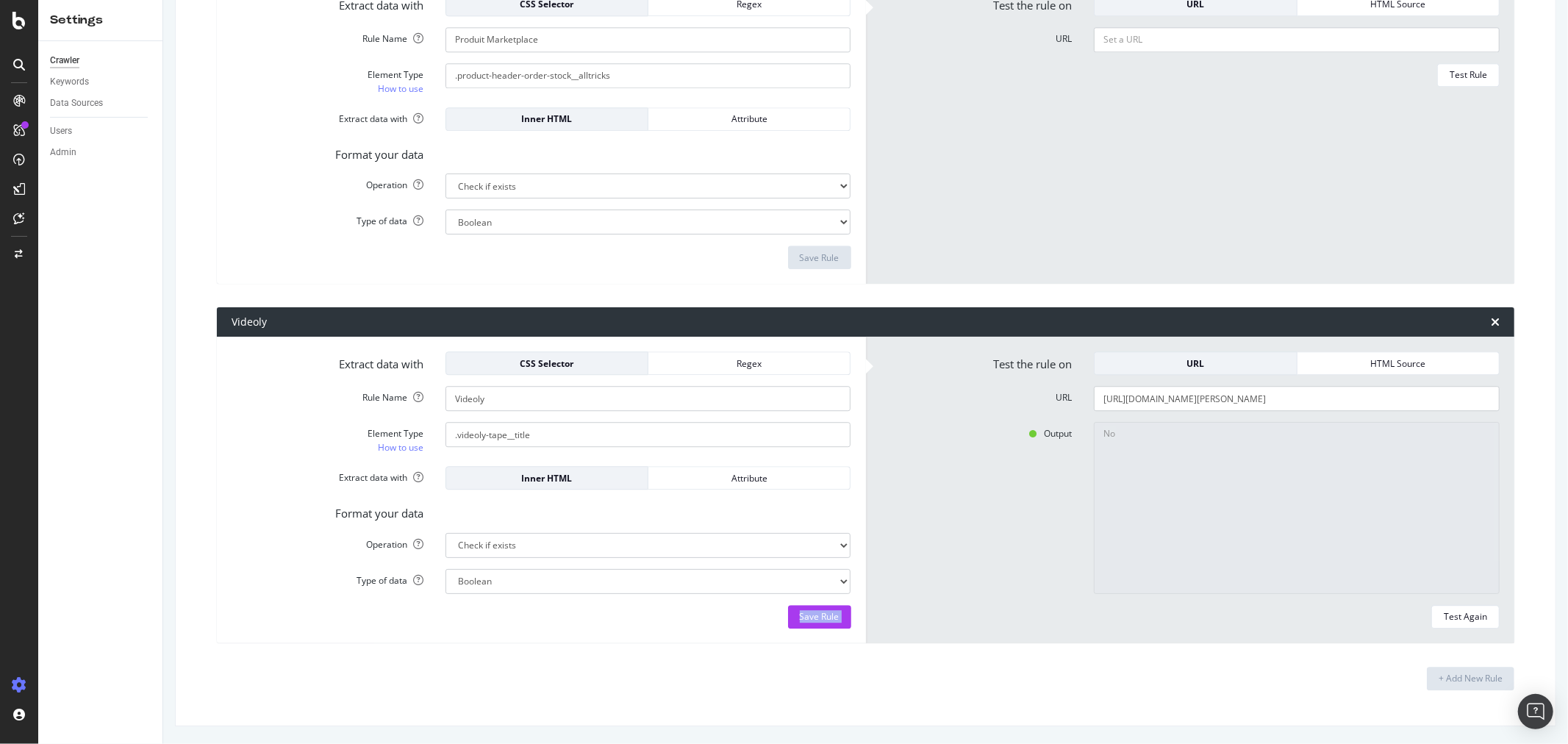
click at [791, 629] on div "Extract data with CSS Selector Regex Rule Name Videoly Element Type How to use …" at bounding box center [542, 489] width 649 height 306
click at [806, 620] on div "Save Rule" at bounding box center [820, 617] width 40 height 13
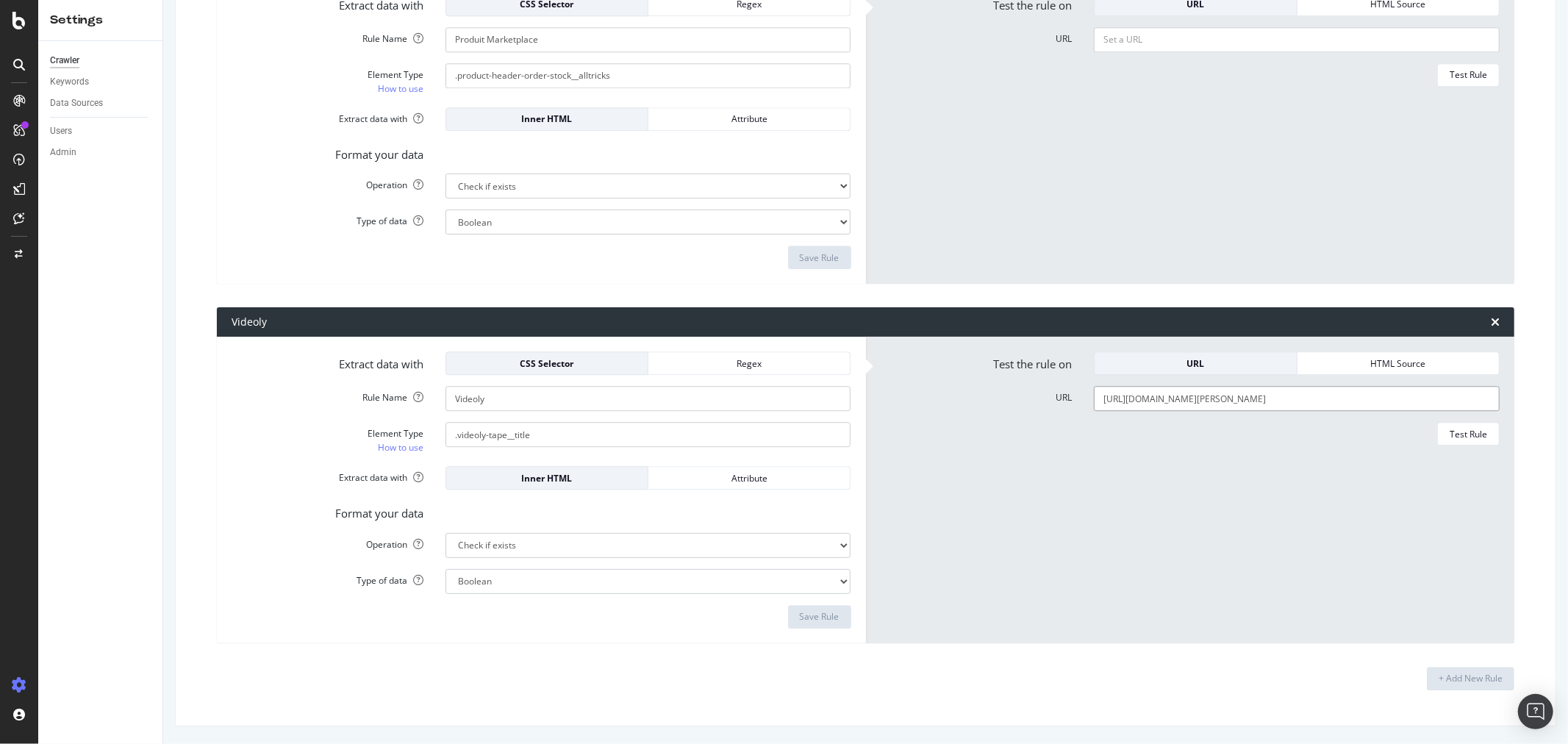
paste input "41498-bagagerie/P-1967594-sac_porte_bebe_deuter_kid_comfort_active_bleu_midnight"
type input "[URL][DOMAIN_NAME]"
click at [1457, 431] on div "Test Rule" at bounding box center [1468, 433] width 38 height 13
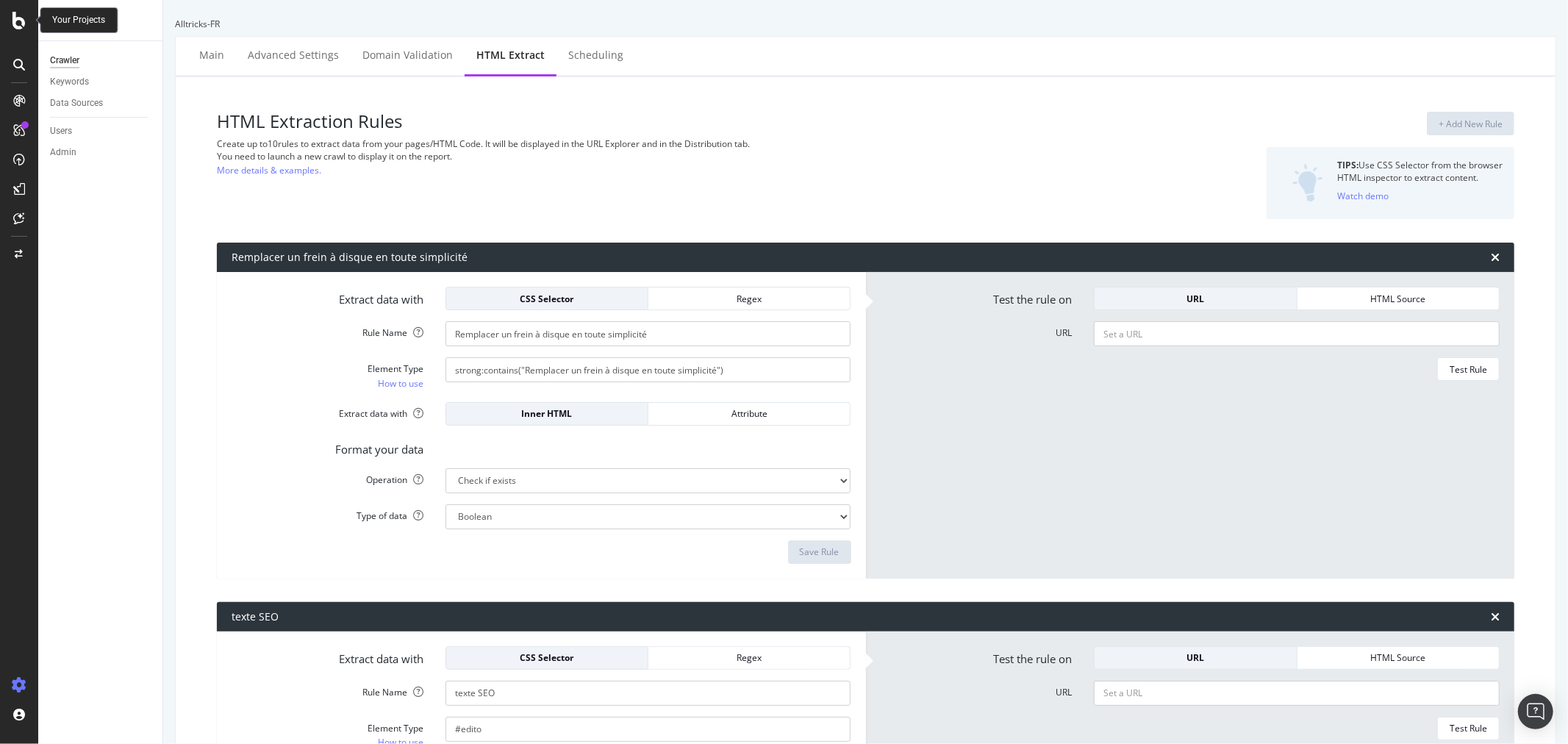
click at [14, 14] on icon at bounding box center [19, 21] width 13 height 18
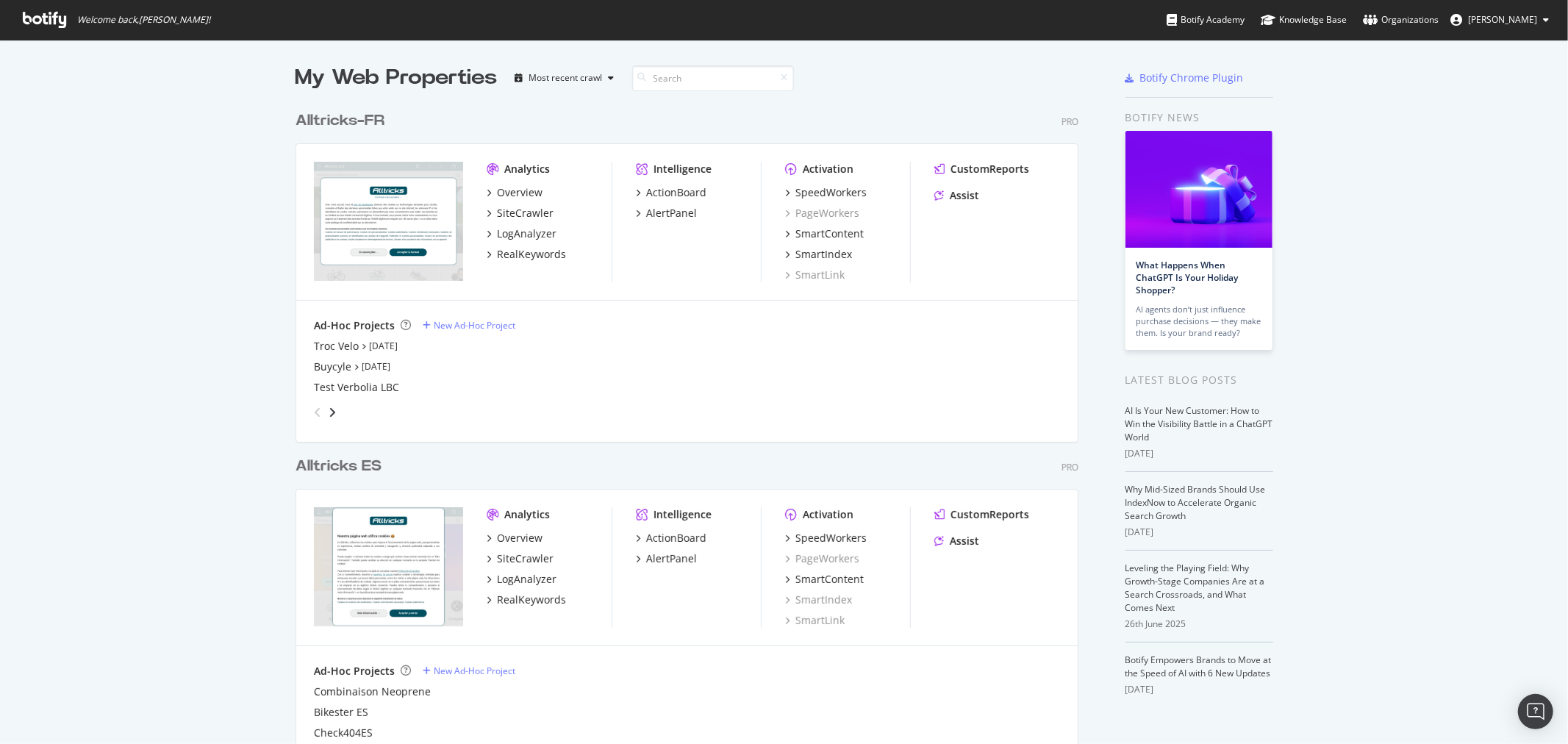
scroll to position [731, 1544]
click at [524, 253] on div "RealKeywords" at bounding box center [531, 254] width 69 height 14
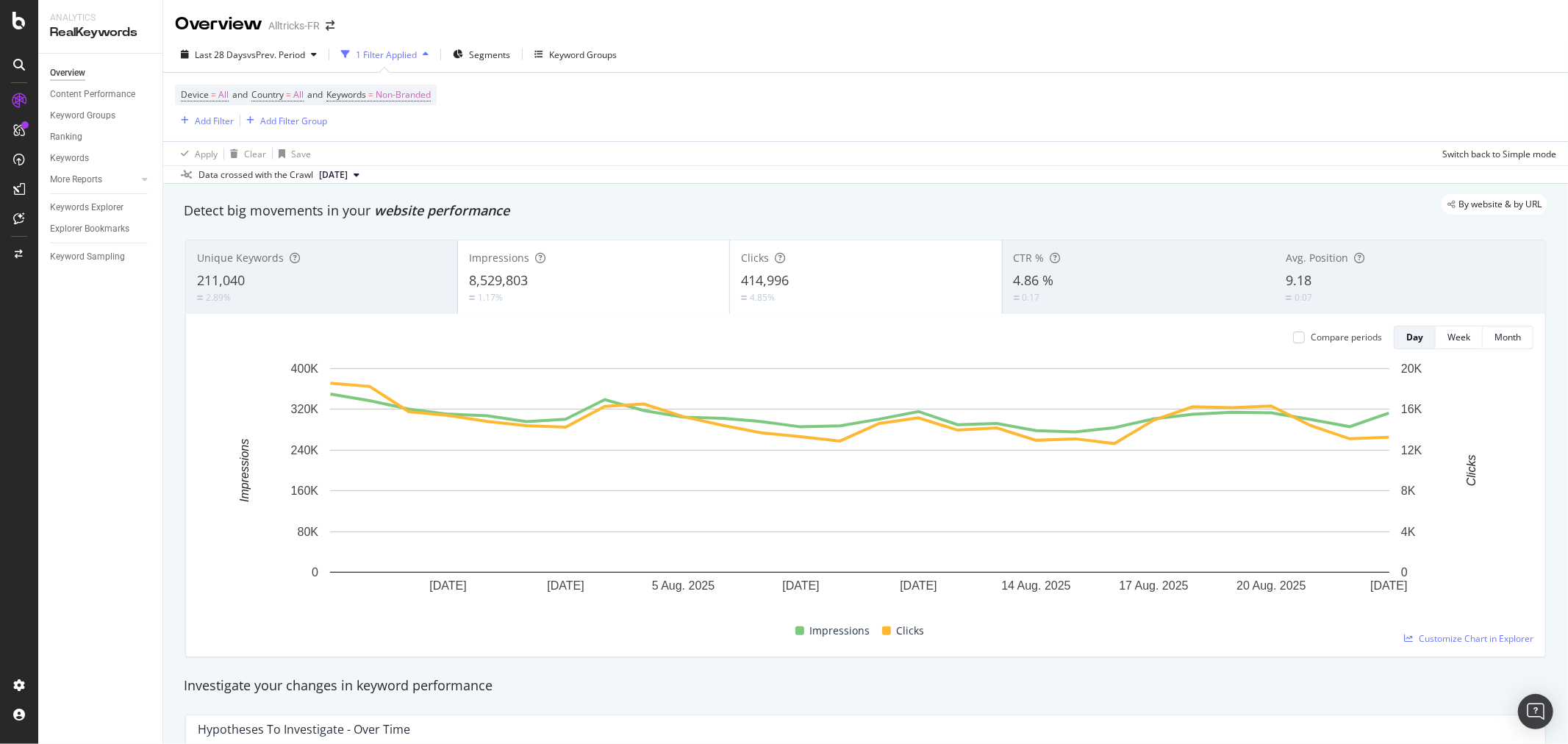
click at [375, 48] on div "1 Filter Applied" at bounding box center [386, 55] width 61 height 13
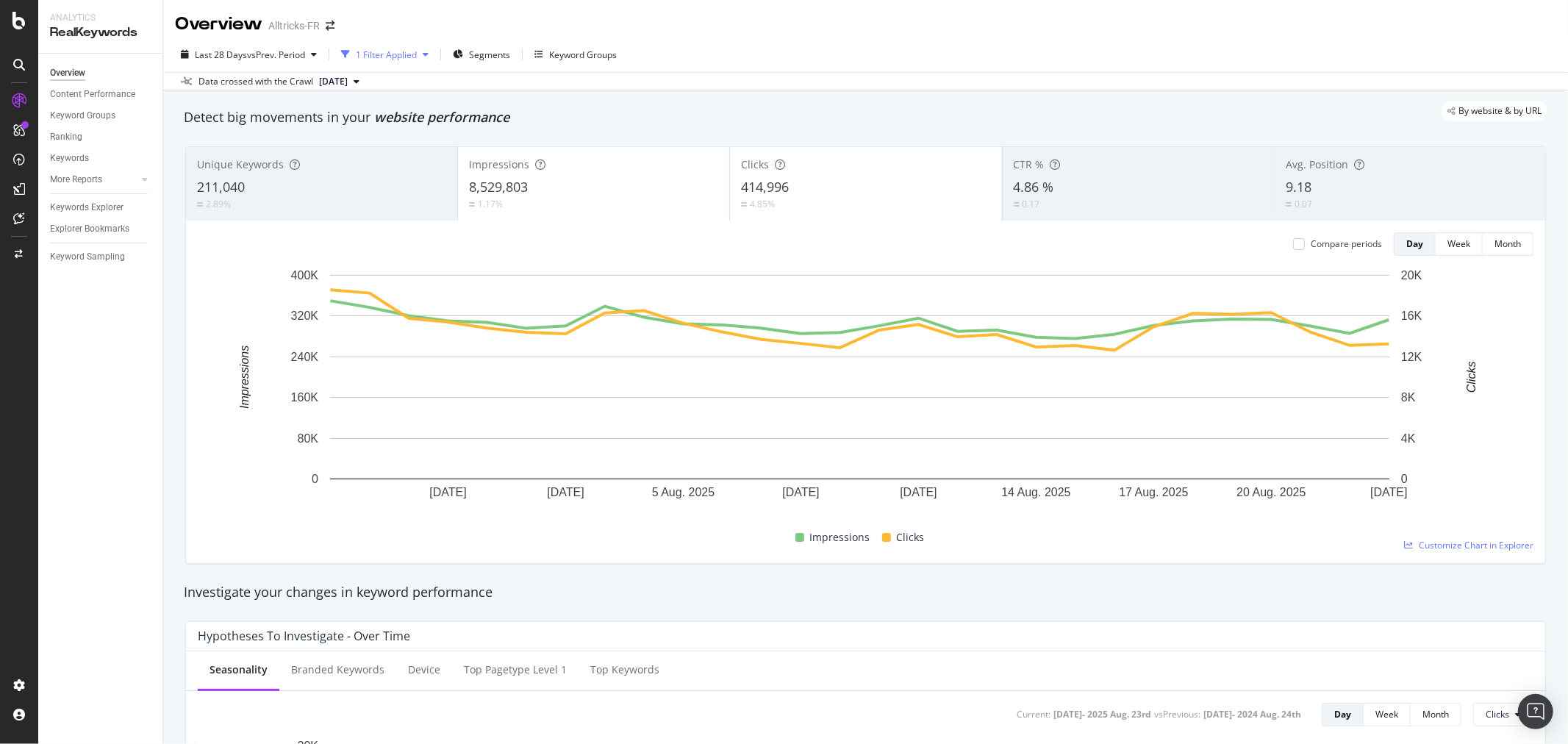
click at [375, 48] on div "1 Filter Applied" at bounding box center [386, 55] width 61 height 13
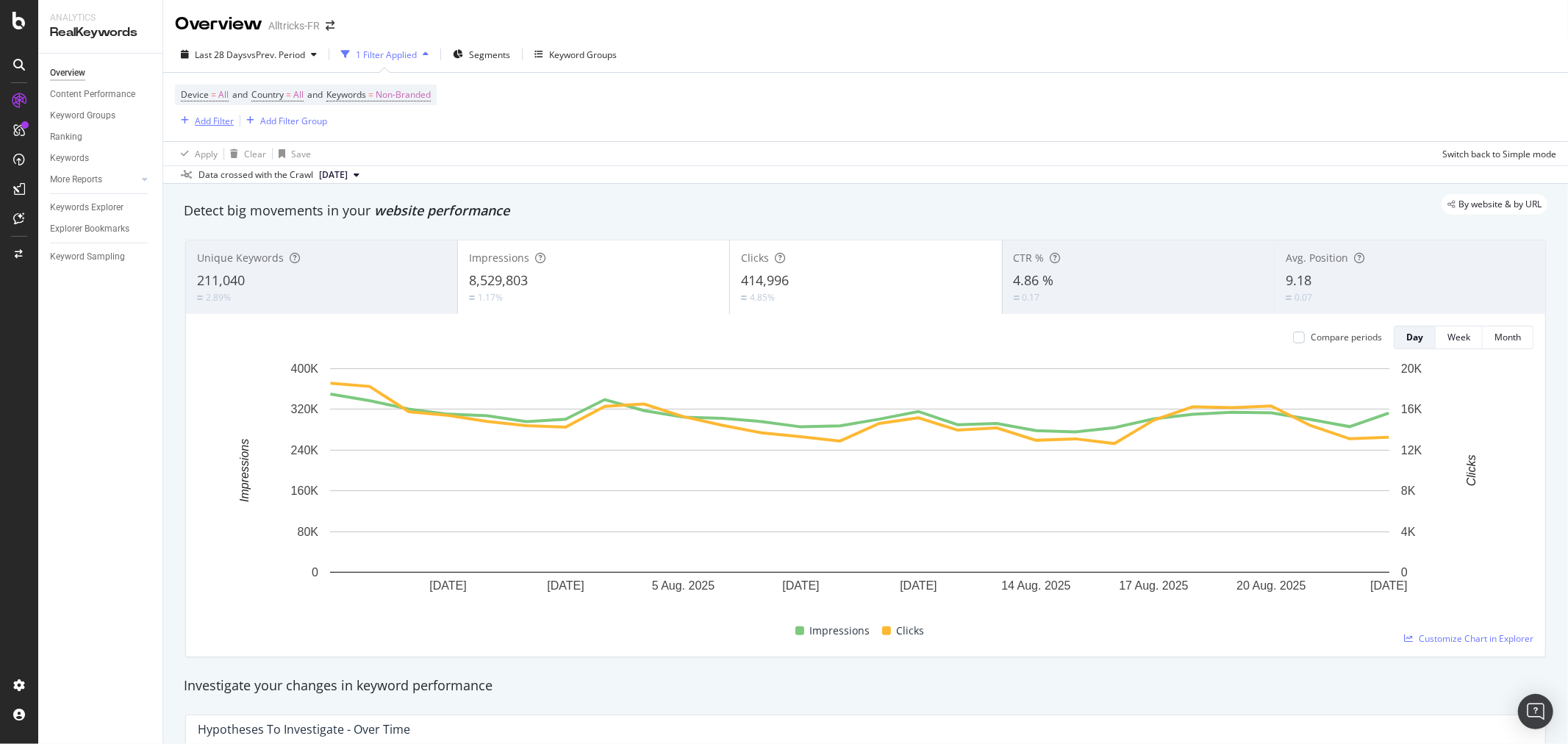
click at [181, 124] on icon "button" at bounding box center [184, 120] width 8 height 9
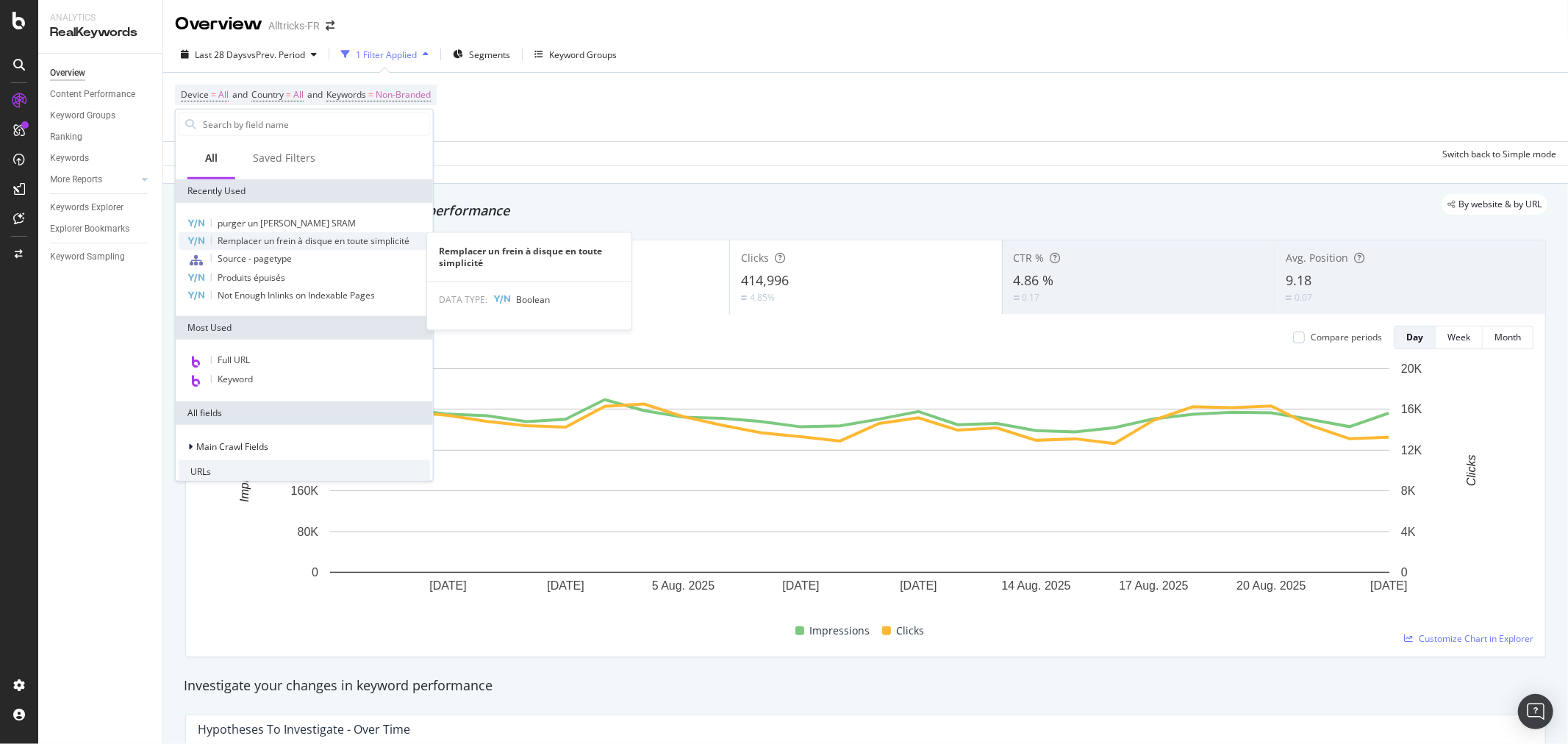
click at [318, 237] on span "Remplacer un frein à disque en toute simplicité" at bounding box center [313, 241] width 192 height 13
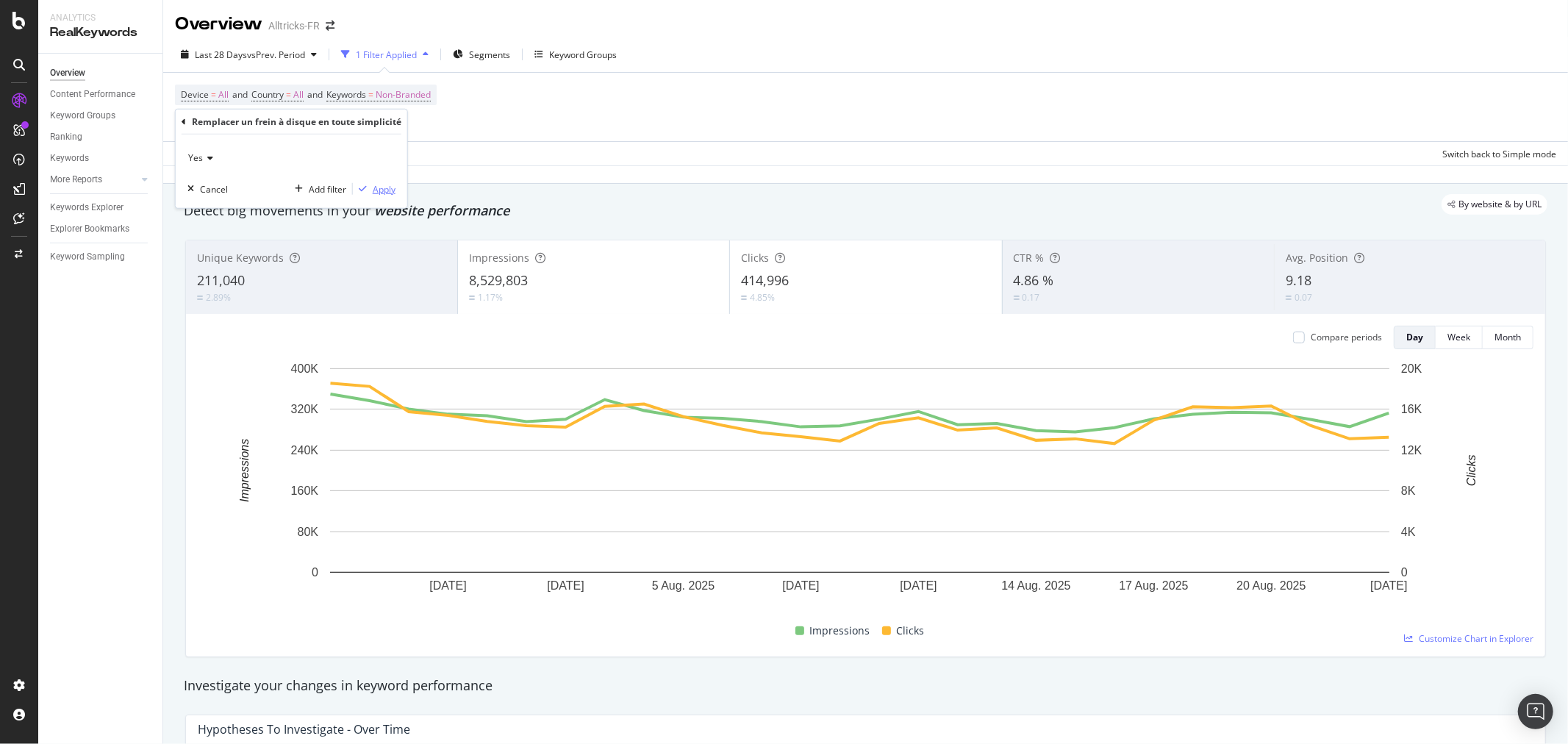
click at [375, 192] on div "Apply" at bounding box center [383, 188] width 22 height 13
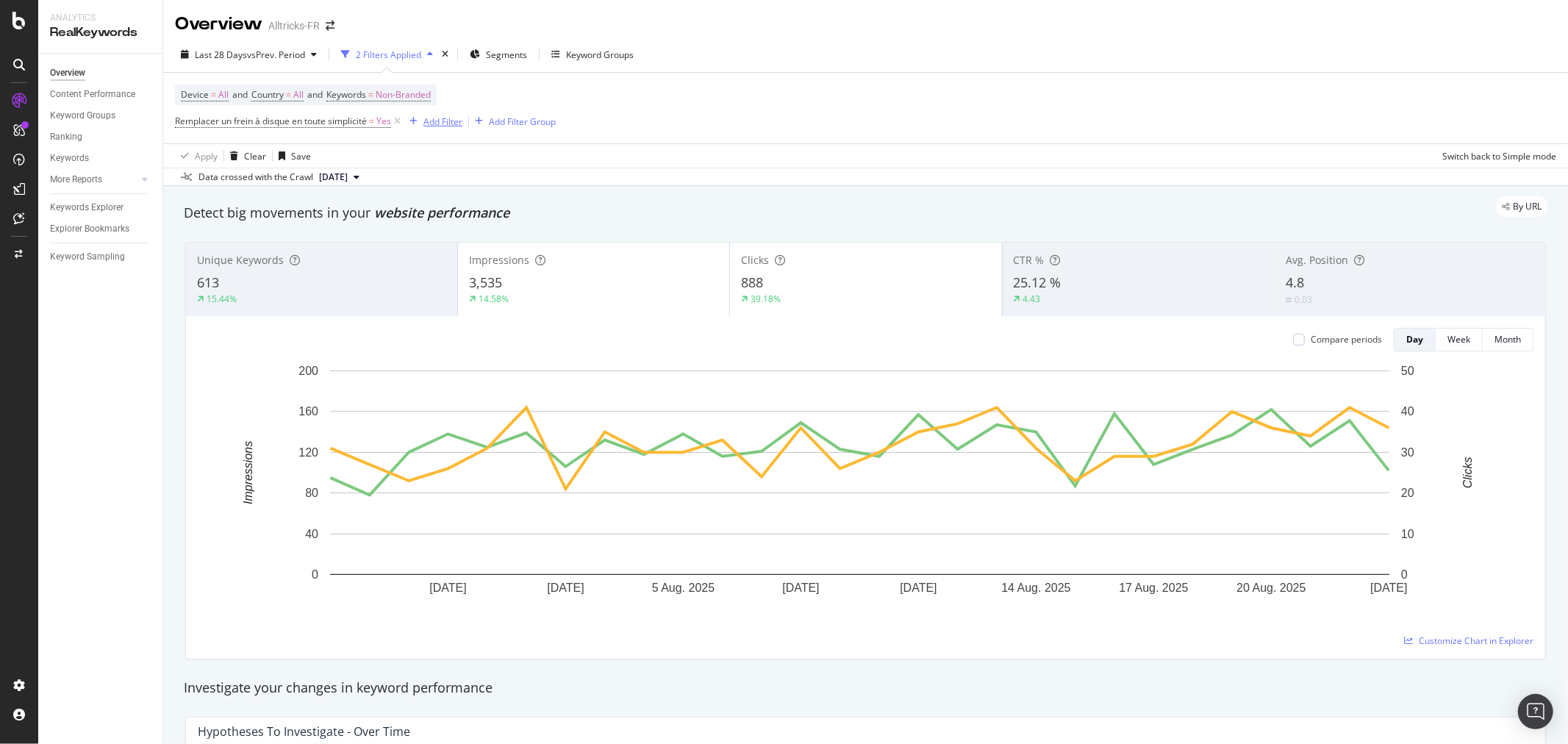
click at [419, 119] on div "button" at bounding box center [413, 121] width 20 height 9
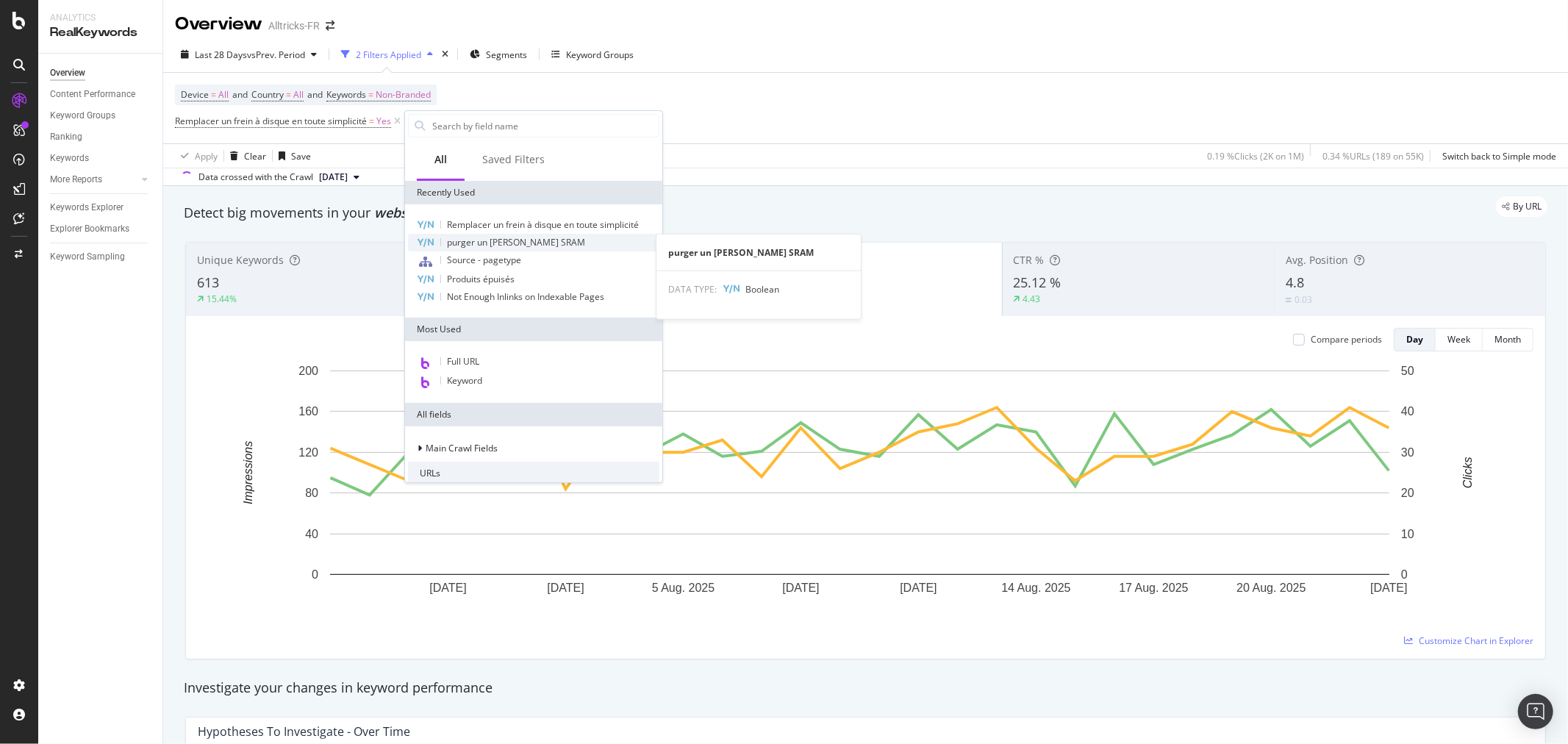
click at [515, 240] on span "purger un [PERSON_NAME] SRAM" at bounding box center [516, 242] width 138 height 13
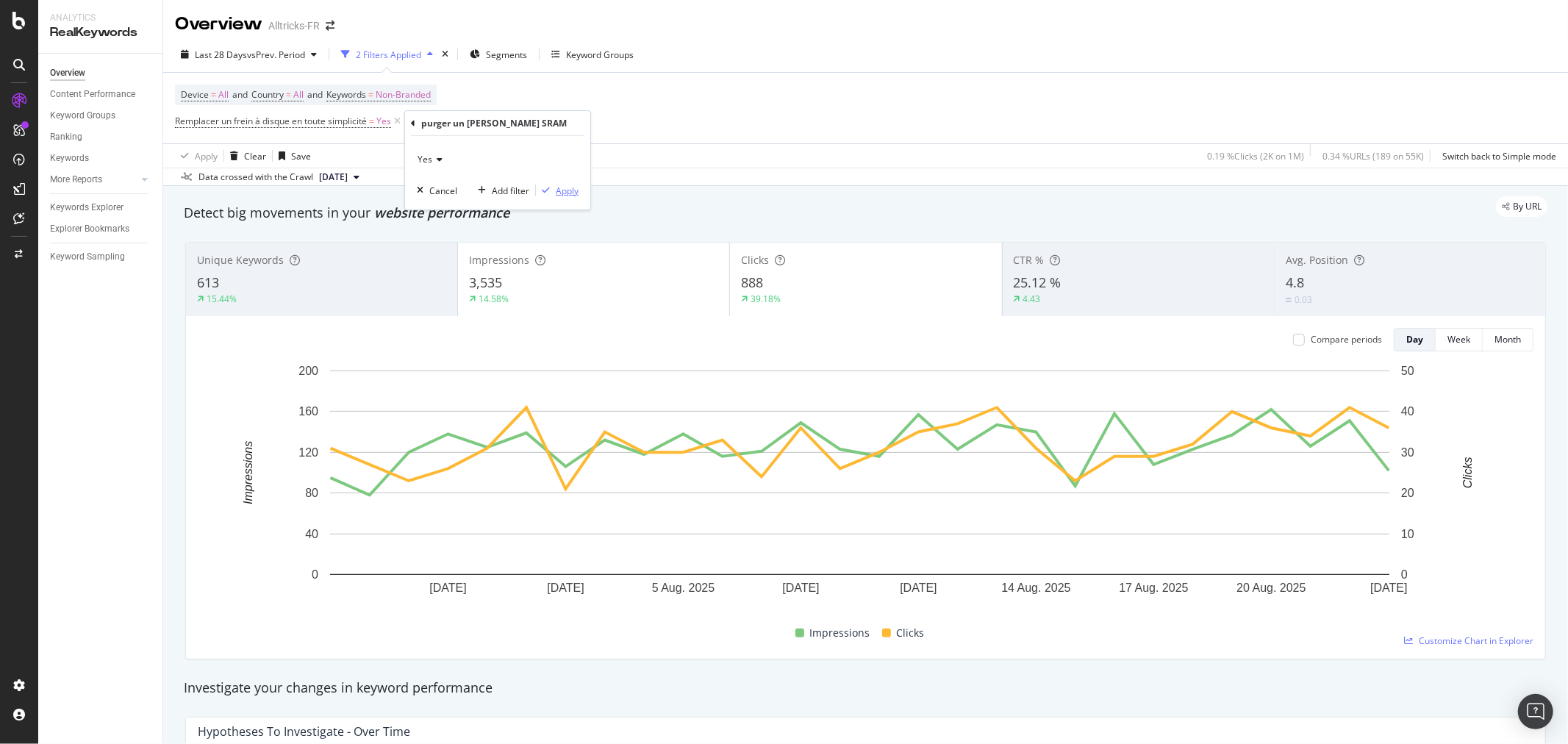
click at [568, 193] on div "Apply" at bounding box center [567, 190] width 22 height 13
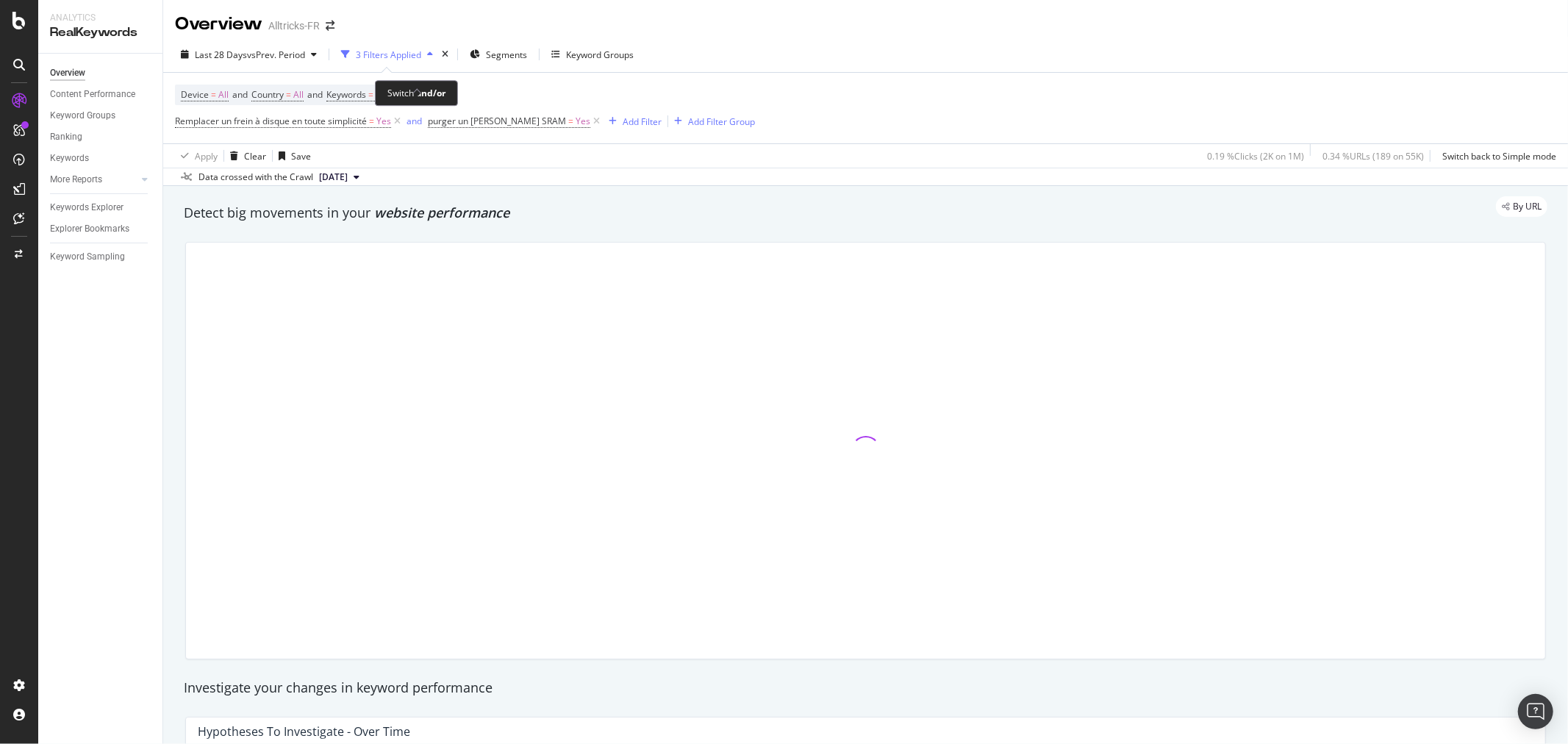
click at [412, 122] on div "and" at bounding box center [414, 121] width 15 height 13
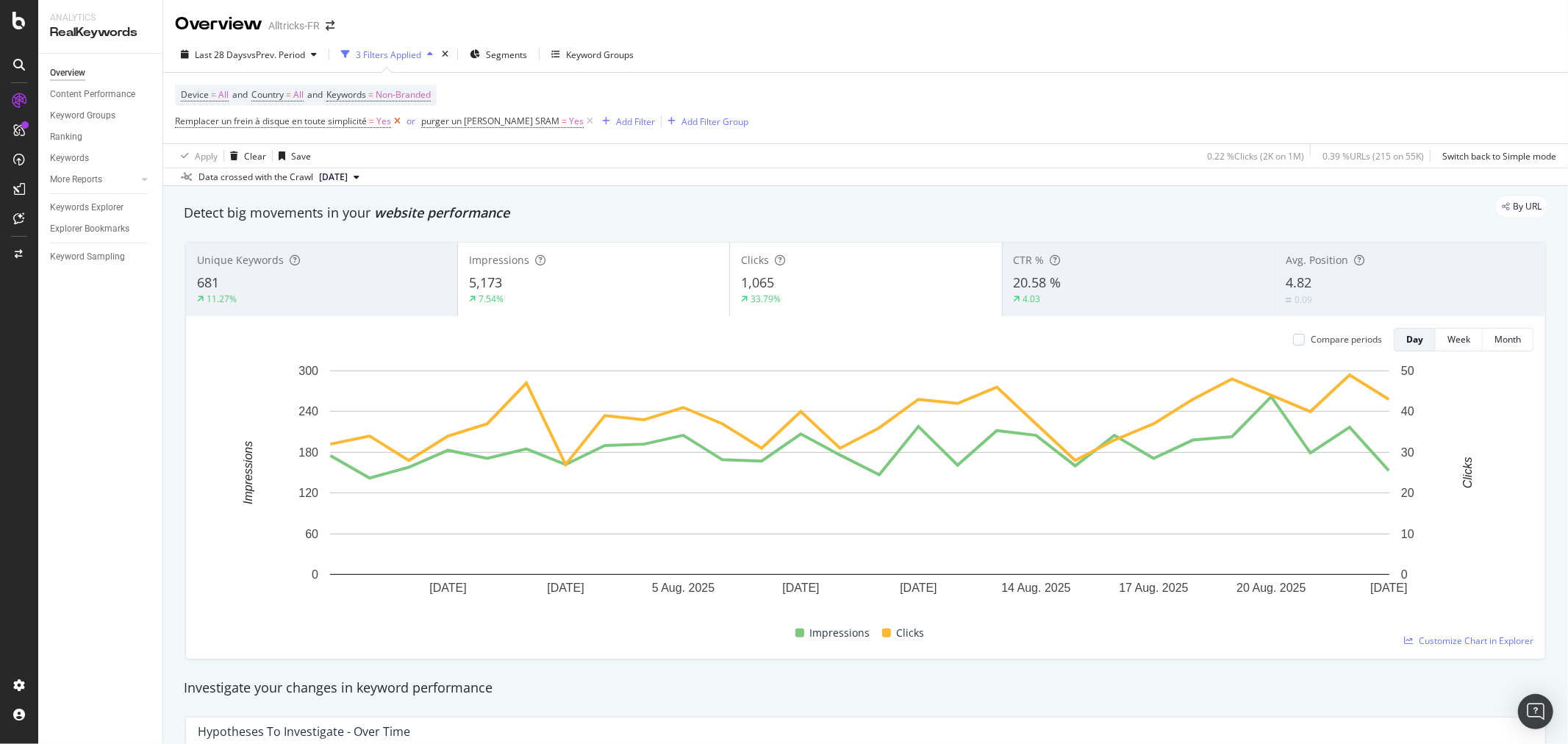
click at [401, 120] on icon at bounding box center [398, 121] width 13 height 14
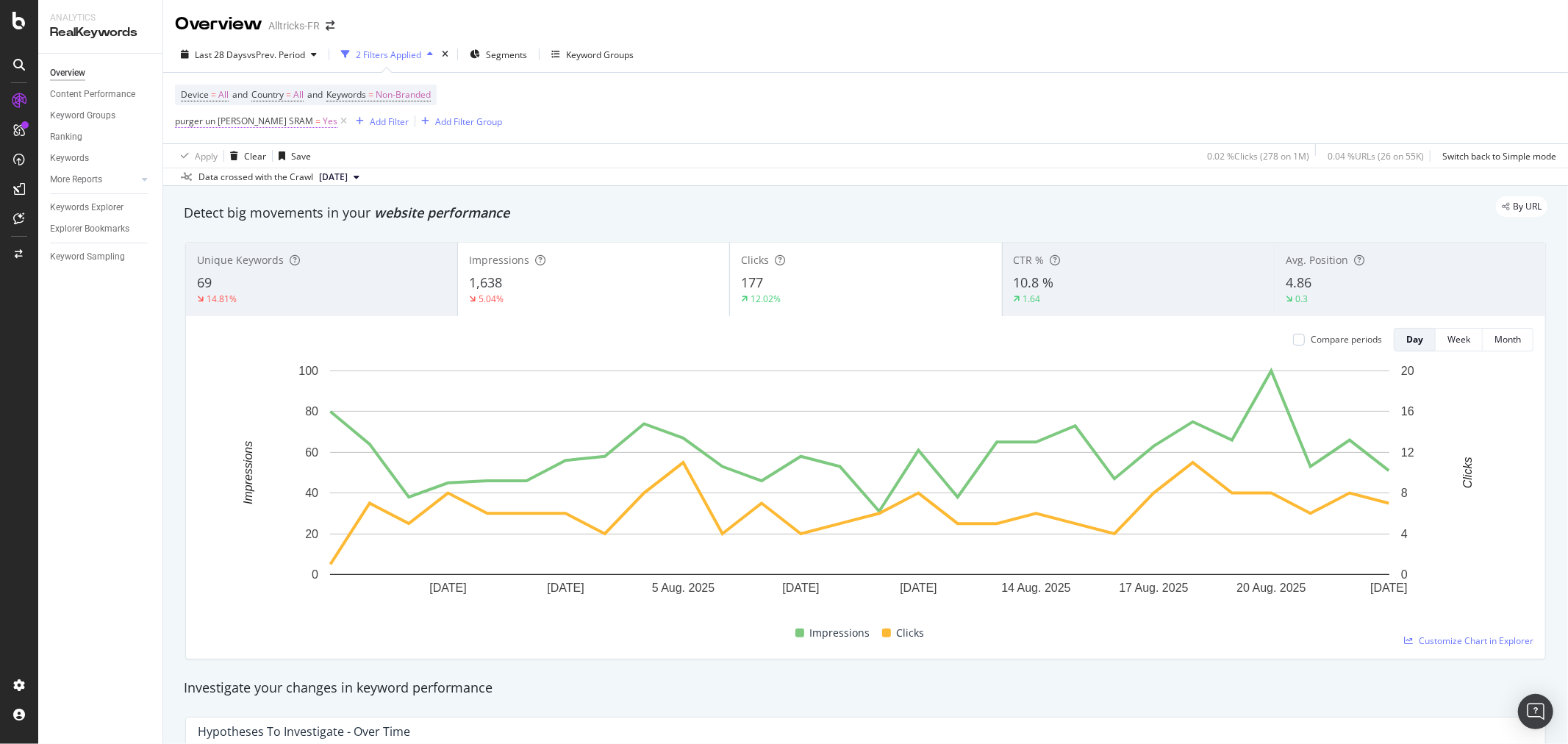
click at [225, 123] on span "purger un [PERSON_NAME] SRAM" at bounding box center [244, 121] width 138 height 13
click at [233, 121] on span "purger un [PERSON_NAME] SRAM" at bounding box center [244, 121] width 138 height 13
click at [189, 124] on div "purger un [PERSON_NAME] SRAM" at bounding box center [268, 121] width 173 height 25
click at [189, 118] on div "purger un [PERSON_NAME] SRAM" at bounding box center [268, 121] width 173 height 25
click at [181, 119] on icon at bounding box center [183, 120] width 4 height 9
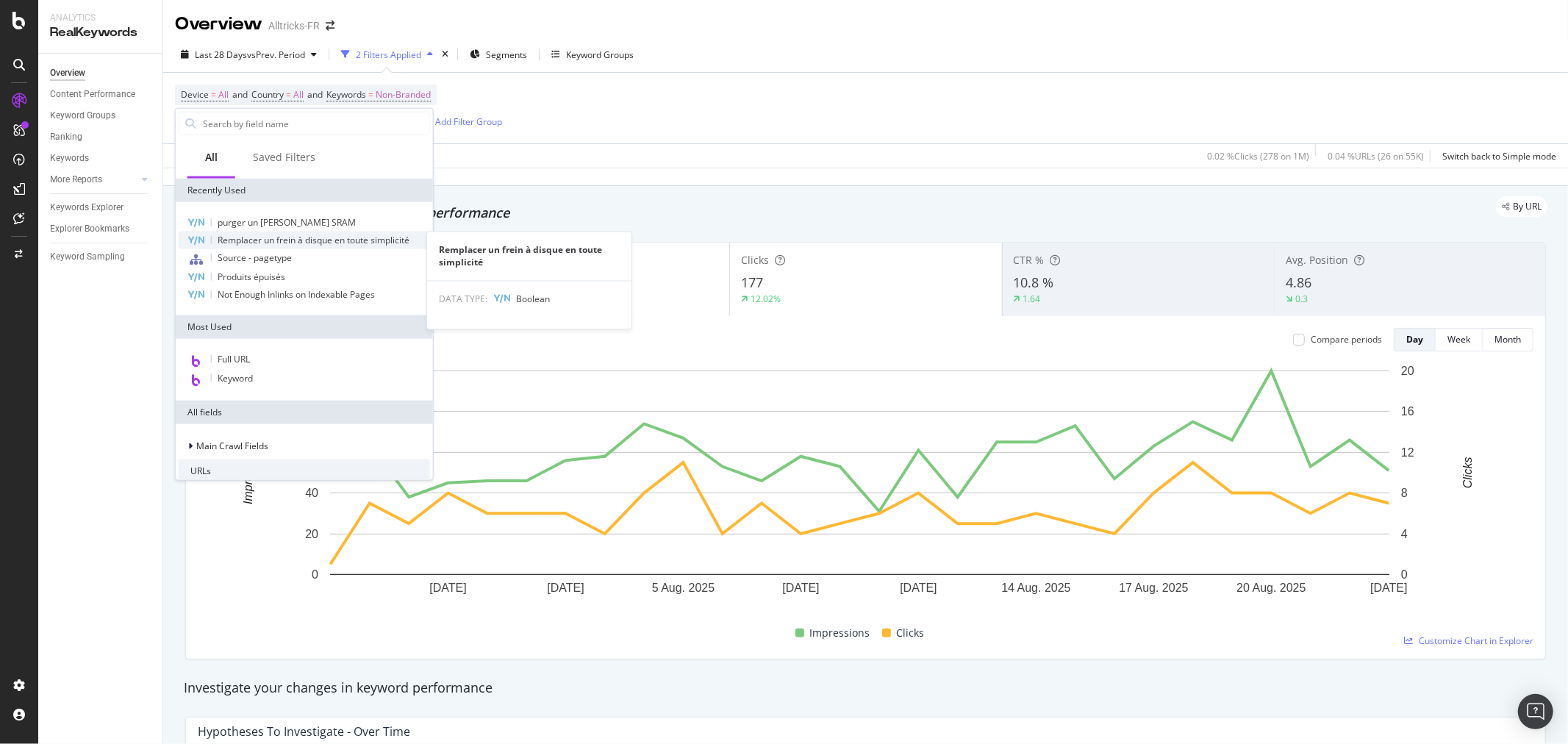
click at [289, 241] on span "Remplacer un frein à disque en toute simplicité" at bounding box center [313, 240] width 192 height 13
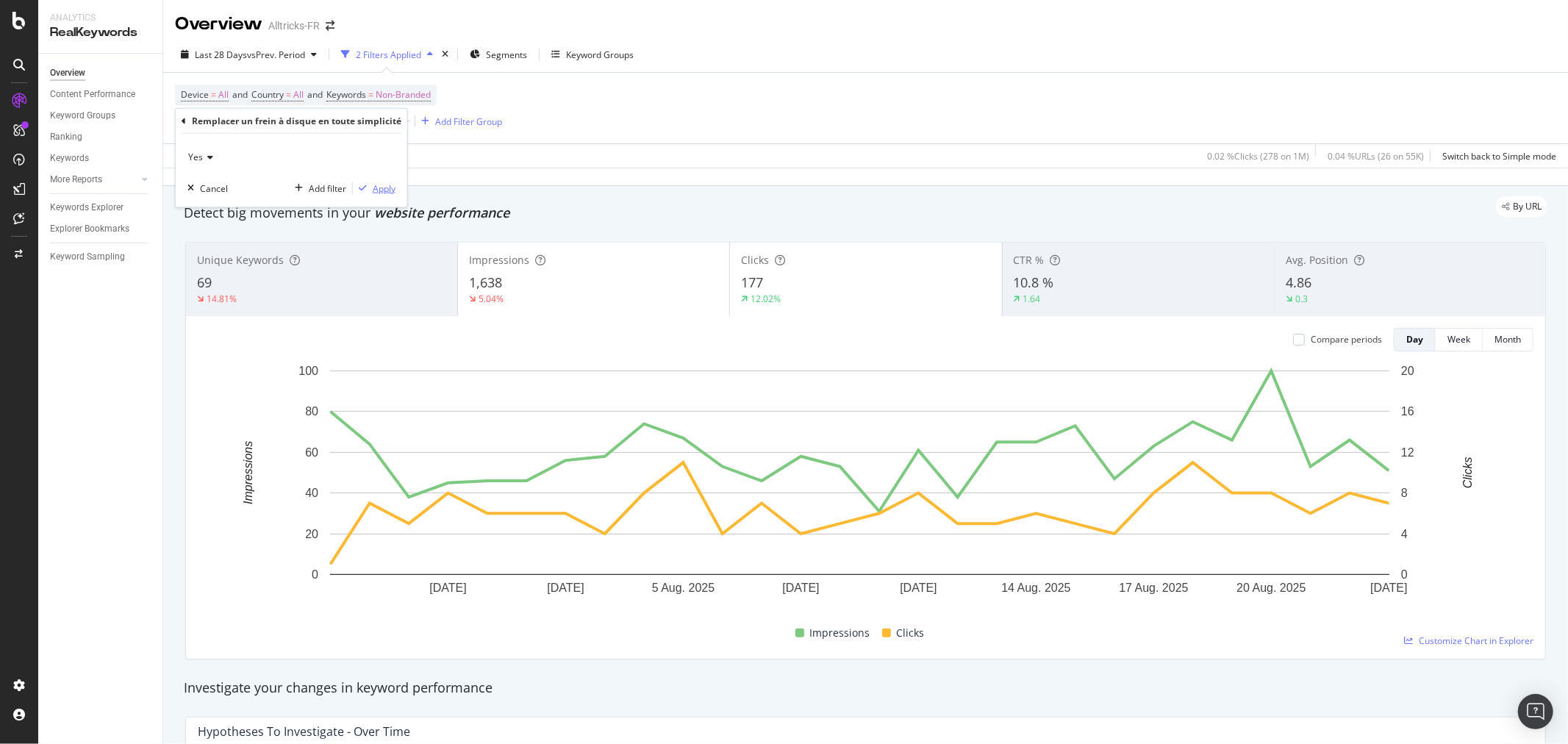
click at [379, 180] on button "Apply" at bounding box center [374, 188] width 42 height 14
click at [366, 186] on button "[DATE]" at bounding box center [339, 177] width 52 height 18
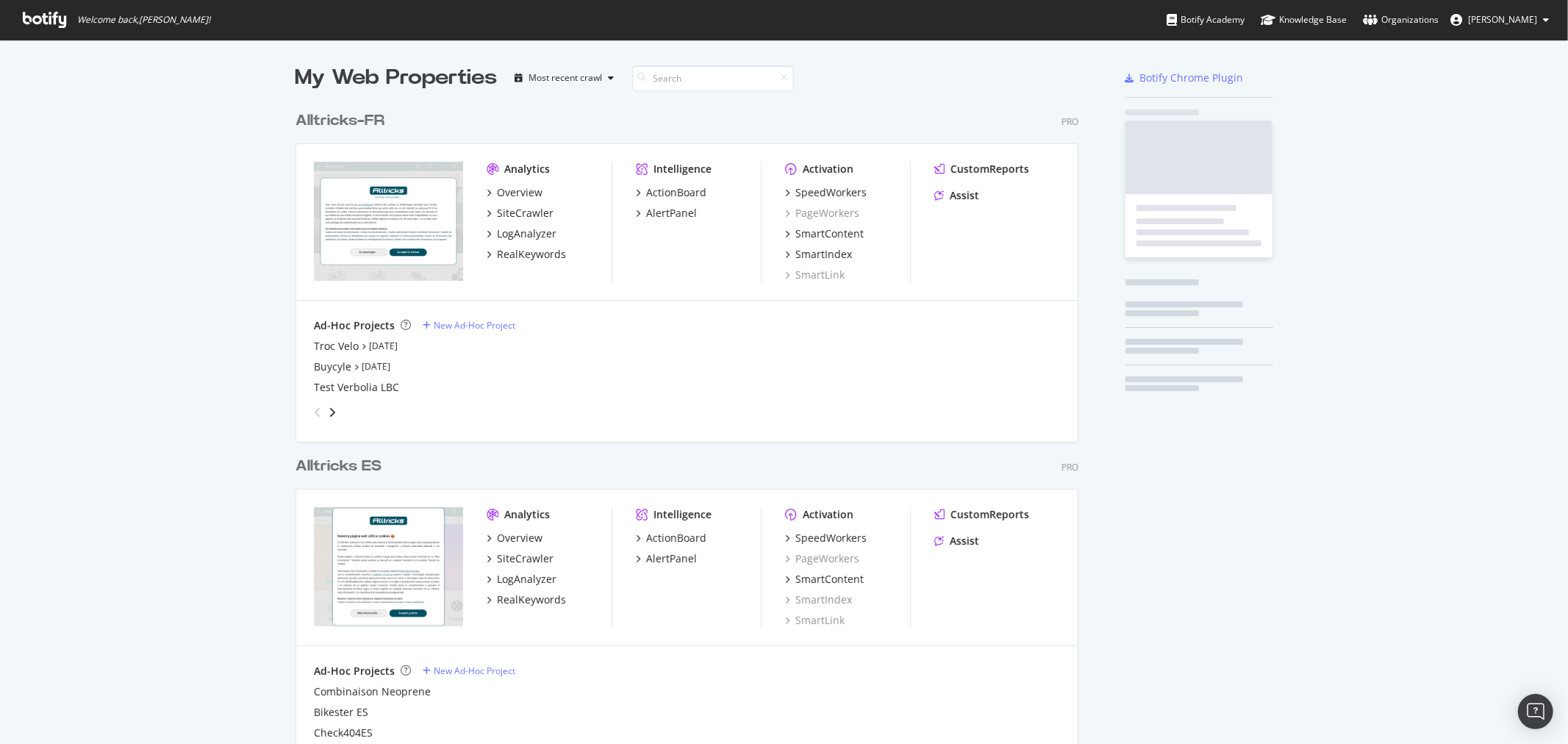
scroll to position [1635, 782]
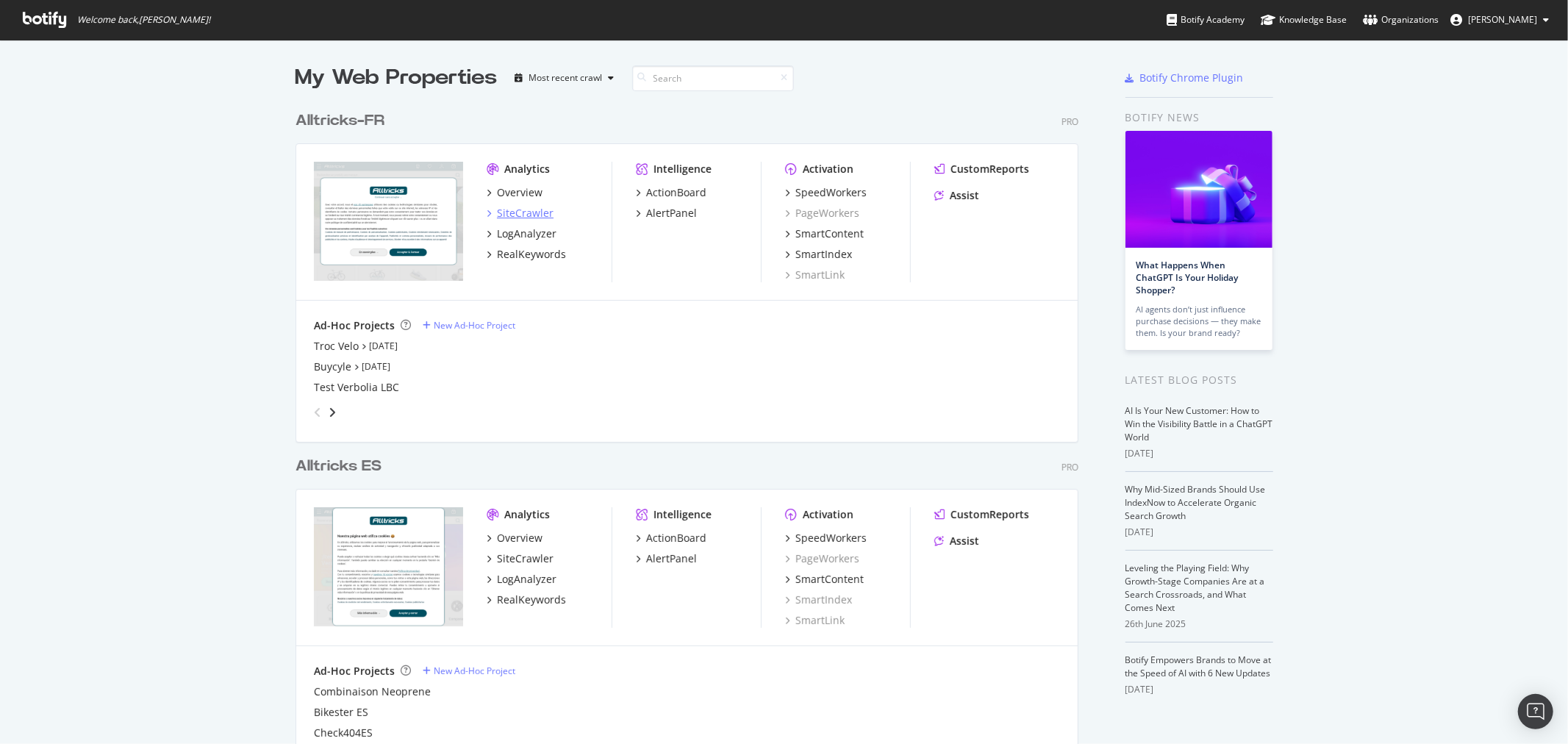
click at [533, 207] on div "SiteCrawler" at bounding box center [524, 213] width 57 height 14
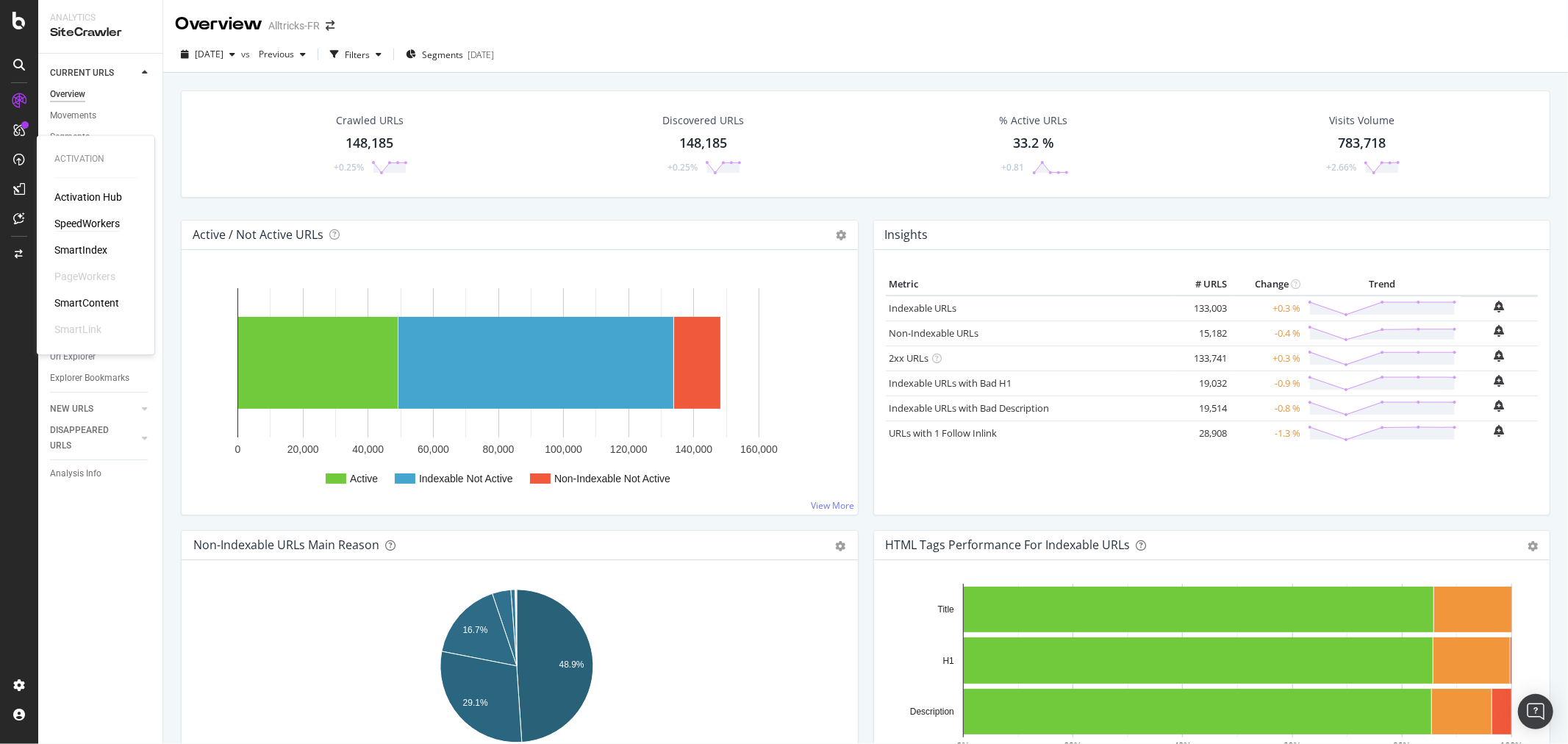
click at [87, 222] on div "SpeedWorkers" at bounding box center [87, 224] width 66 height 14
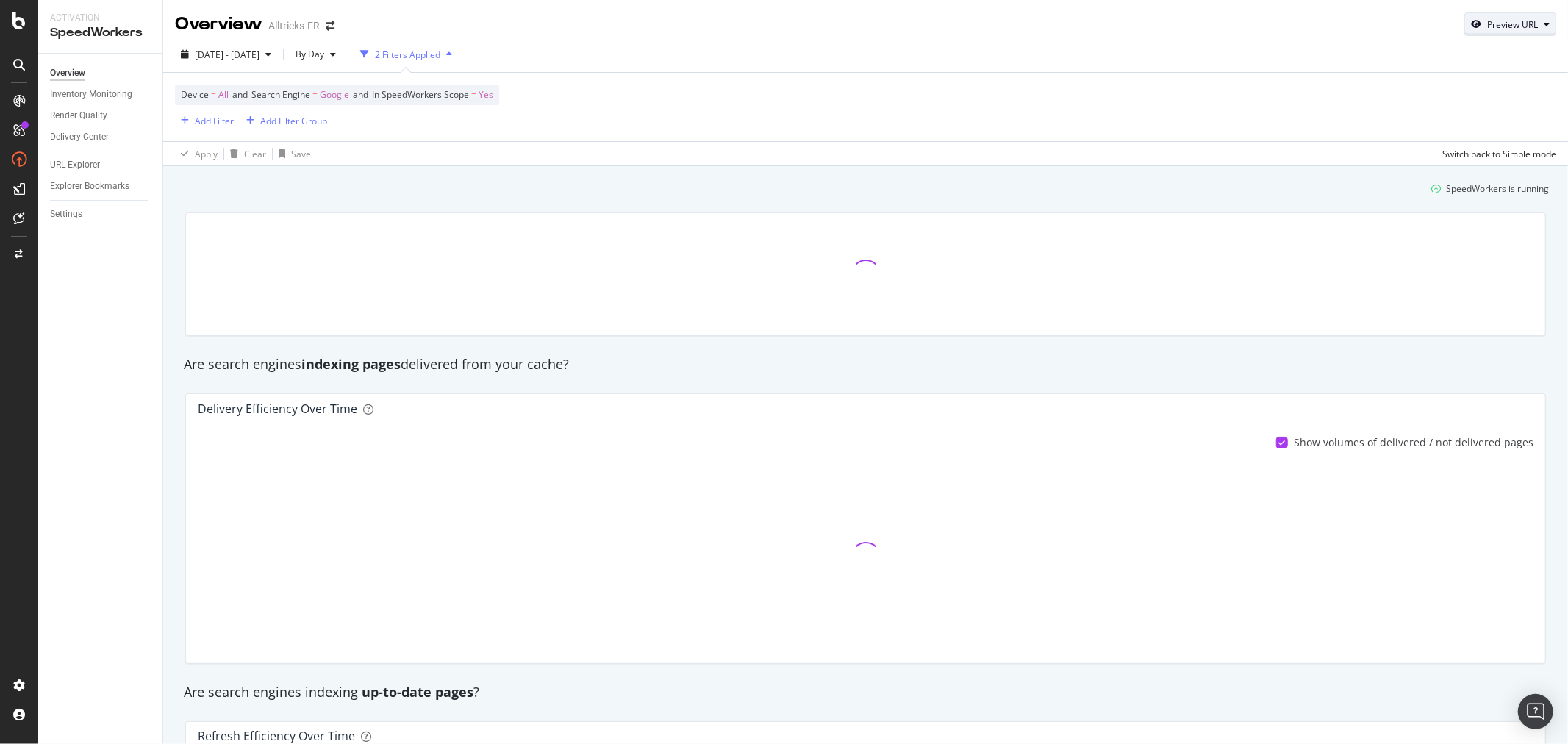
click at [1471, 14] on div "Preview URL" at bounding box center [1511, 24] width 91 height 21
click at [1445, 89] on input "url" at bounding box center [1453, 92] width 160 height 26
paste input "[URL][DOMAIN_NAME][PERSON_NAME]"
type input "[URL][DOMAIN_NAME][PERSON_NAME]"
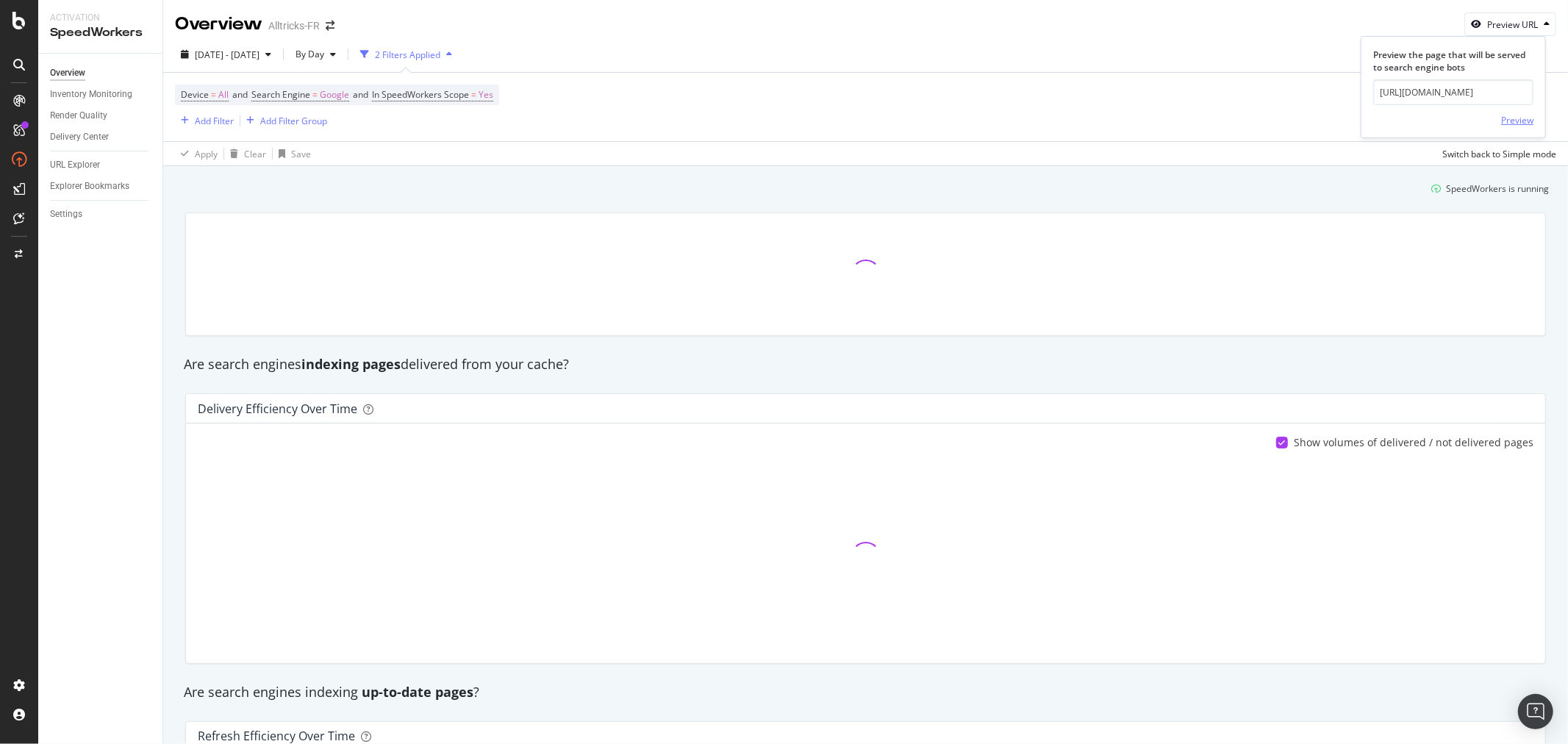
click at [1509, 112] on div "Preview" at bounding box center [1518, 119] width 32 height 22
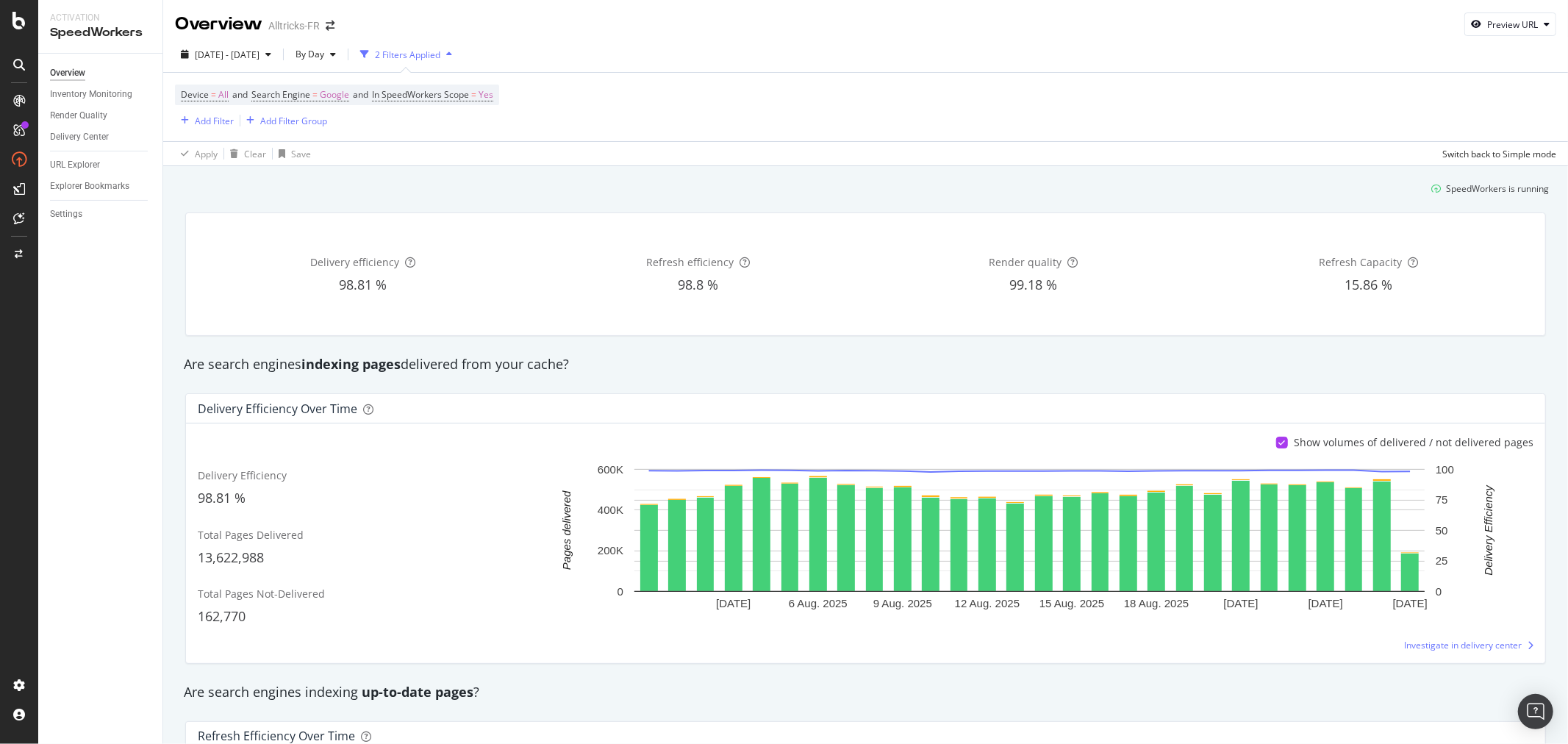
click at [1471, 22] on icon "button" at bounding box center [1476, 24] width 10 height 9
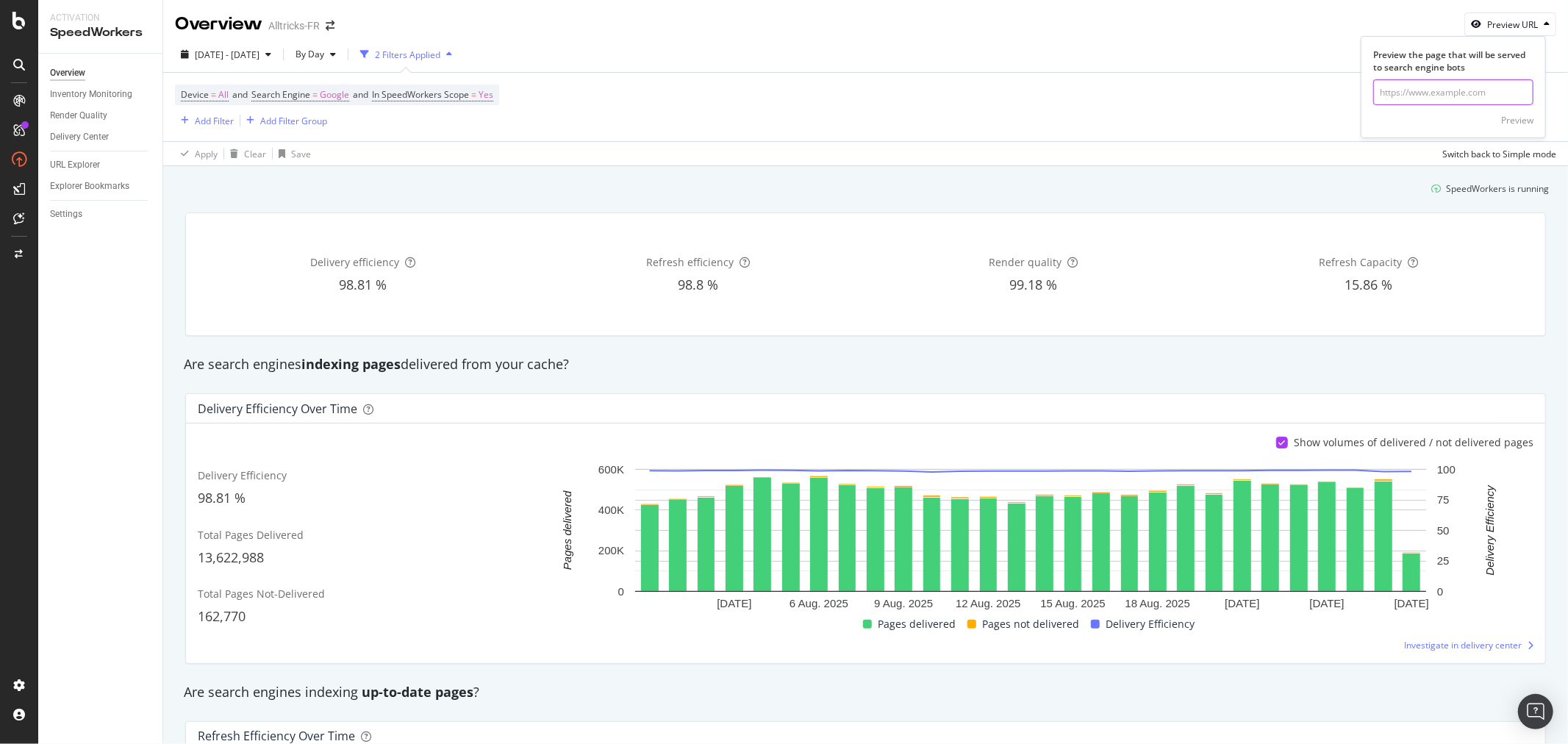
click at [1431, 86] on input "url" at bounding box center [1453, 92] width 160 height 26
paste input "[URL][DOMAIN_NAME]"
type input "[URL][DOMAIN_NAME]"
click at [1517, 121] on div "Preview" at bounding box center [1518, 120] width 32 height 13
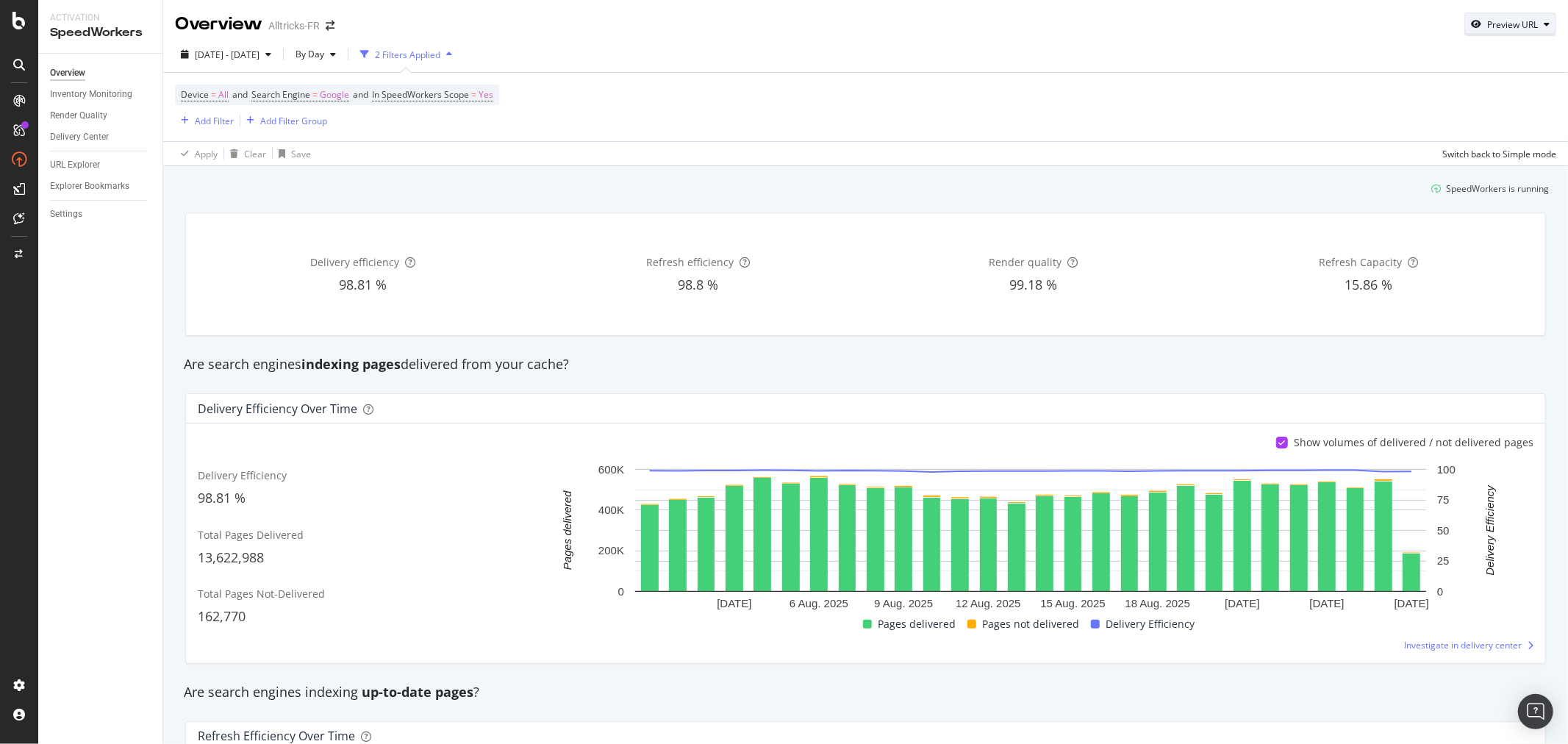
click at [1487, 18] on div "Preview URL" at bounding box center [1512, 24] width 50 height 13
click at [1396, 87] on input "url" at bounding box center [1453, 92] width 160 height 26
paste input "[URL][DOMAIN_NAME][PERSON_NAME]"
type input "[URL][DOMAIN_NAME][PERSON_NAME]"
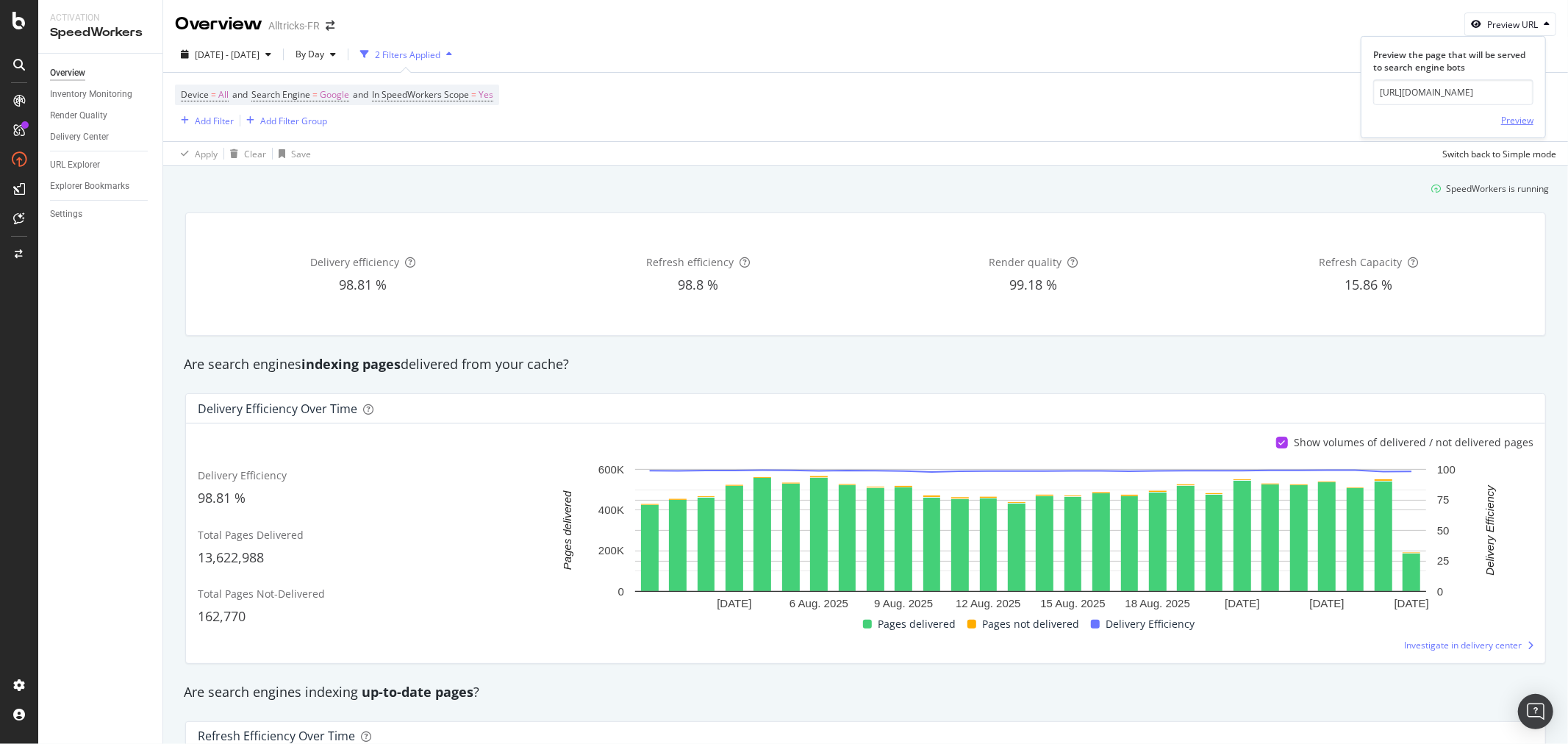
click at [1506, 116] on div "Preview" at bounding box center [1518, 120] width 32 height 13
